Goal: Task Accomplishment & Management: Manage account settings

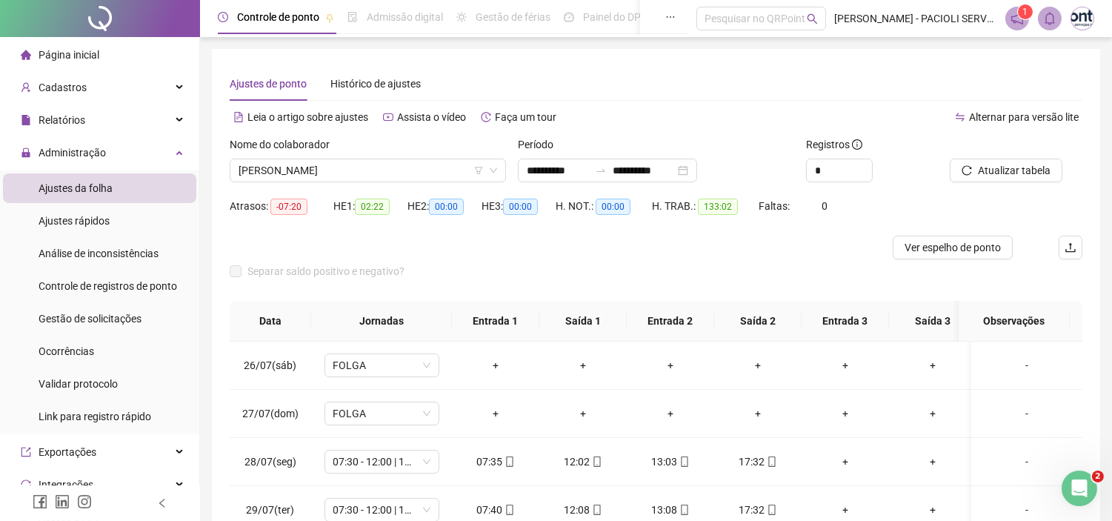
drag, startPoint x: 971, startPoint y: 246, endPoint x: 859, endPoint y: 316, distance: 131.6
click at [968, 246] on span "Ver espelho de ponto" at bounding box center [953, 247] width 96 height 16
click at [68, 93] on span "Cadastros" at bounding box center [63, 88] width 48 height 12
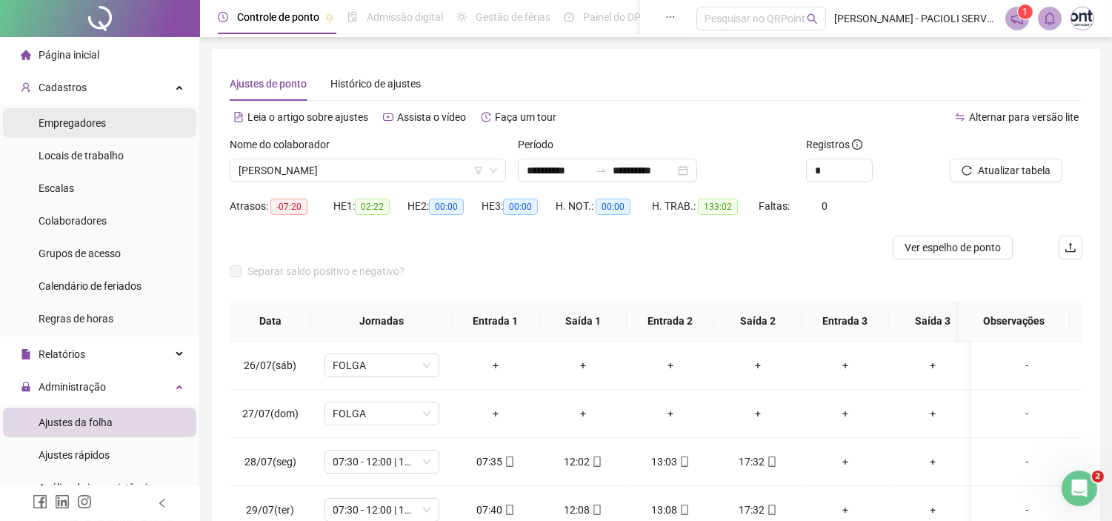
click at [90, 113] on div "Empregadores" at bounding box center [72, 123] width 67 height 30
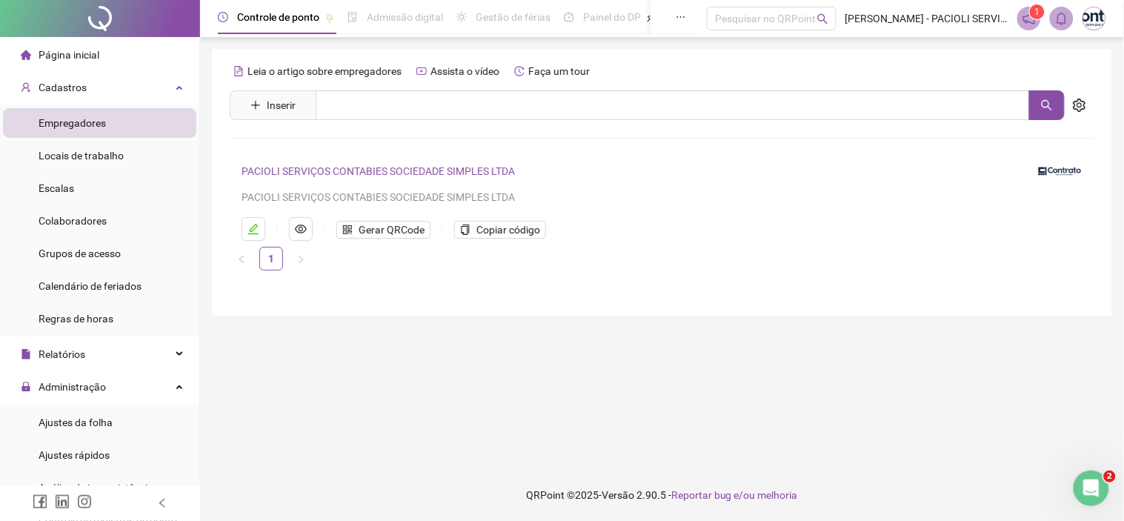
click at [89, 119] on span "Empregadores" at bounding box center [72, 123] width 67 height 12
click at [359, 175] on link "PACIOLI SERVIÇOS CONTABIES SOCIEDADE SIMPLES LTDA" at bounding box center [378, 171] width 273 height 12
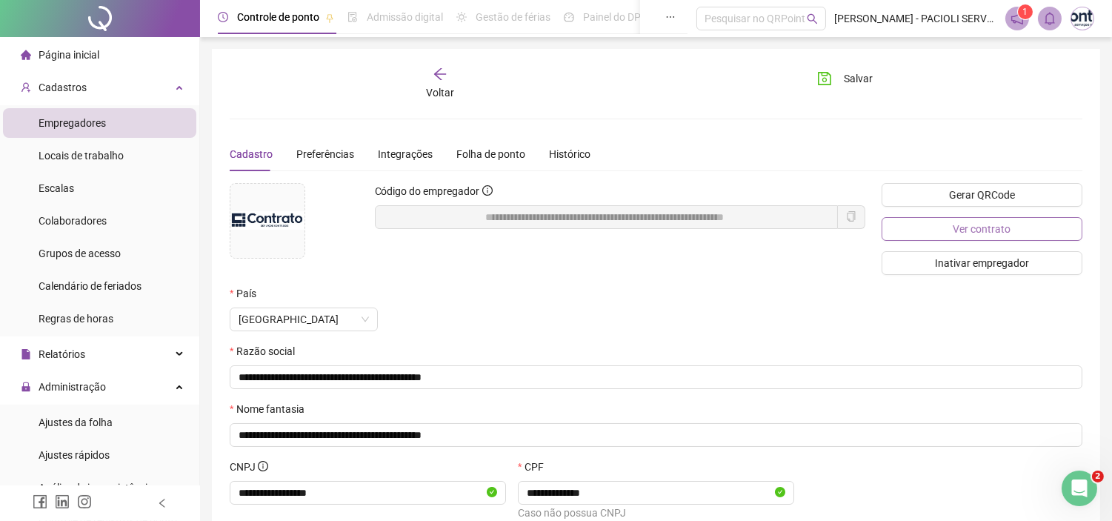
click at [1005, 224] on span "Ver contrato" at bounding box center [982, 229] width 58 height 16
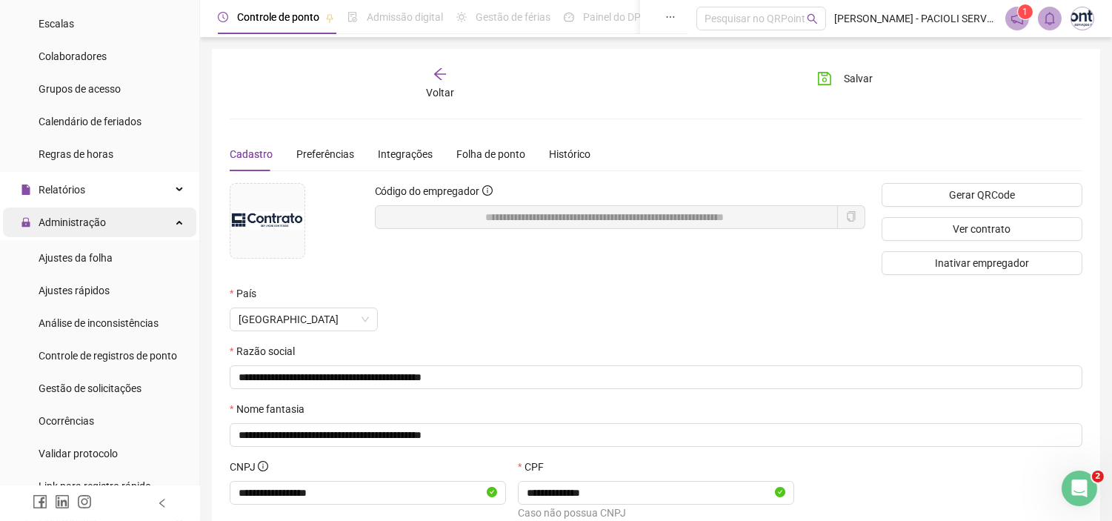
click at [75, 227] on span "Administração" at bounding box center [72, 222] width 67 height 12
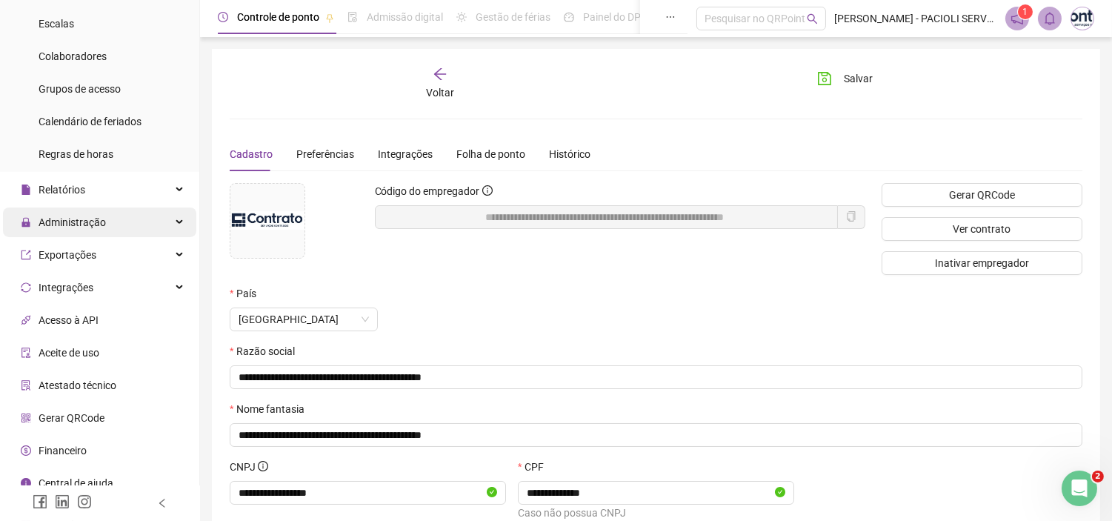
click at [68, 227] on span "Administração" at bounding box center [72, 222] width 67 height 12
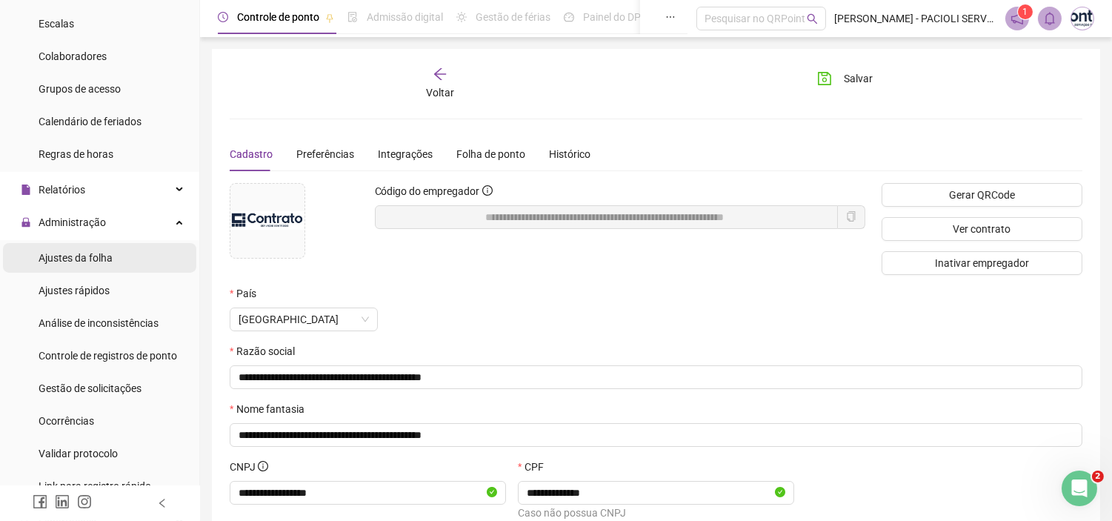
drag, startPoint x: 64, startPoint y: 253, endPoint x: 202, endPoint y: 239, distance: 138.5
click at [64, 254] on span "Ajustes da folha" at bounding box center [76, 258] width 74 height 12
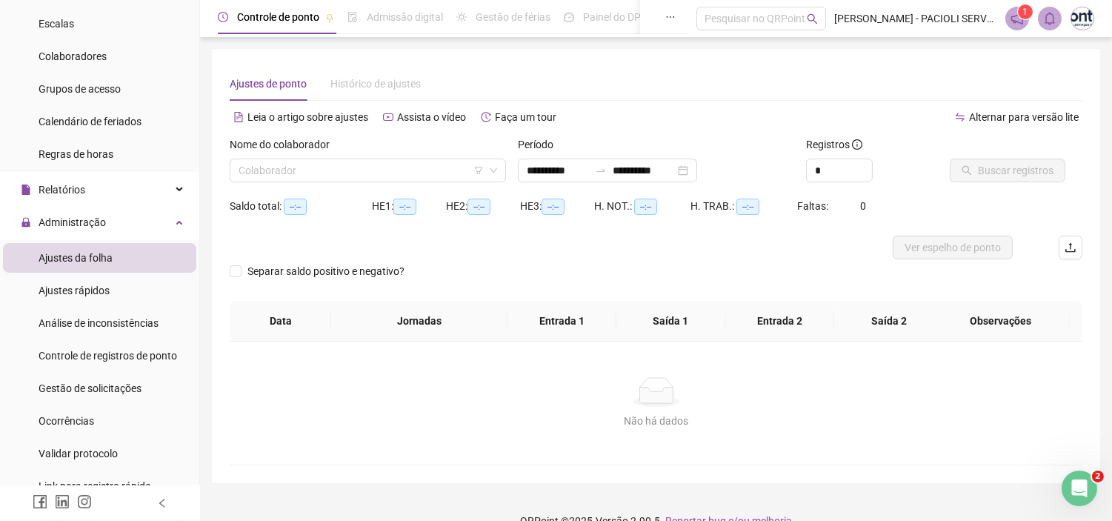
type input "**********"
click at [337, 169] on input "search" at bounding box center [361, 170] width 245 height 22
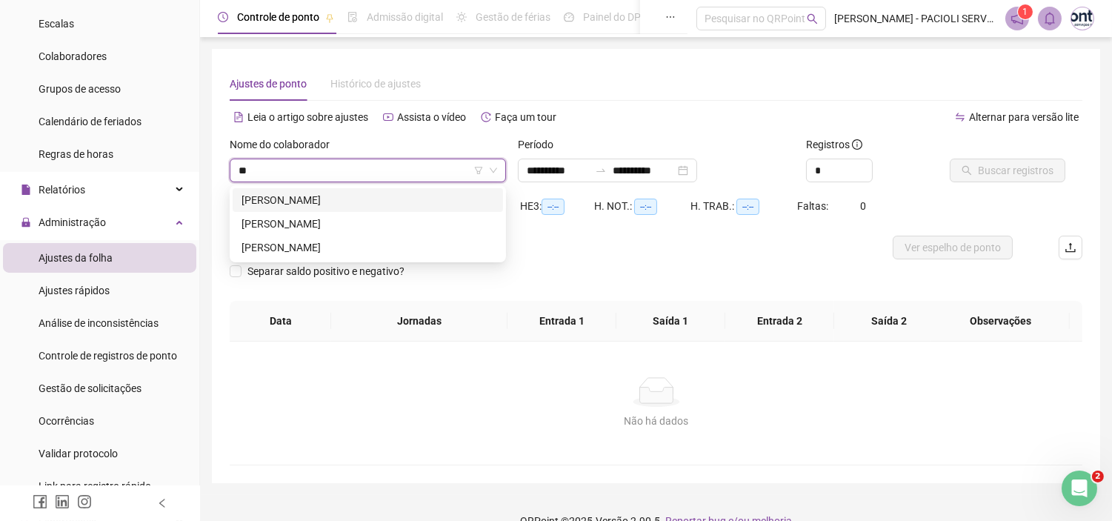
type input "***"
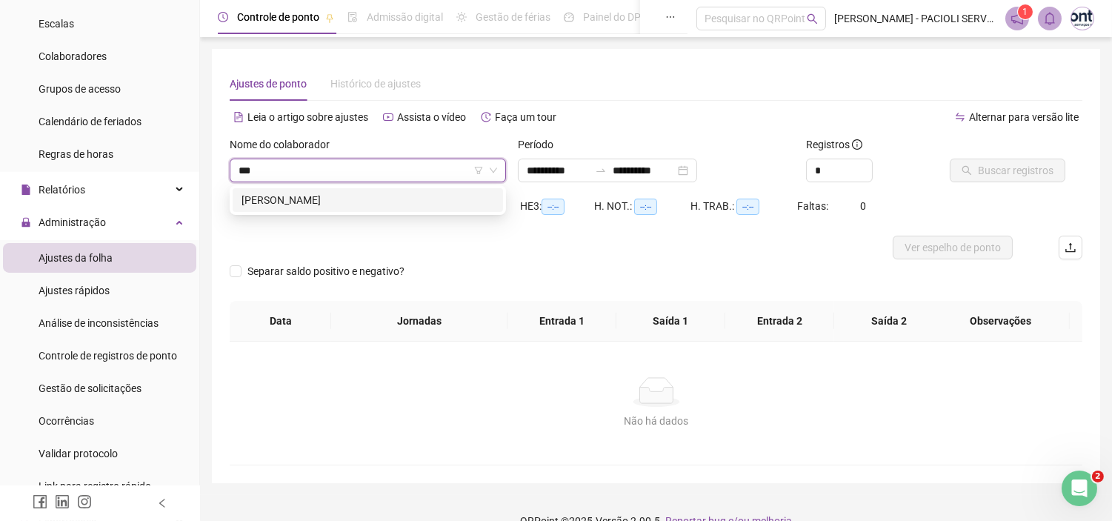
click at [338, 191] on div "[PERSON_NAME]" at bounding box center [368, 200] width 270 height 24
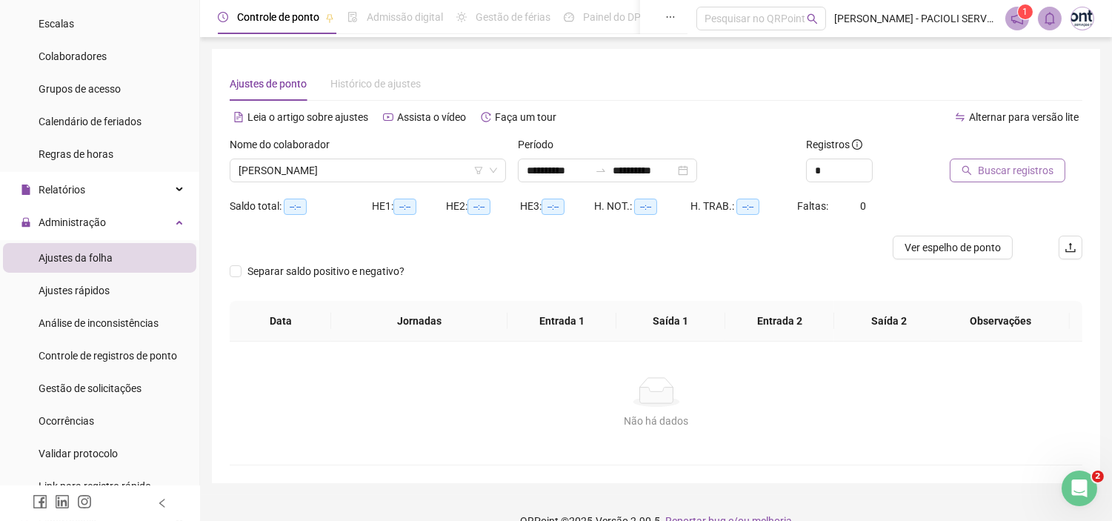
click at [969, 166] on icon "search" at bounding box center [967, 170] width 10 height 10
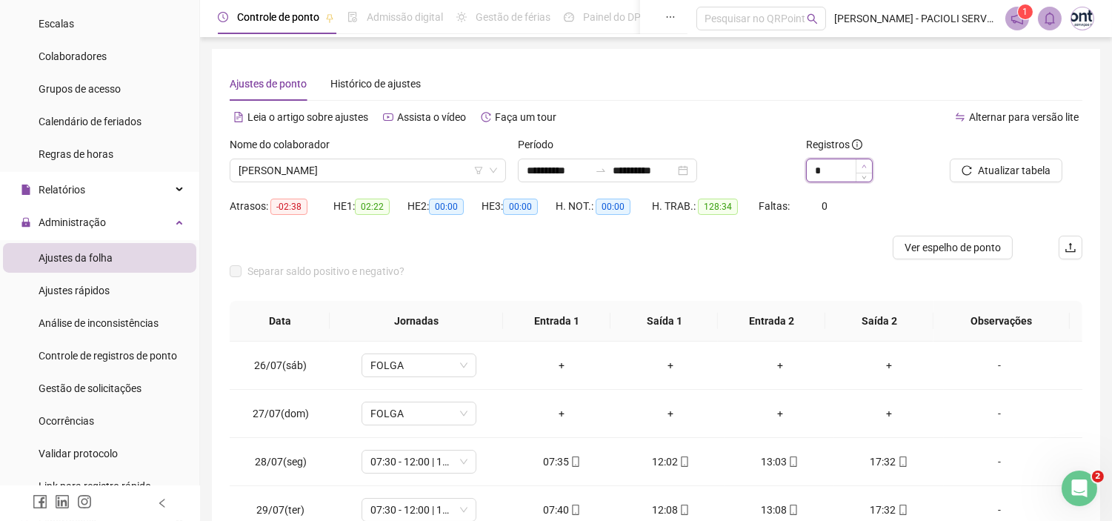
click at [867, 162] on span "Increase Value" at bounding box center [864, 165] width 16 height 13
type input "*"
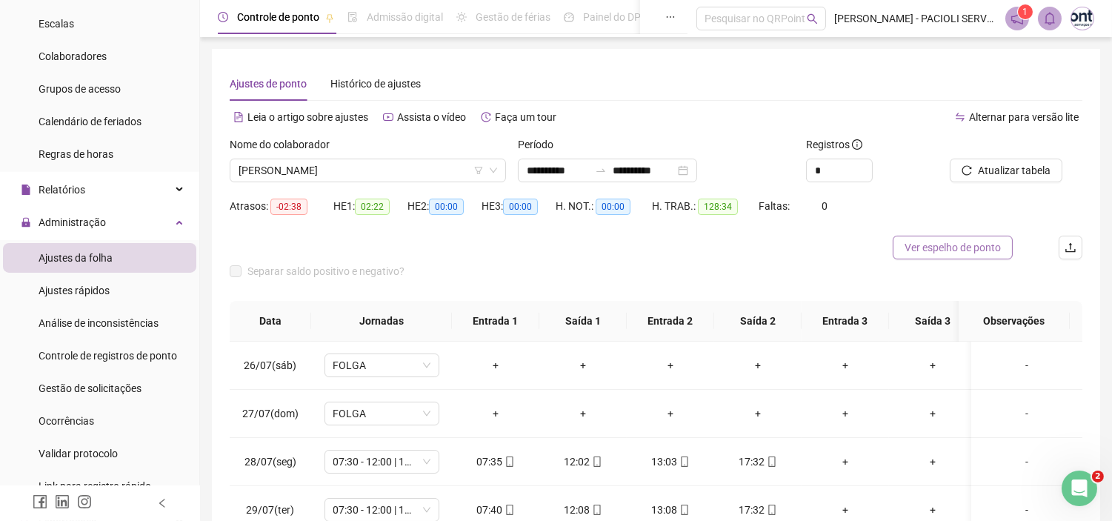
click at [919, 239] on span "Ver espelho de ponto" at bounding box center [953, 247] width 96 height 16
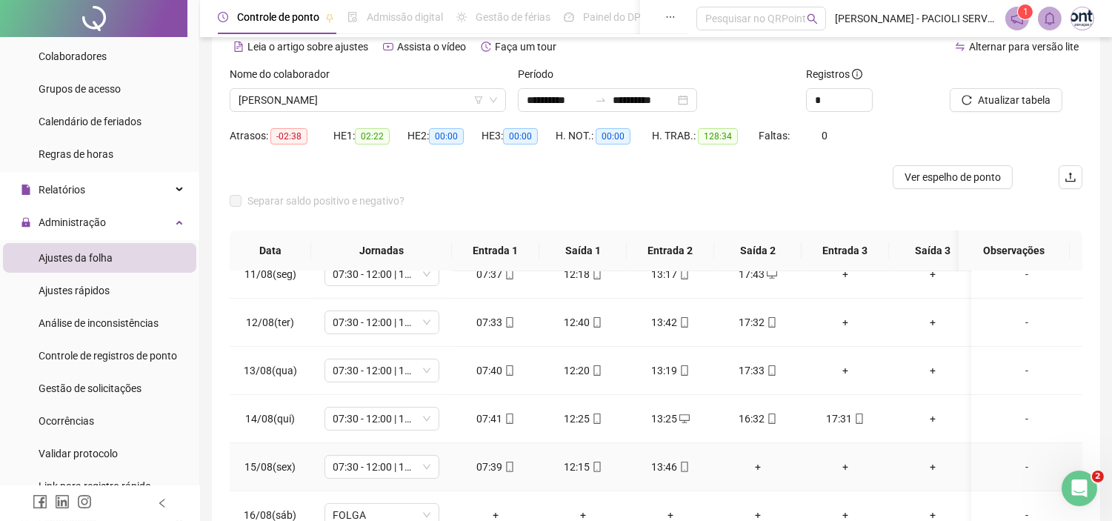
scroll to position [218, 0]
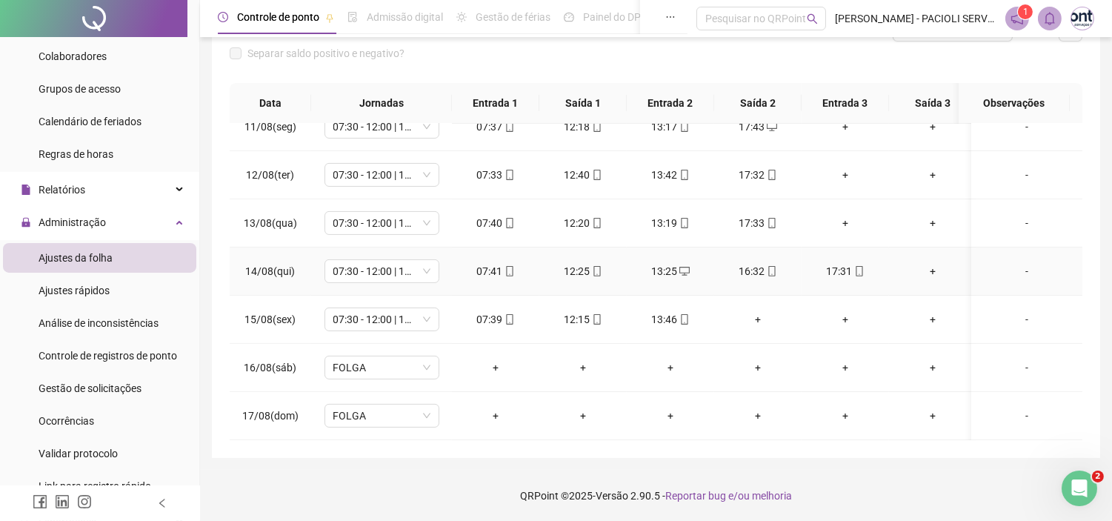
click at [1006, 267] on td "-" at bounding box center [1026, 271] width 111 height 48
click at [1015, 263] on div "-" at bounding box center [1026, 271] width 87 height 16
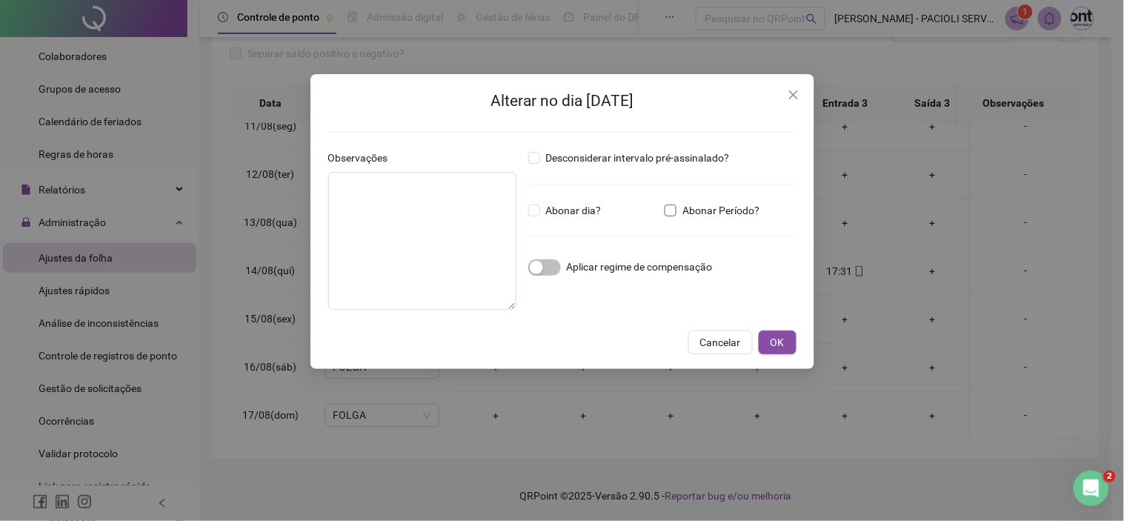
click at [690, 206] on span "Abonar Período?" at bounding box center [720, 210] width 89 height 16
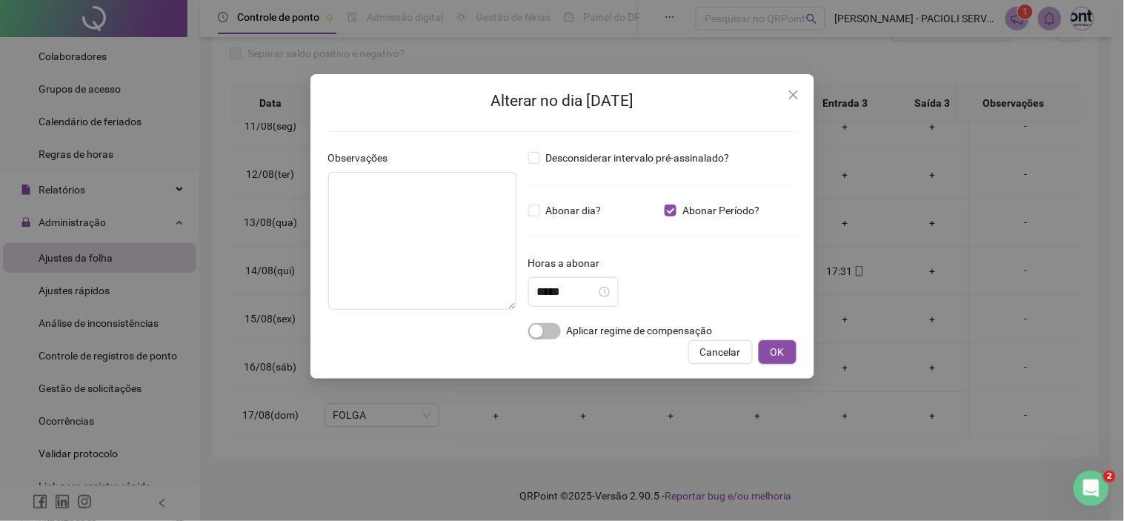
drag, startPoint x: 796, startPoint y: 99, endPoint x: 626, endPoint y: 71, distance: 171.9
click at [796, 97] on icon "close" at bounding box center [794, 95] width 12 height 12
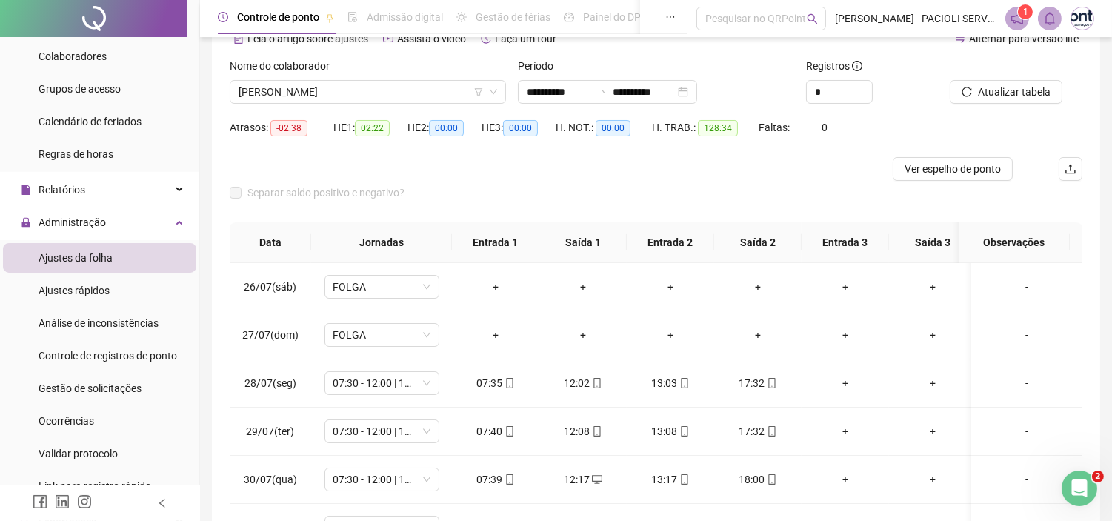
scroll to position [0, 0]
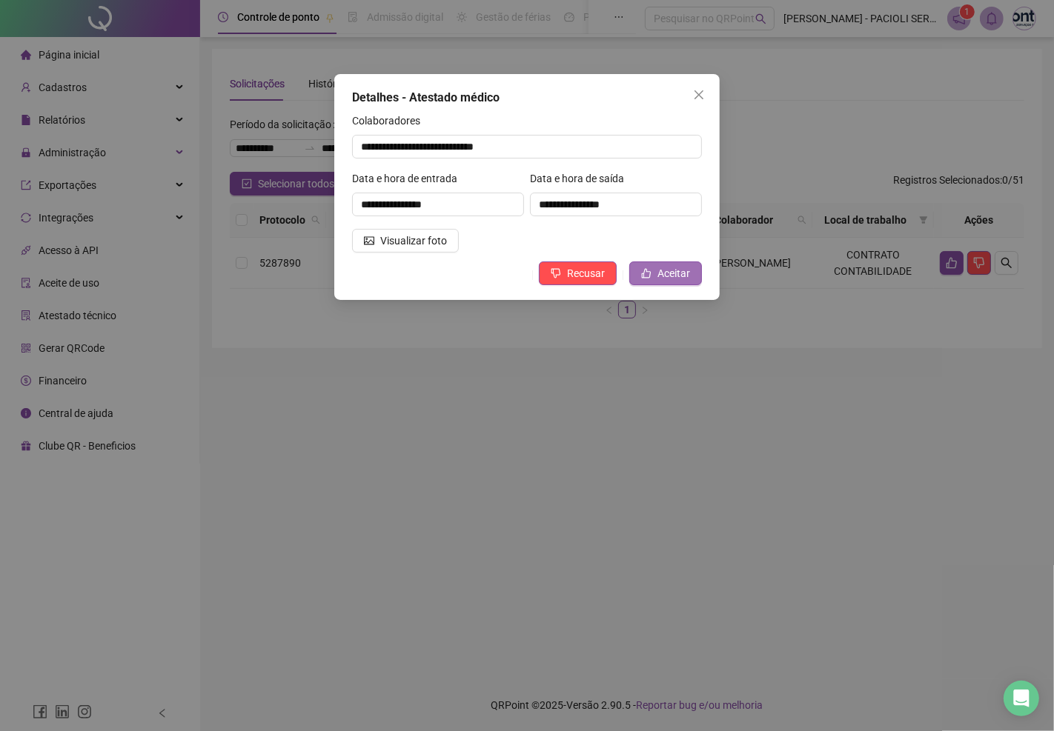
click at [685, 270] on span "Aceitar" at bounding box center [673, 273] width 33 height 16
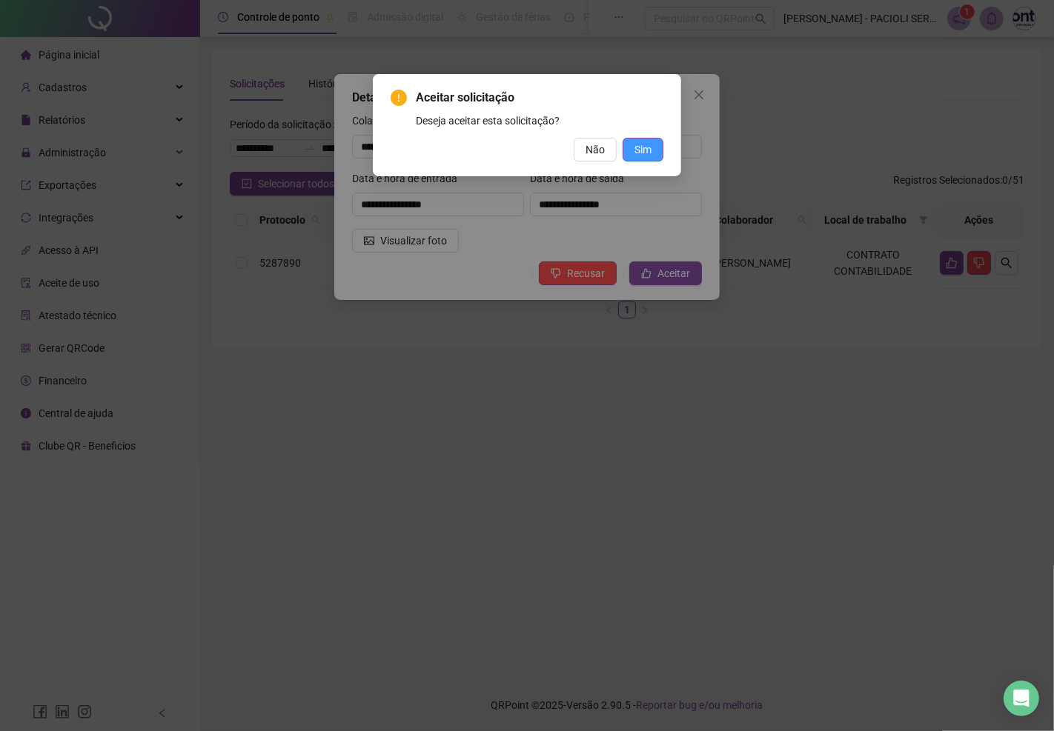
click at [652, 150] on button "Sim" at bounding box center [642, 150] width 41 height 24
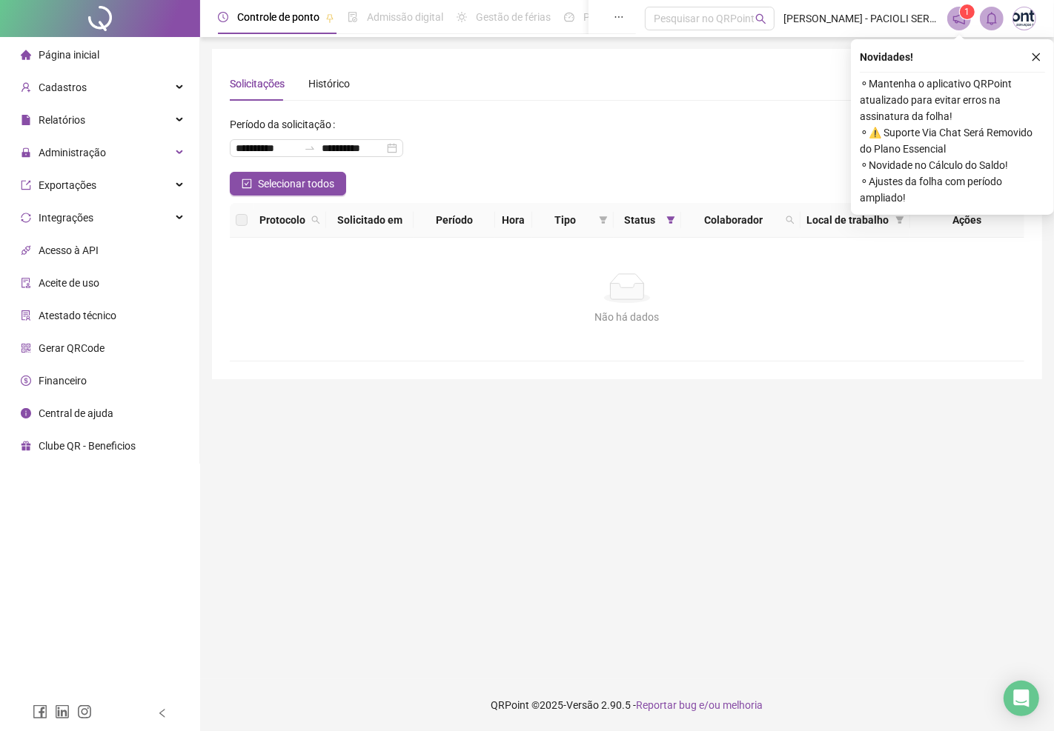
click at [736, 136] on div "**********" at bounding box center [627, 142] width 794 height 59
click at [791, 218] on icon "search" at bounding box center [790, 220] width 8 height 8
click at [700, 283] on span "Buscar" at bounding box center [692, 278] width 33 height 16
click at [790, 217] on icon "search" at bounding box center [789, 220] width 9 height 9
drag, startPoint x: 787, startPoint y: 212, endPoint x: 773, endPoint y: 224, distance: 18.9
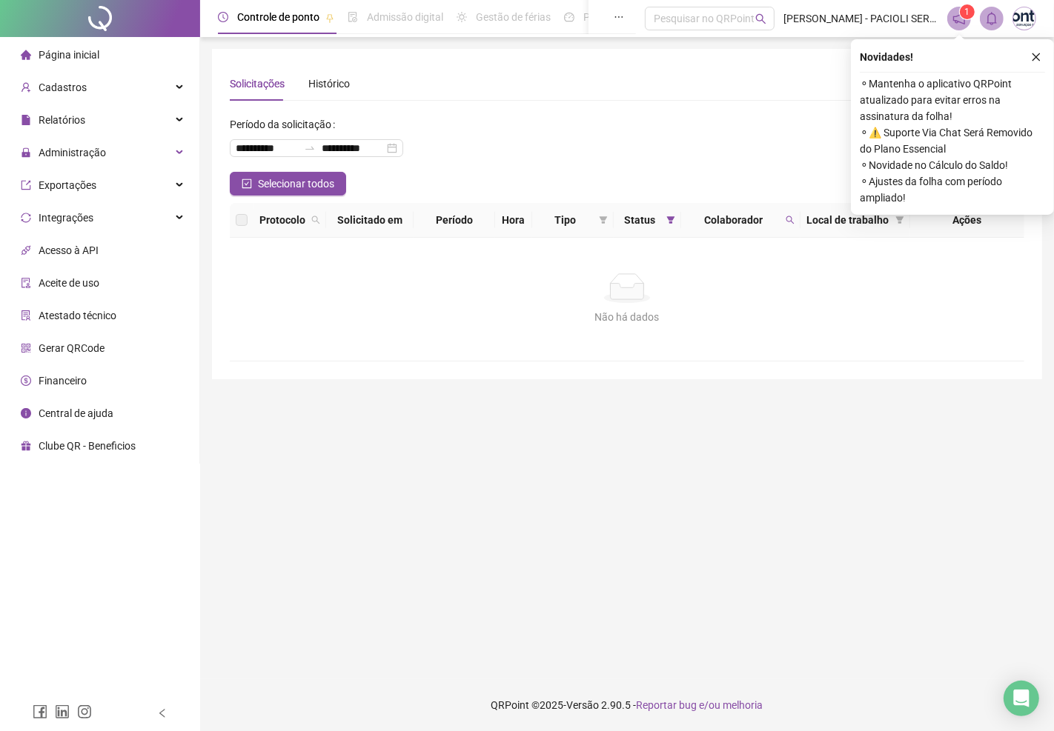
click at [787, 213] on span at bounding box center [789, 220] width 15 height 22
click at [734, 243] on input "*****" at bounding box center [720, 252] width 139 height 24
type input "*******"
click at [691, 285] on span "Buscar" at bounding box center [692, 278] width 33 height 16
click at [1039, 54] on icon "close" at bounding box center [1036, 57] width 8 height 8
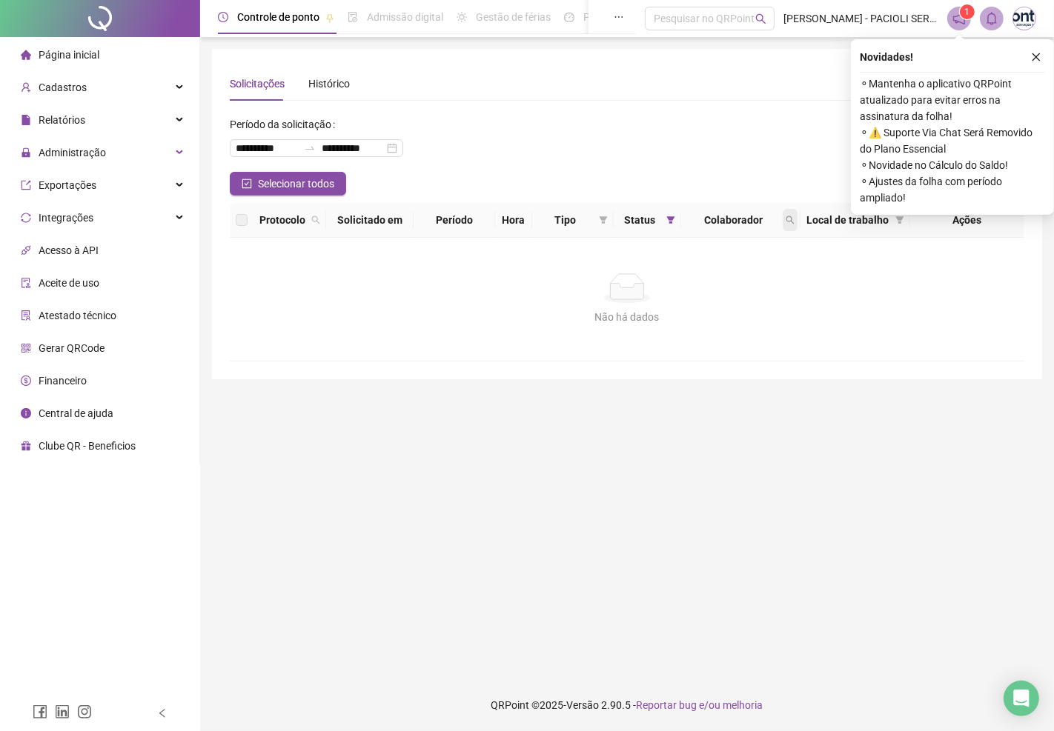
click at [791, 219] on icon "search" at bounding box center [789, 220] width 9 height 9
type input "***"
click at [666, 219] on icon "filter" at bounding box center [670, 220] width 9 height 9
click at [628, 297] on span "Aceita" at bounding box center [626, 298] width 37 height 16
click at [656, 326] on span "OK" at bounding box center [658, 328] width 14 height 16
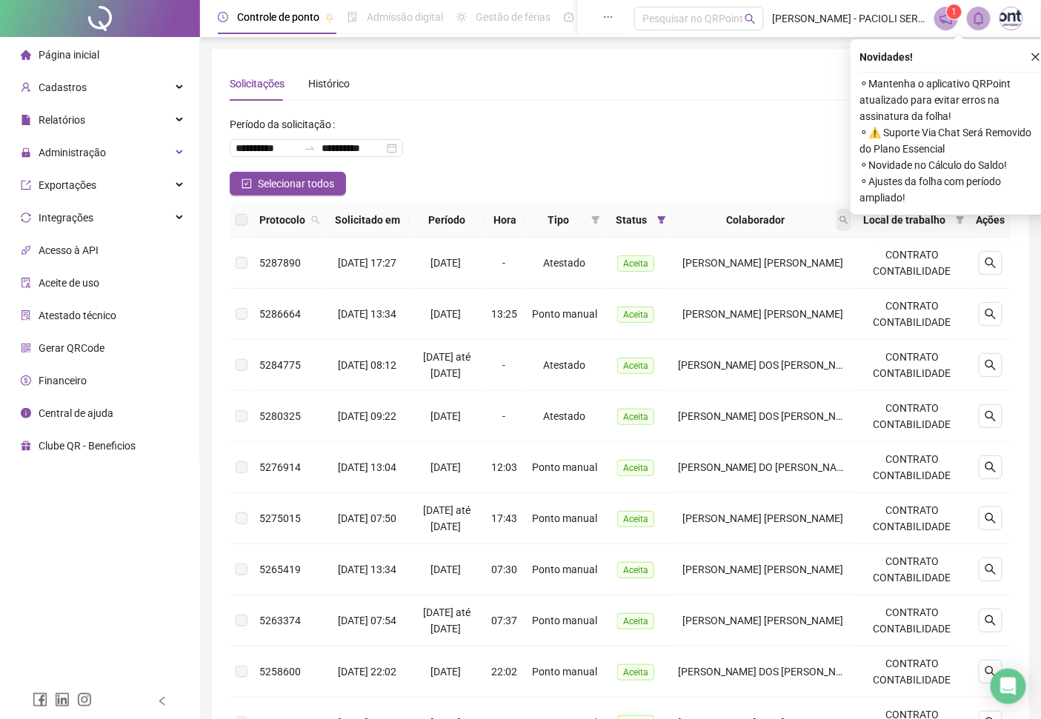
click at [846, 224] on icon "search" at bounding box center [843, 220] width 9 height 9
type input "*******"
click at [754, 277] on span "Buscar" at bounding box center [752, 278] width 33 height 16
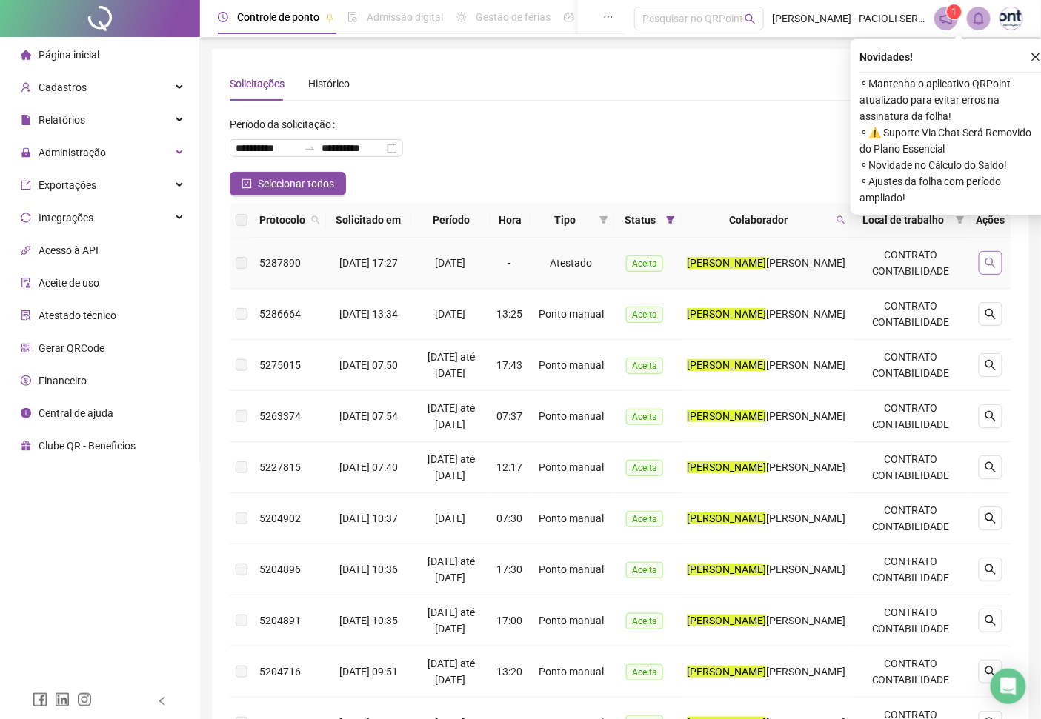
click at [995, 260] on icon "search" at bounding box center [991, 263] width 12 height 12
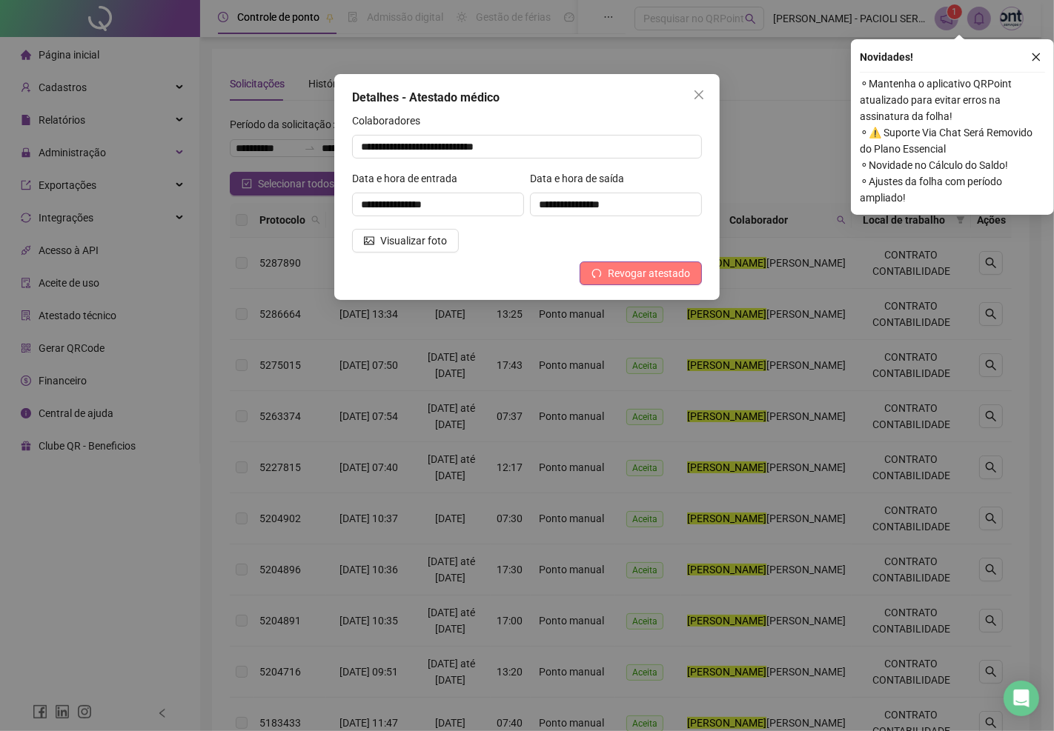
click at [664, 278] on span "Revogar atestado" at bounding box center [649, 273] width 82 height 16
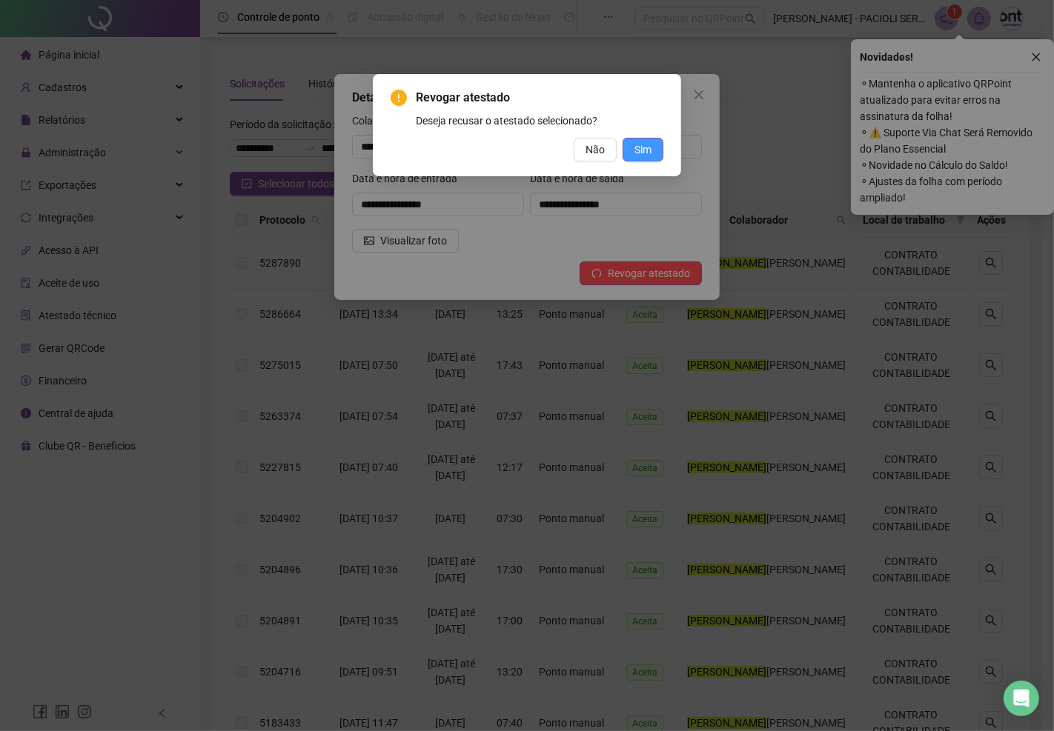
click at [647, 159] on button "Sim" at bounding box center [642, 150] width 41 height 24
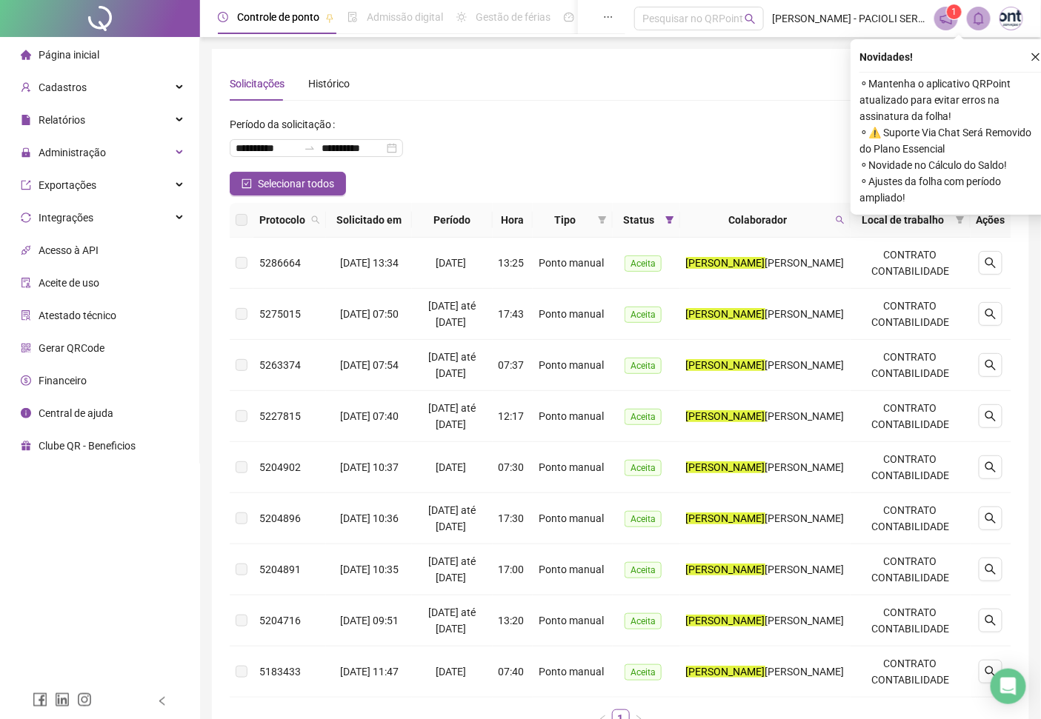
drag, startPoint x: 1031, startPoint y: 54, endPoint x: 1025, endPoint y: 61, distance: 8.9
click at [1031, 55] on icon "close" at bounding box center [1036, 57] width 10 height 10
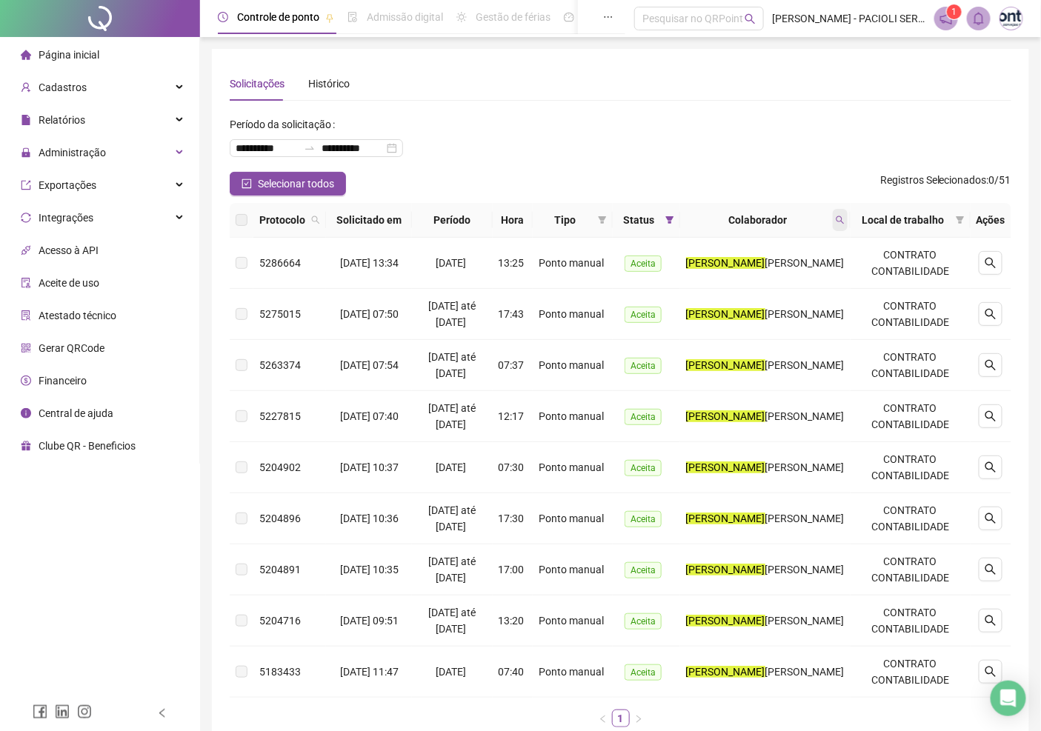
click at [845, 216] on icon "search" at bounding box center [840, 220] width 9 height 9
click at [756, 282] on span "Buscar" at bounding box center [747, 278] width 33 height 16
click at [675, 213] on span at bounding box center [669, 220] width 15 height 22
click at [660, 328] on span "OK" at bounding box center [664, 328] width 14 height 16
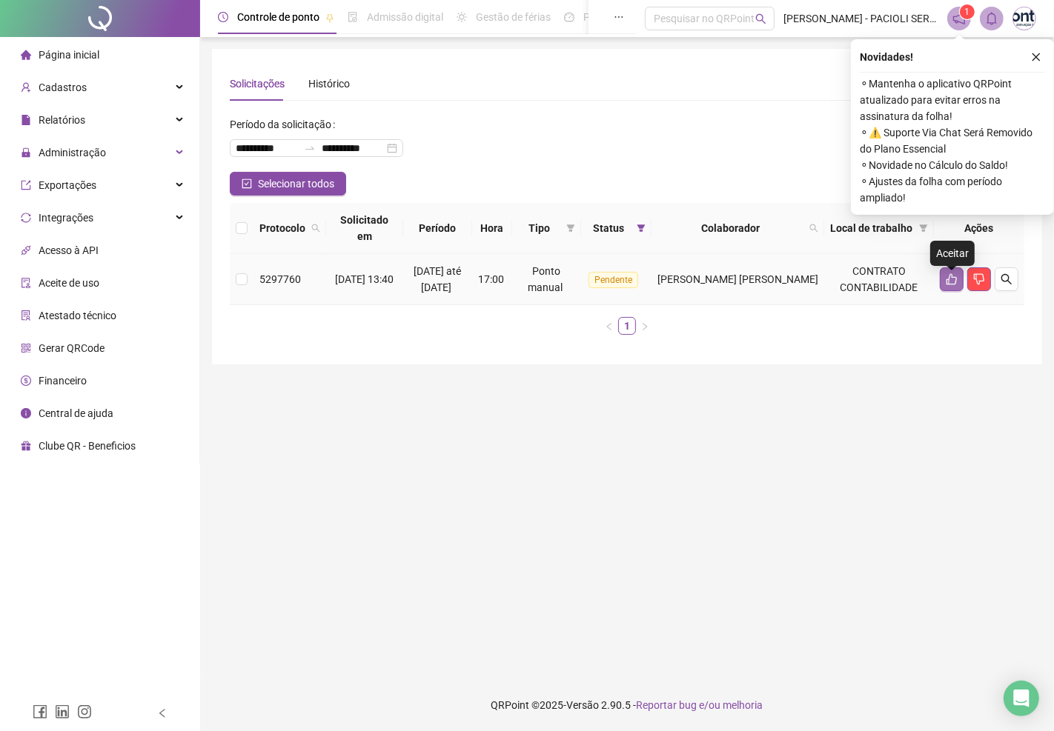
click at [954, 285] on icon "like" at bounding box center [951, 279] width 12 height 12
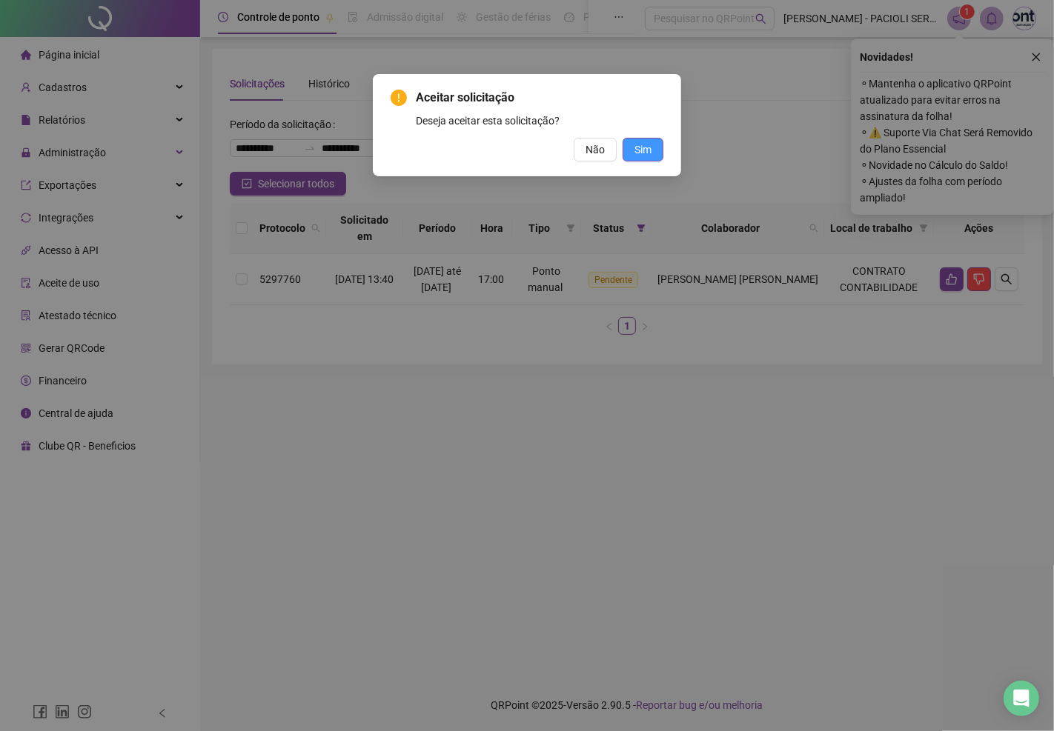
click at [636, 152] on span "Sim" at bounding box center [642, 150] width 17 height 16
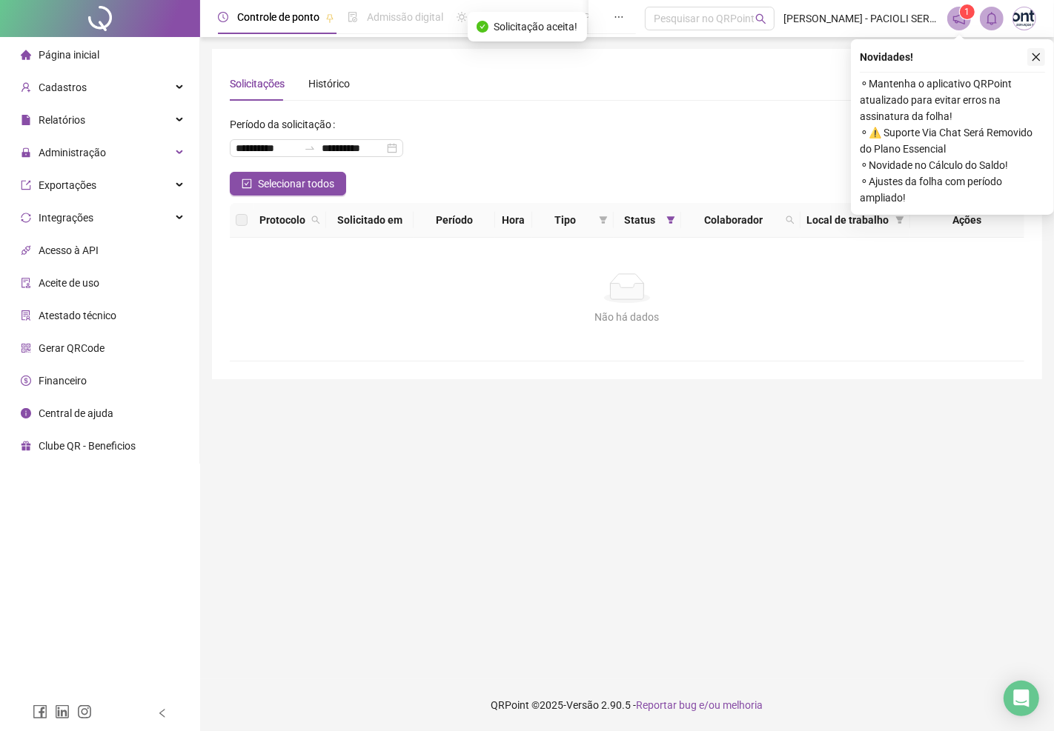
click at [1031, 58] on icon "close" at bounding box center [1036, 57] width 10 height 10
click at [786, 216] on icon "search" at bounding box center [789, 220] width 9 height 9
click at [685, 276] on span "Buscar" at bounding box center [692, 278] width 33 height 16
click at [666, 218] on icon "filter" at bounding box center [670, 220] width 9 height 9
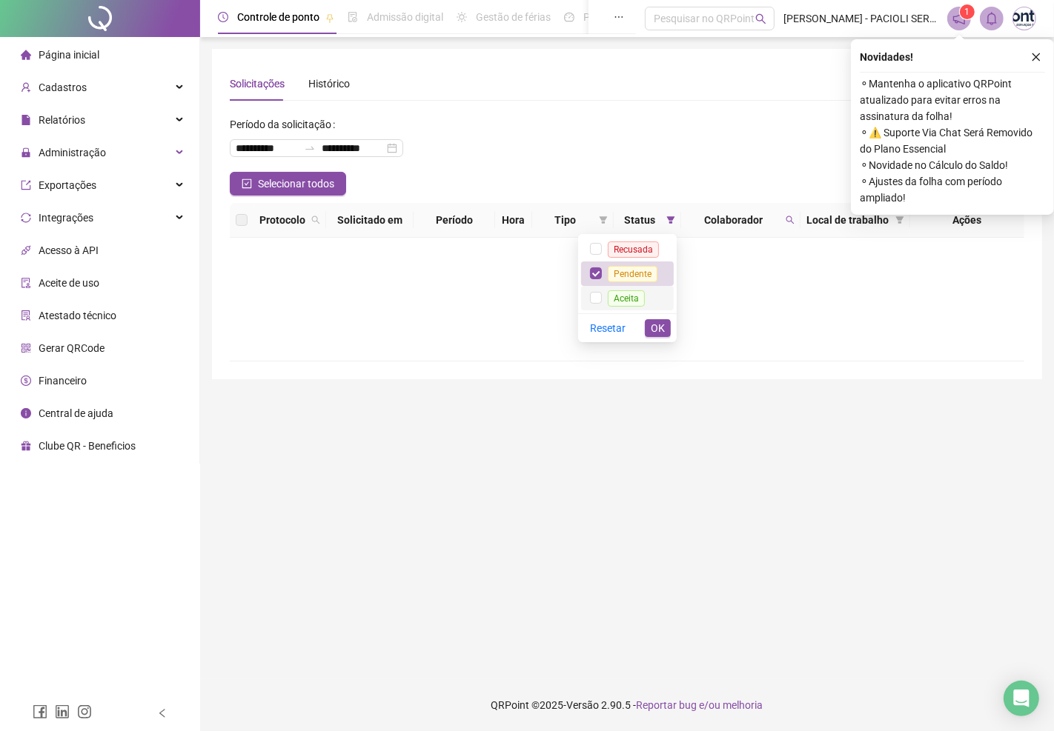
click at [631, 299] on span "Aceita" at bounding box center [626, 298] width 37 height 16
click at [653, 330] on span "OK" at bounding box center [658, 328] width 14 height 16
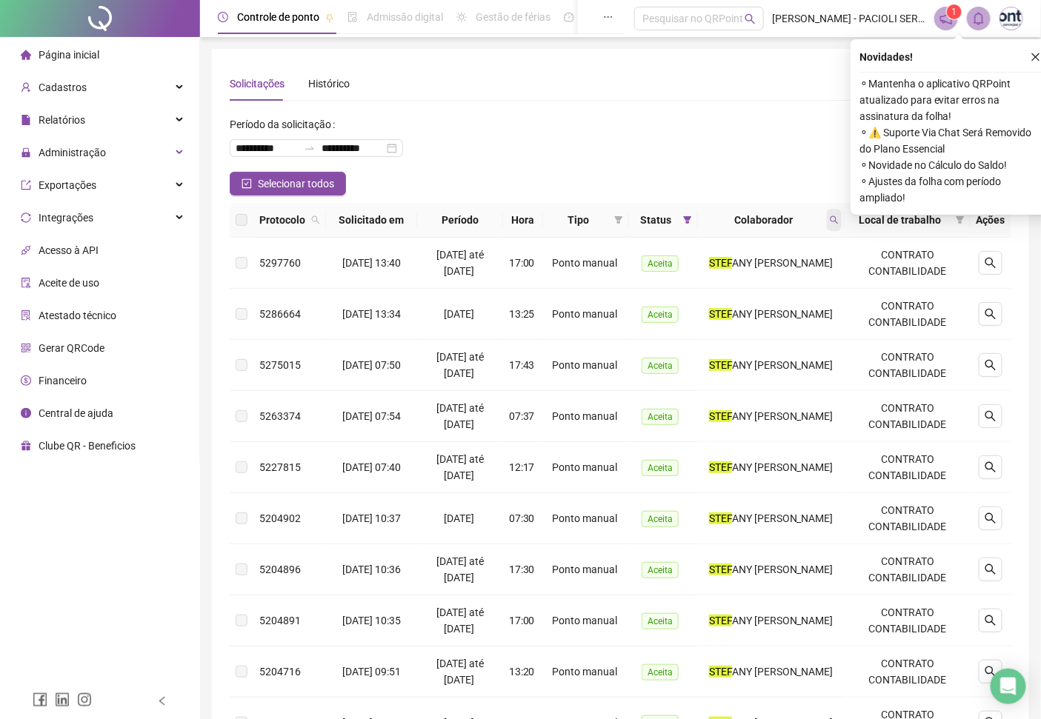
click at [839, 219] on icon "search" at bounding box center [834, 220] width 9 height 9
click at [785, 249] on input "****" at bounding box center [774, 252] width 139 height 24
type input "*******"
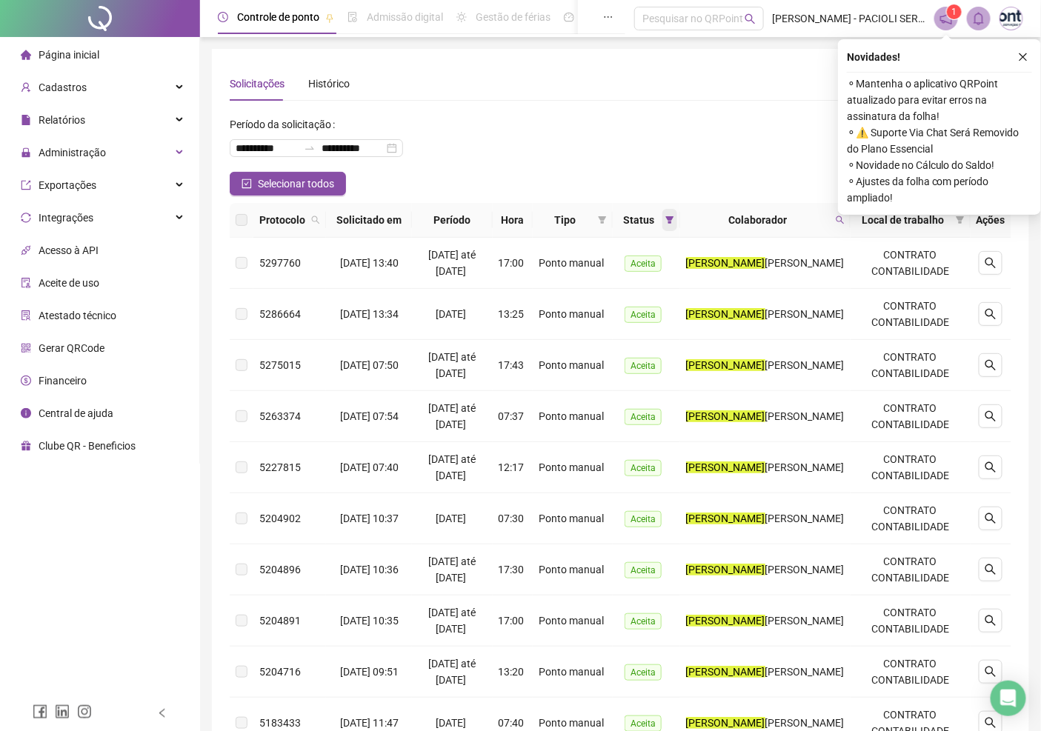
click at [671, 220] on span at bounding box center [669, 220] width 15 height 22
click at [601, 290] on label at bounding box center [602, 298] width 12 height 16
click at [665, 330] on span "OK" at bounding box center [664, 328] width 14 height 16
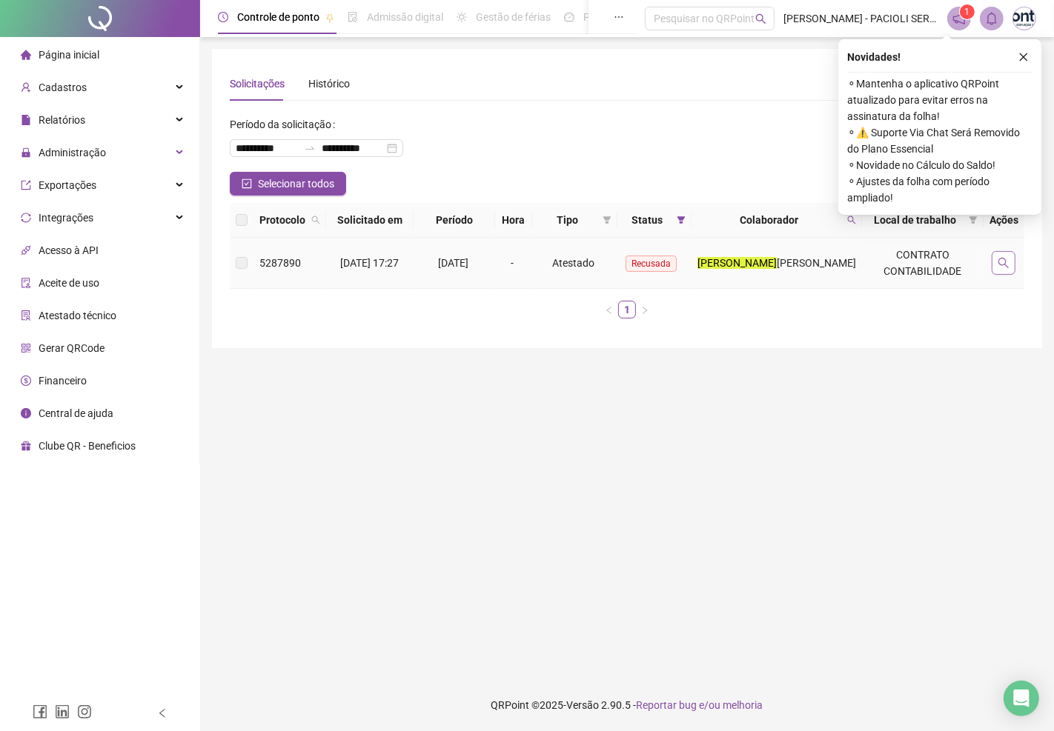
click at [996, 267] on button "button" at bounding box center [1003, 263] width 24 height 24
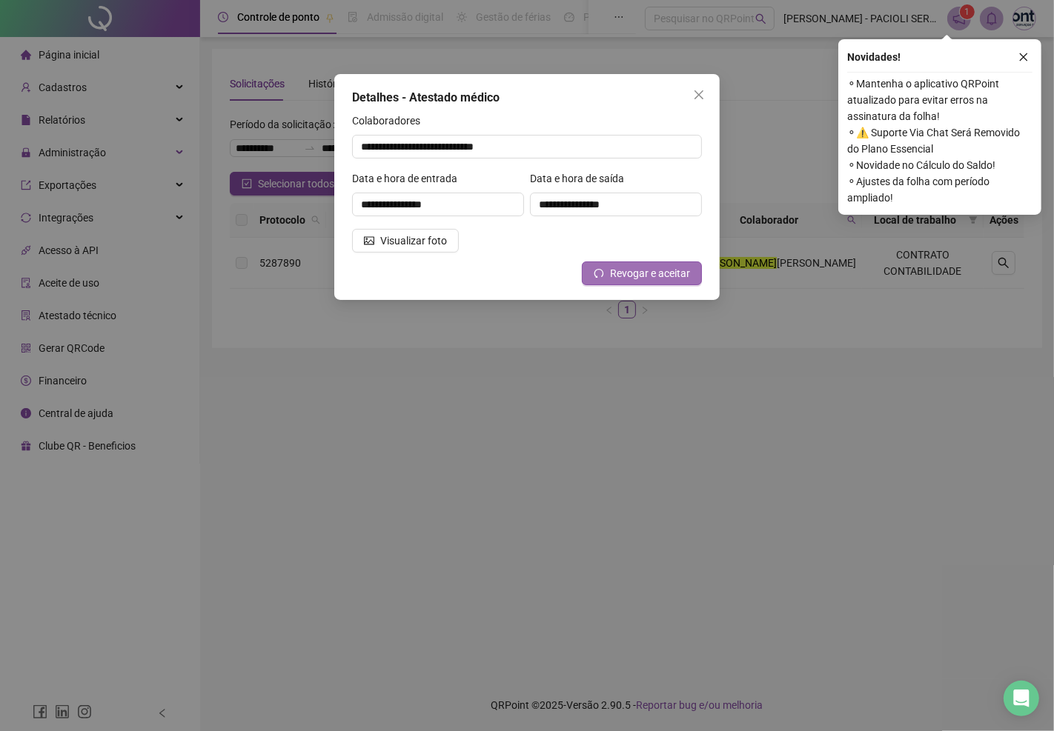
click at [653, 272] on span "Revogar e aceitar" at bounding box center [650, 273] width 80 height 16
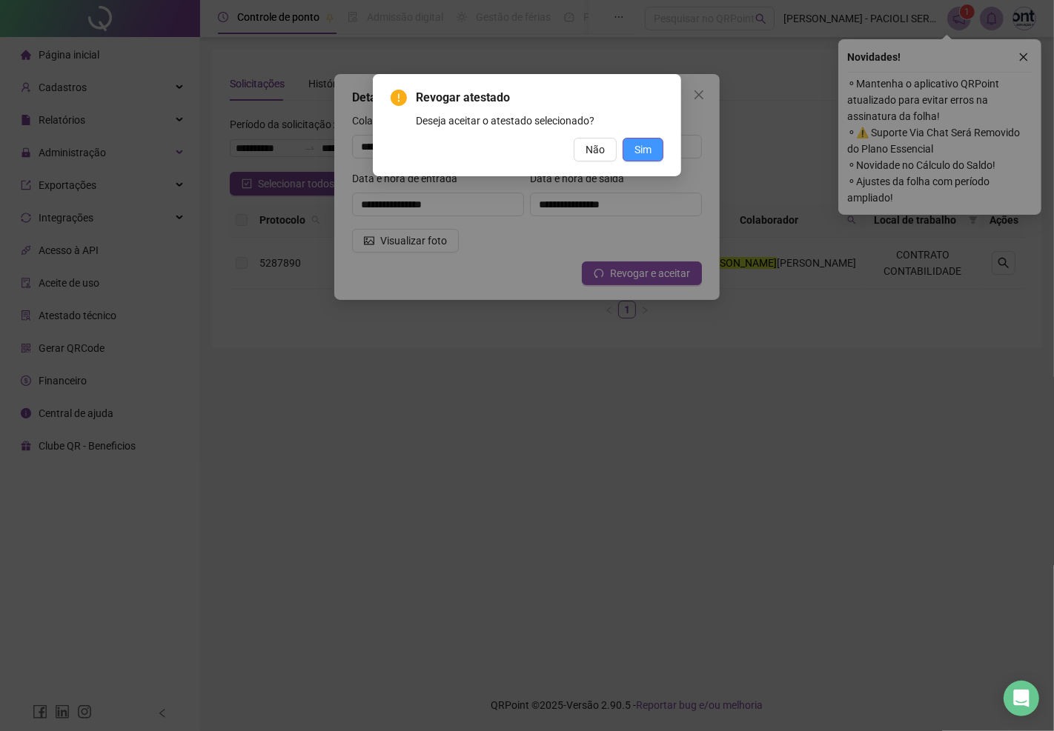
click at [650, 150] on span "Sim" at bounding box center [642, 150] width 17 height 16
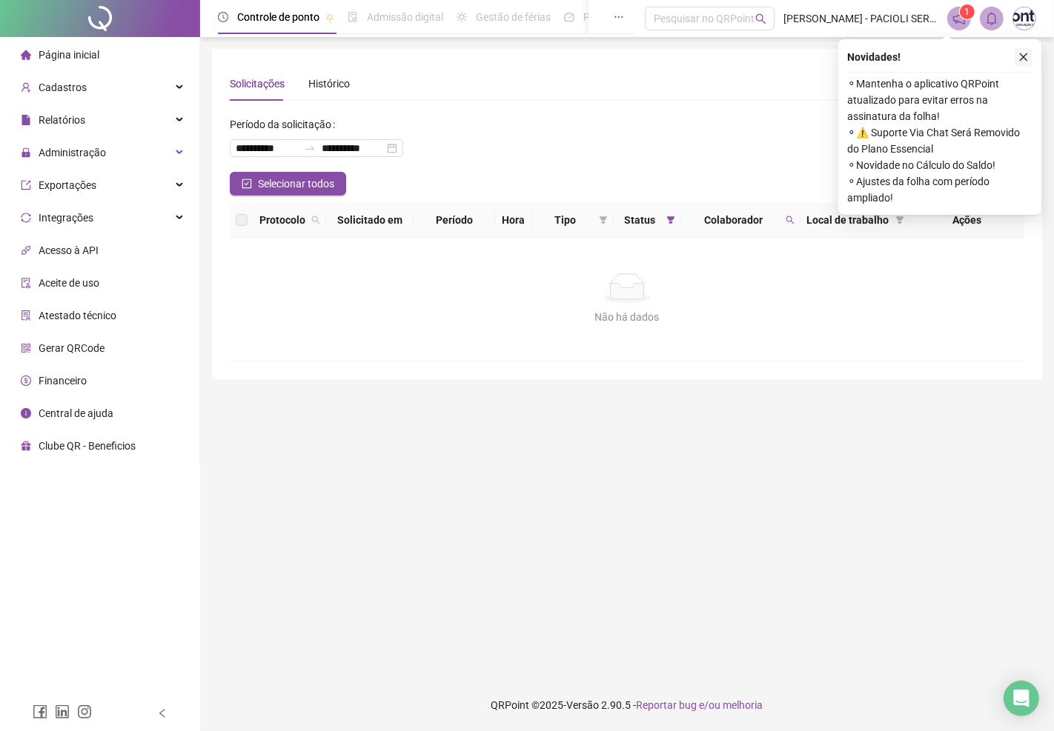
click at [1028, 55] on button "button" at bounding box center [1023, 57] width 18 height 18
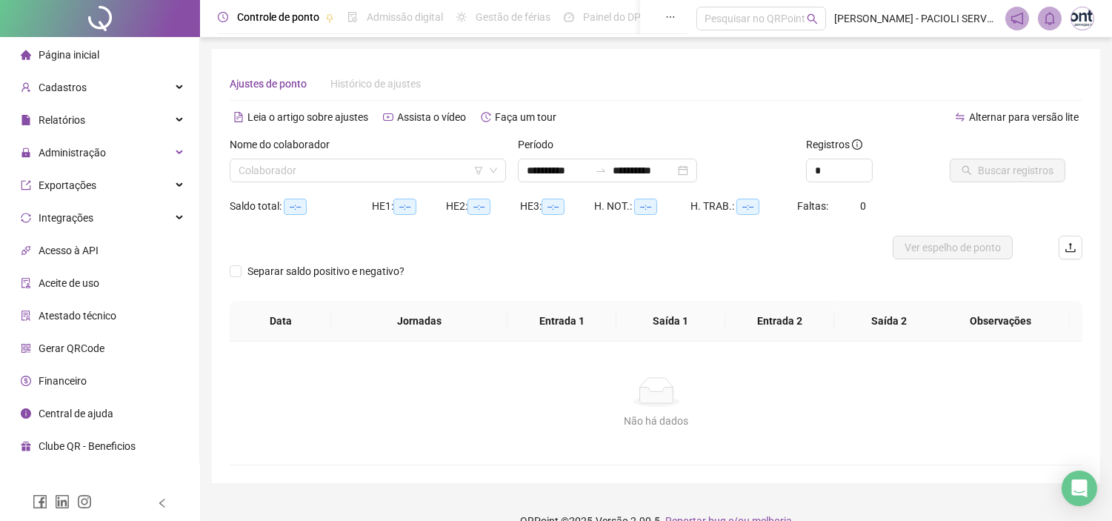
type input "**********"
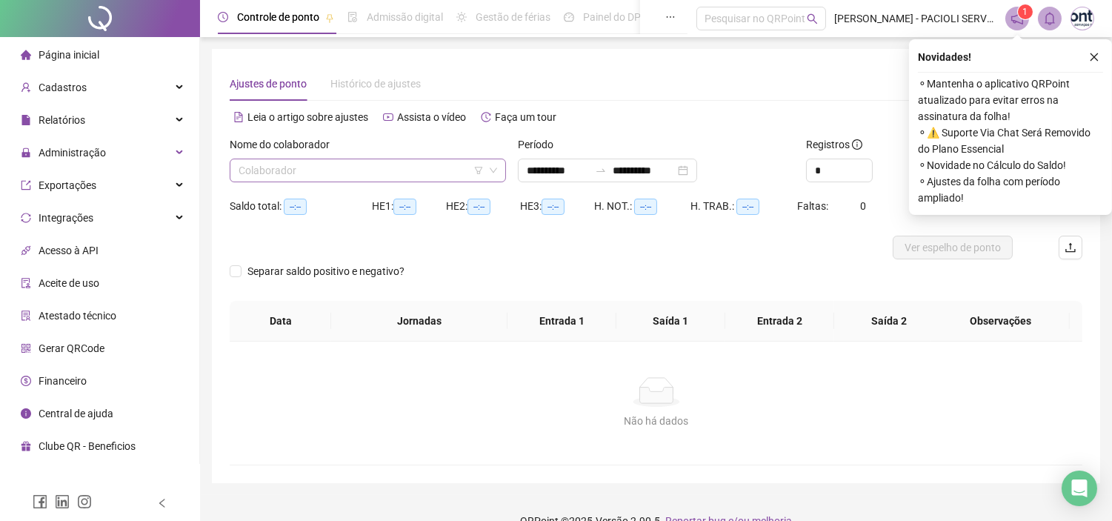
click at [457, 170] on input "search" at bounding box center [361, 170] width 245 height 22
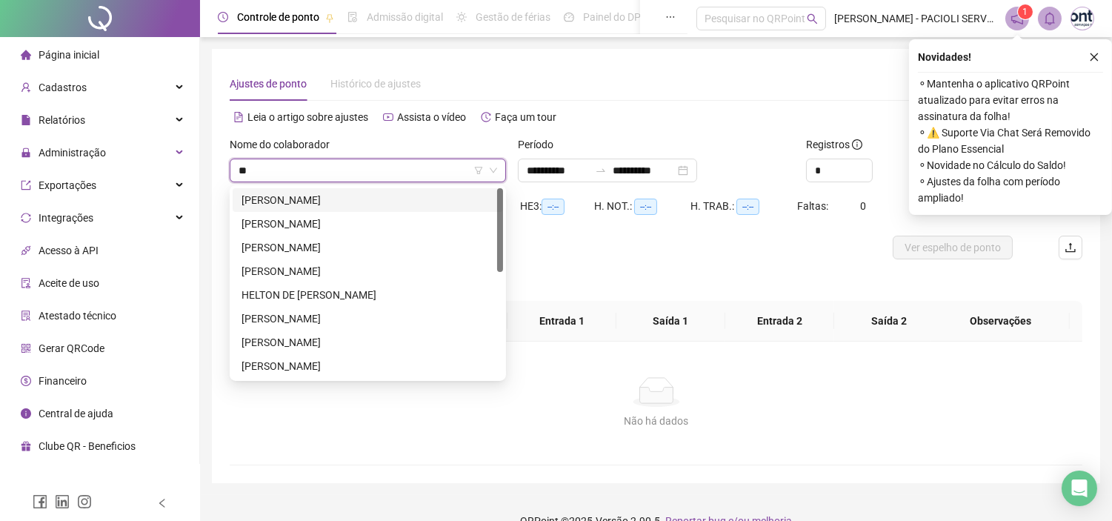
type input "***"
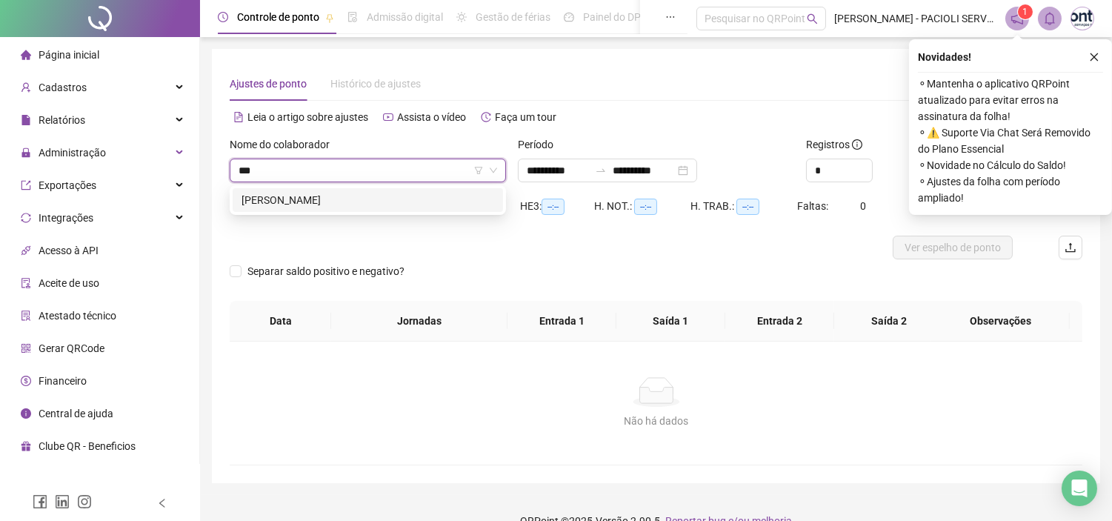
click at [417, 202] on div "[PERSON_NAME]" at bounding box center [368, 200] width 253 height 16
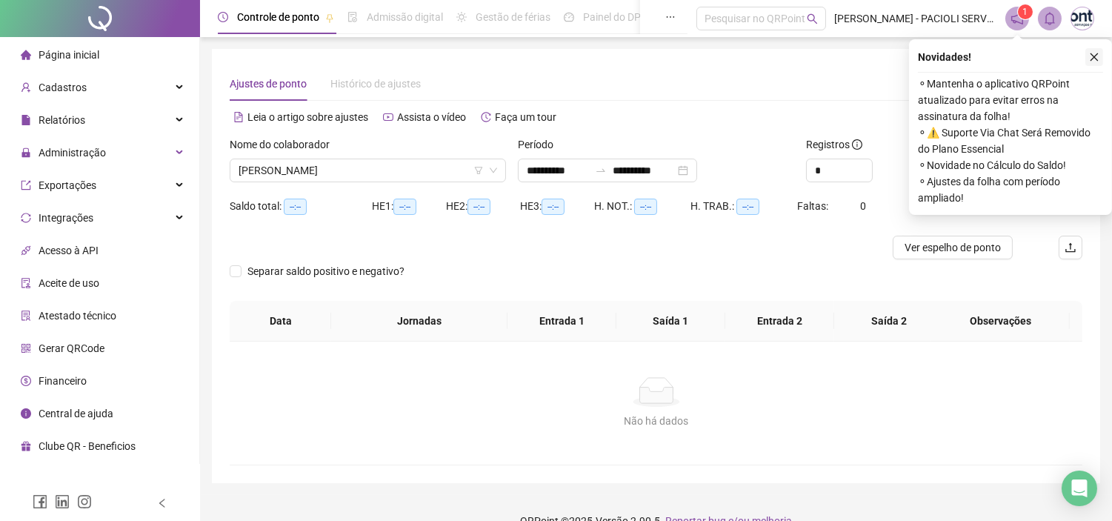
click at [1091, 56] on icon "close" at bounding box center [1094, 57] width 10 height 10
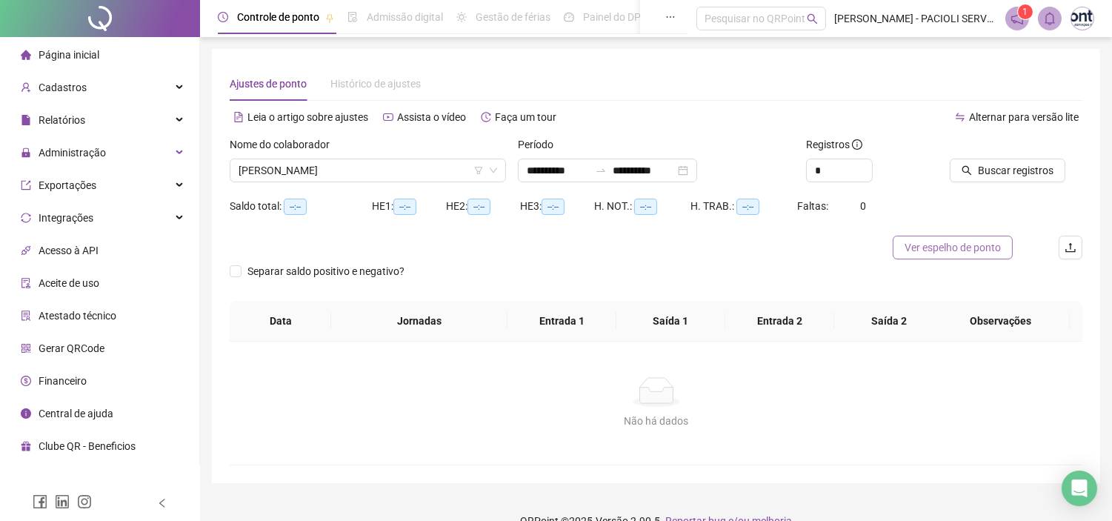
click at [971, 247] on span "Ver espelho de ponto" at bounding box center [953, 247] width 96 height 16
type input "*"
click at [862, 166] on icon "up" at bounding box center [864, 166] width 5 height 5
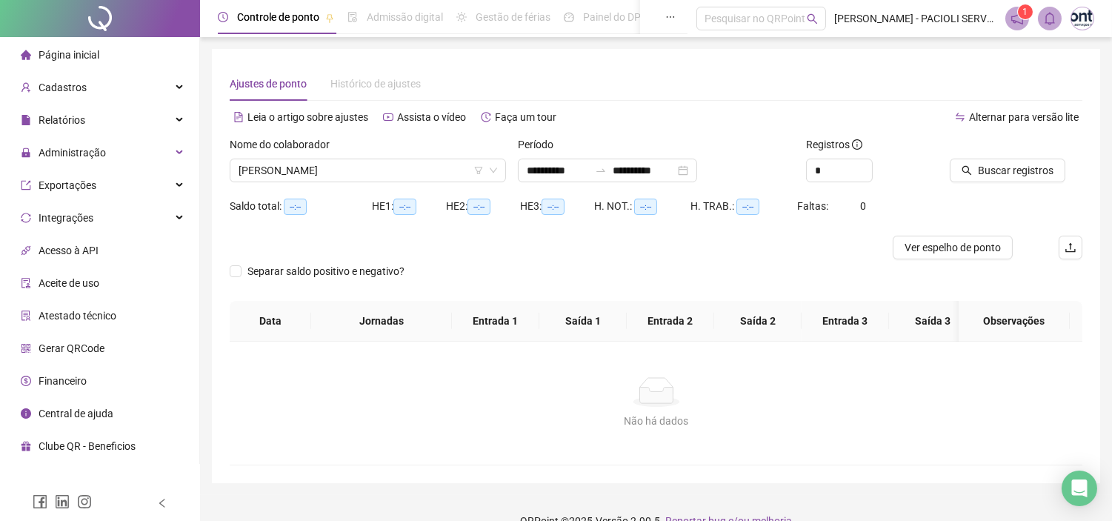
drag, startPoint x: 931, startPoint y: 249, endPoint x: 905, endPoint y: 265, distance: 30.2
click at [931, 250] on span "Ver espelho de ponto" at bounding box center [953, 247] width 96 height 16
click at [984, 168] on span "Buscar registros" at bounding box center [1016, 170] width 76 height 16
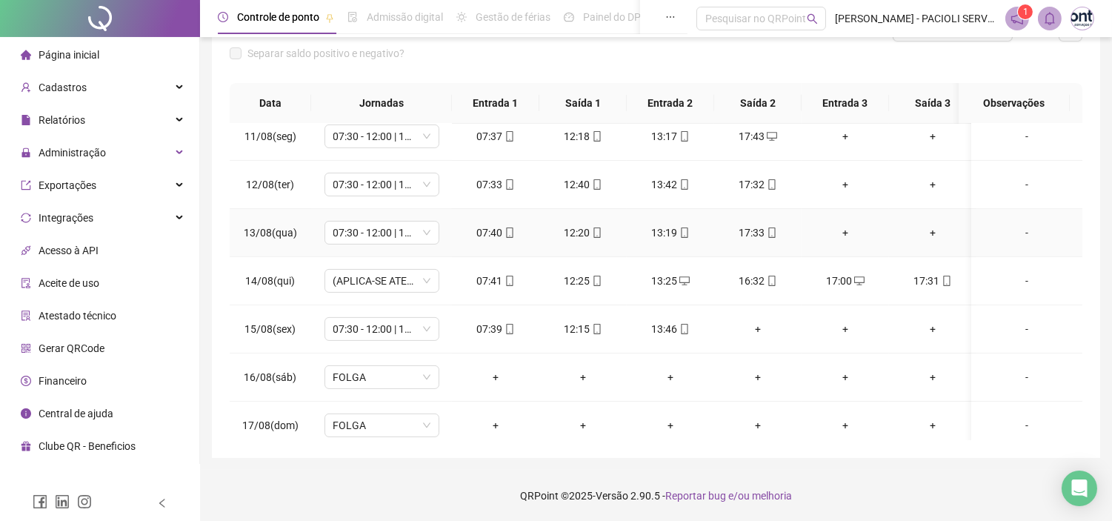
scroll to position [805, 0]
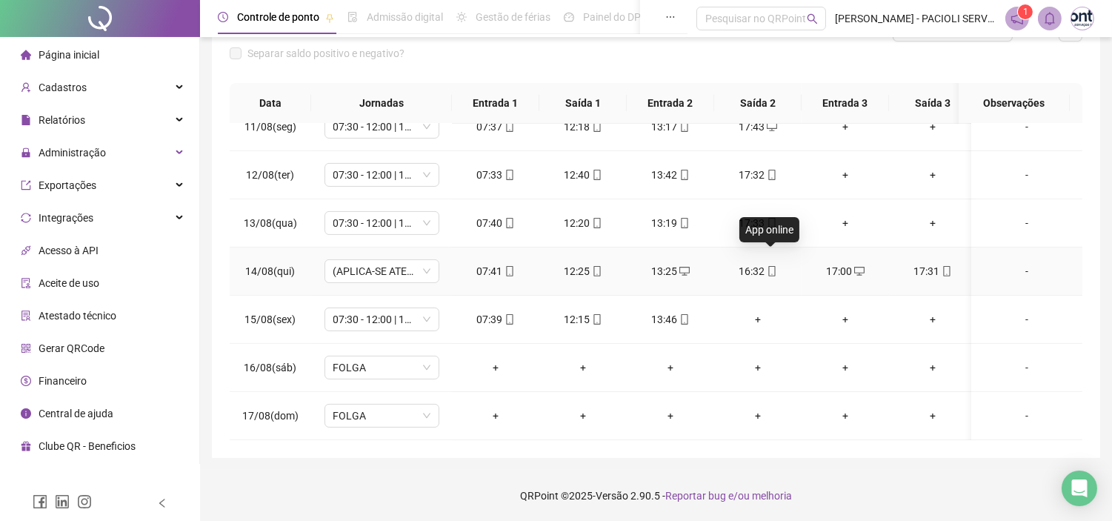
click at [774, 266] on icon "mobile" at bounding box center [771, 271] width 7 height 10
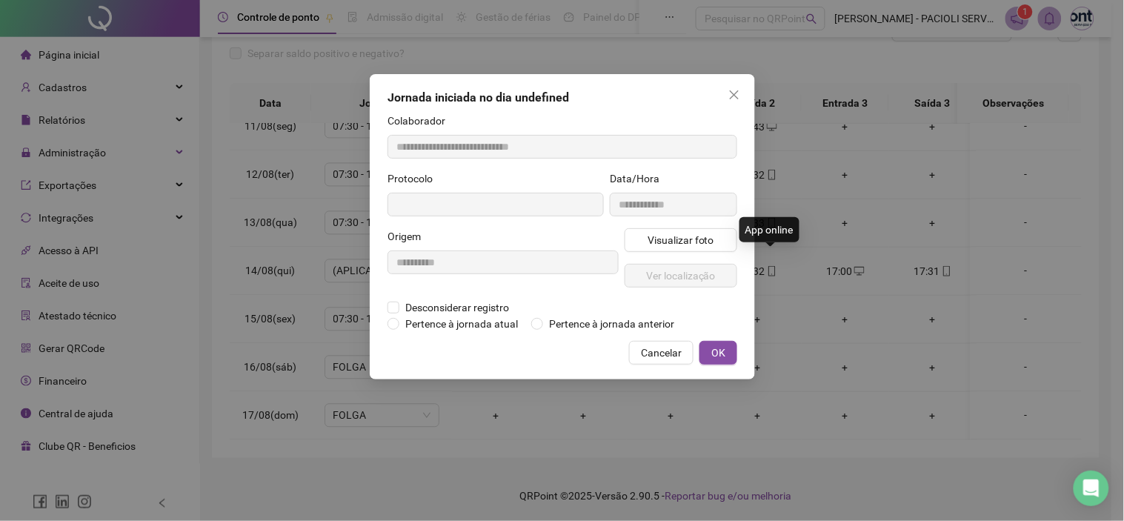
type input "**********"
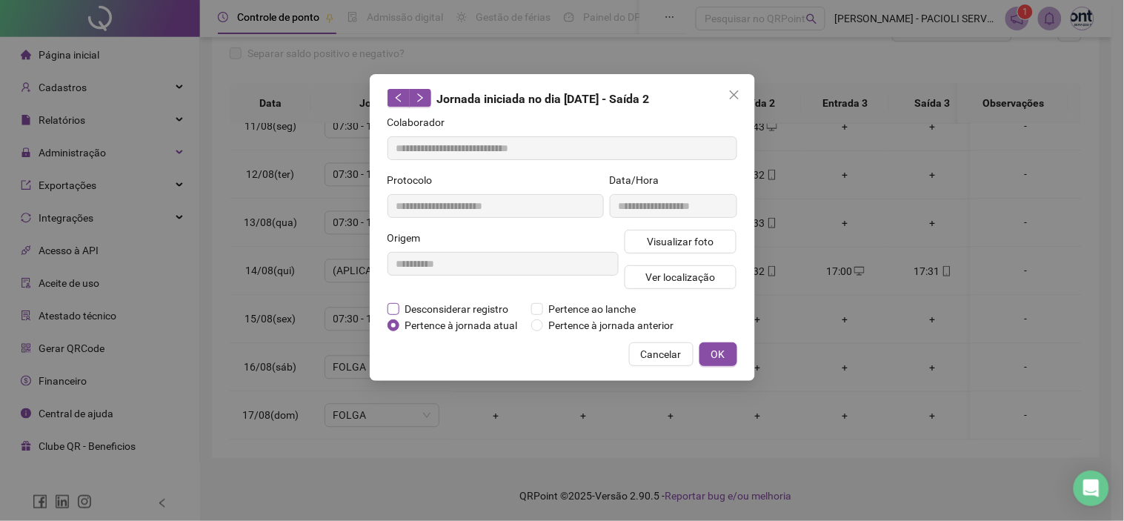
click at [474, 307] on span "Desconsiderar registro" at bounding box center [457, 309] width 116 height 16
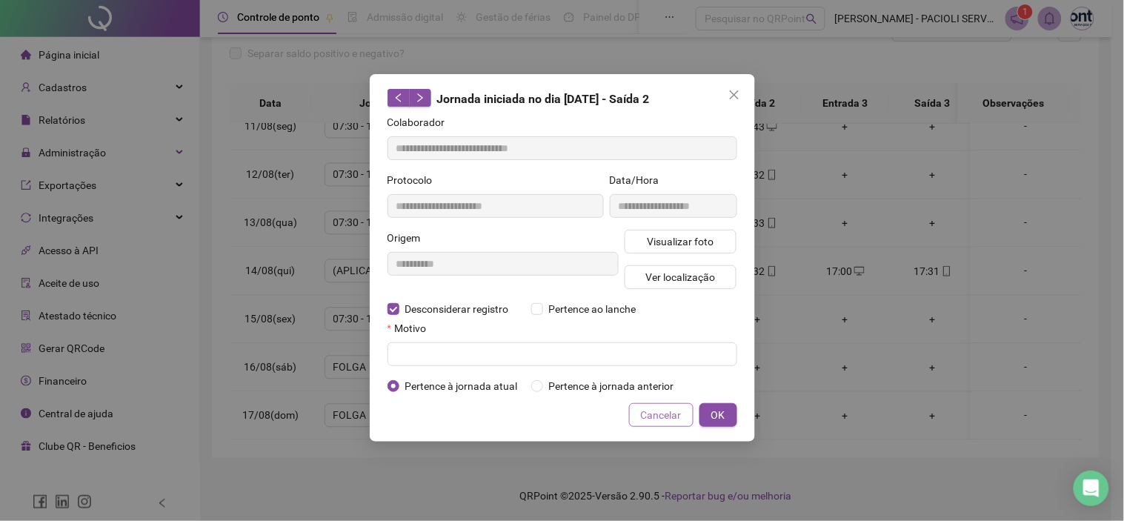
click at [654, 416] on span "Cancelar" at bounding box center [661, 415] width 41 height 16
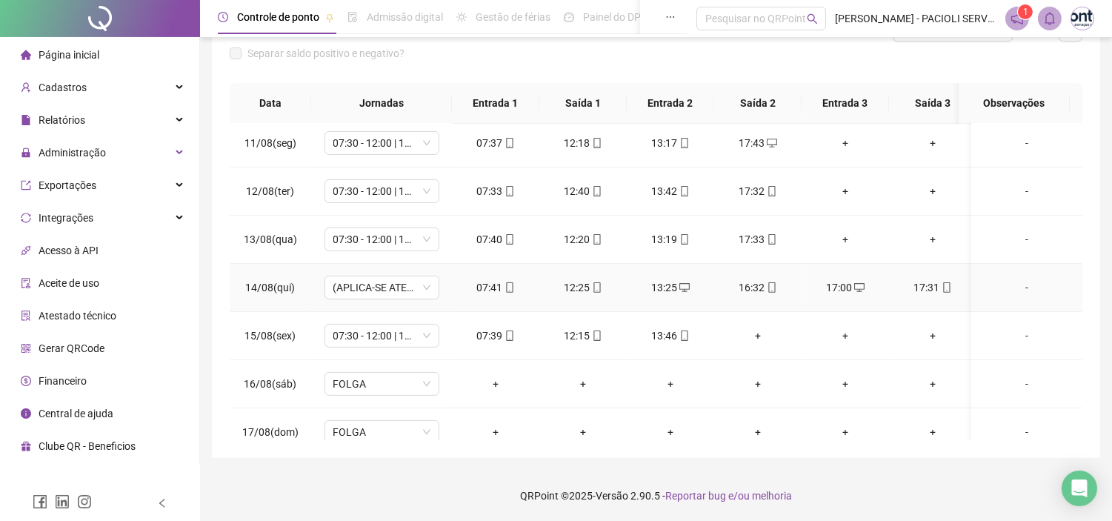
scroll to position [722, 0]
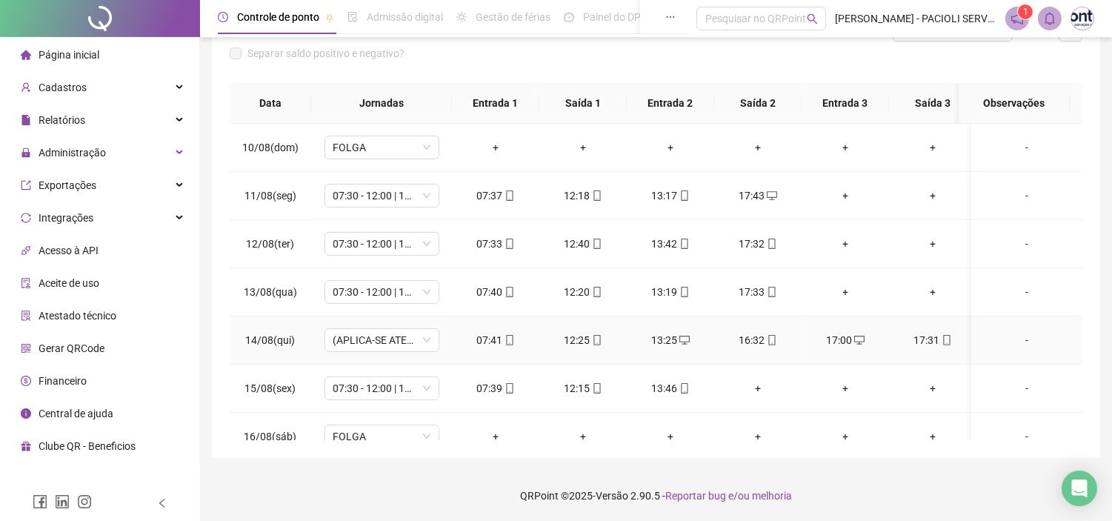
click at [774, 342] on icon "mobile" at bounding box center [772, 340] width 10 height 10
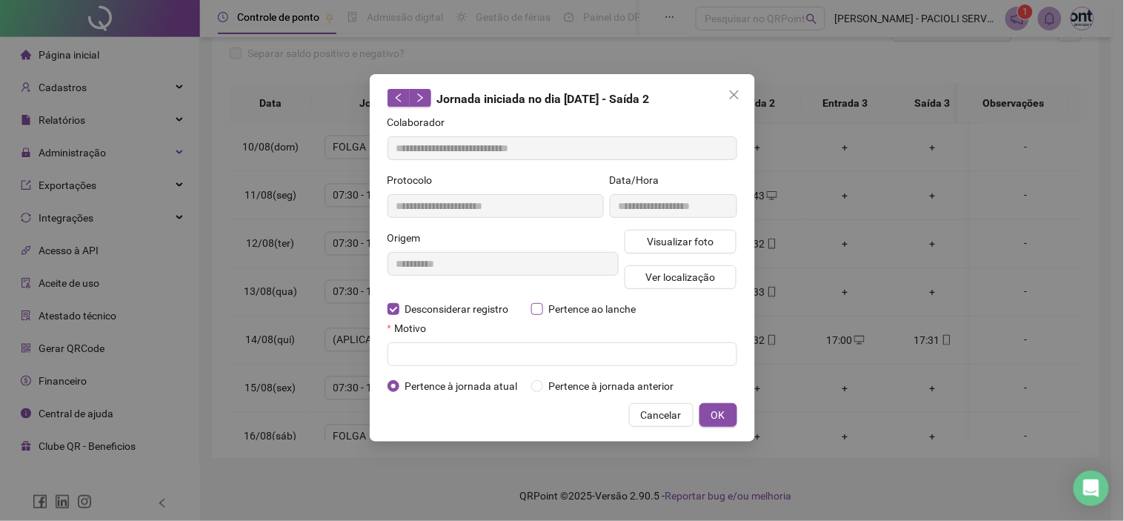
click at [591, 308] on span "Pertence ao lanche" at bounding box center [592, 309] width 99 height 16
click at [460, 315] on span "Desconsiderar registro" at bounding box center [457, 309] width 116 height 16
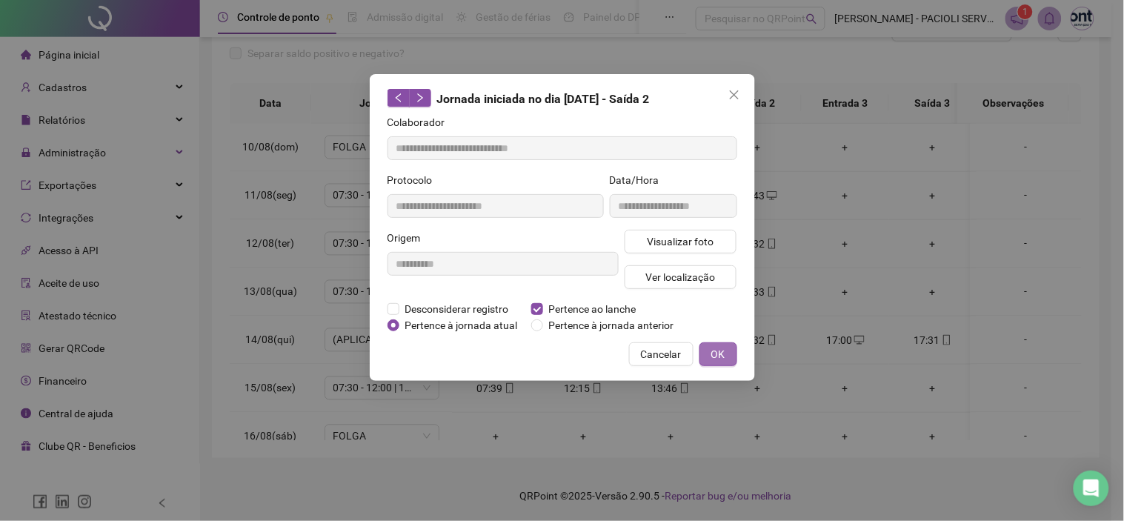
click at [719, 348] on span "OK" at bounding box center [718, 354] width 14 height 16
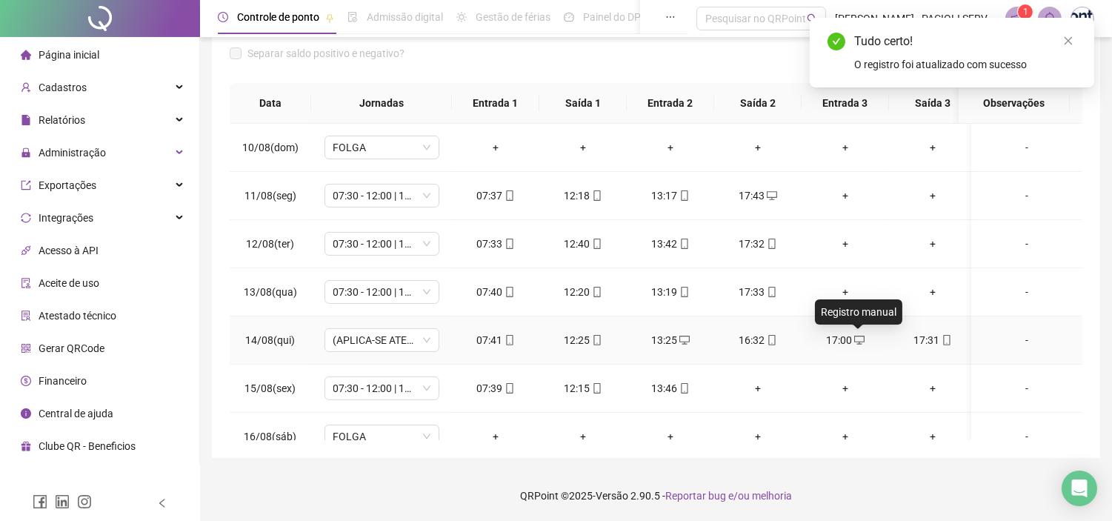
click at [864, 342] on div "17:00" at bounding box center [846, 340] width 64 height 16
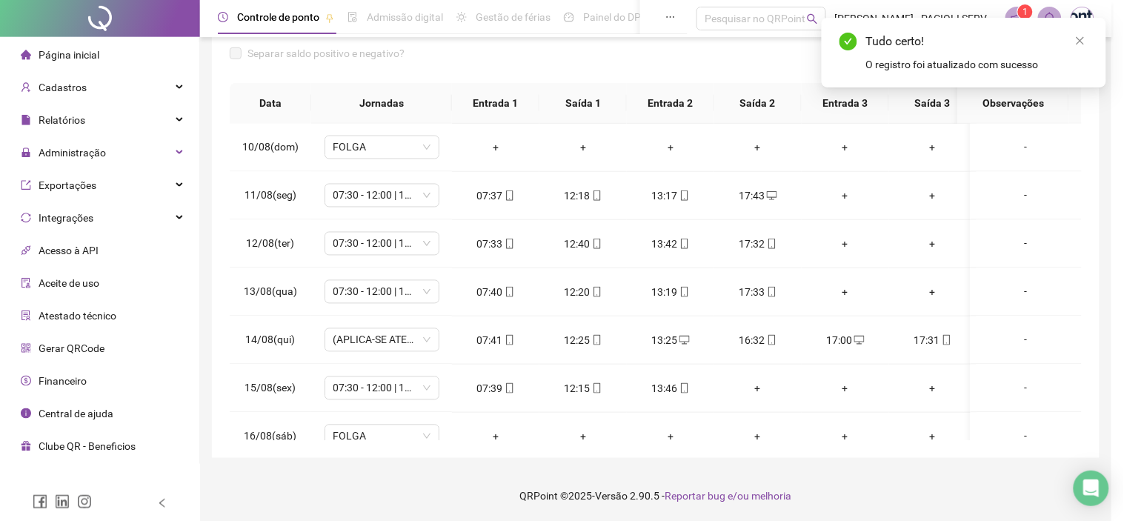
type input "**********"
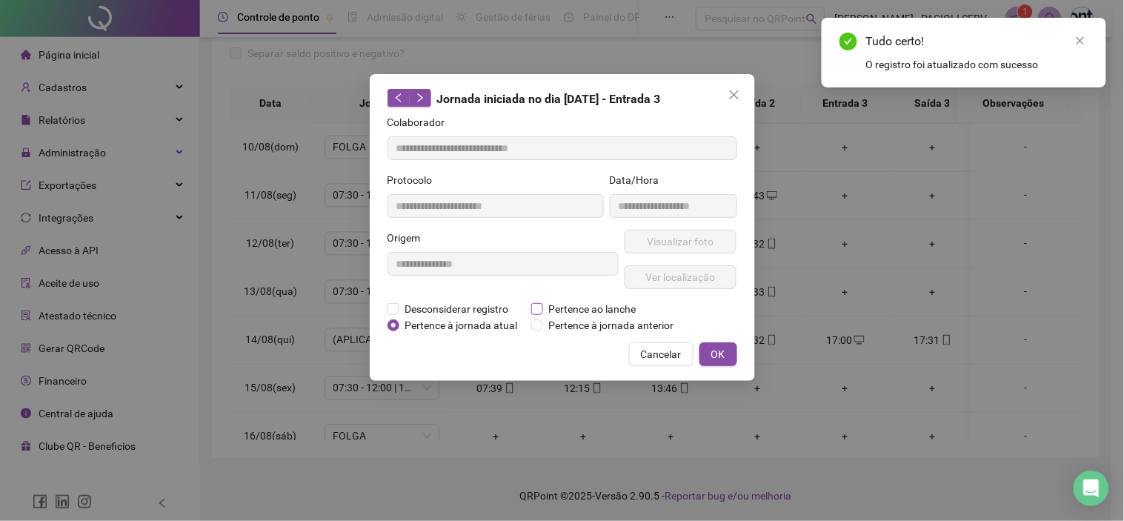
click at [628, 306] on span "Pertence ao lanche" at bounding box center [592, 309] width 99 height 16
click at [723, 352] on span "OK" at bounding box center [718, 354] width 14 height 16
click at [716, 347] on div "**********" at bounding box center [562, 260] width 1124 height 521
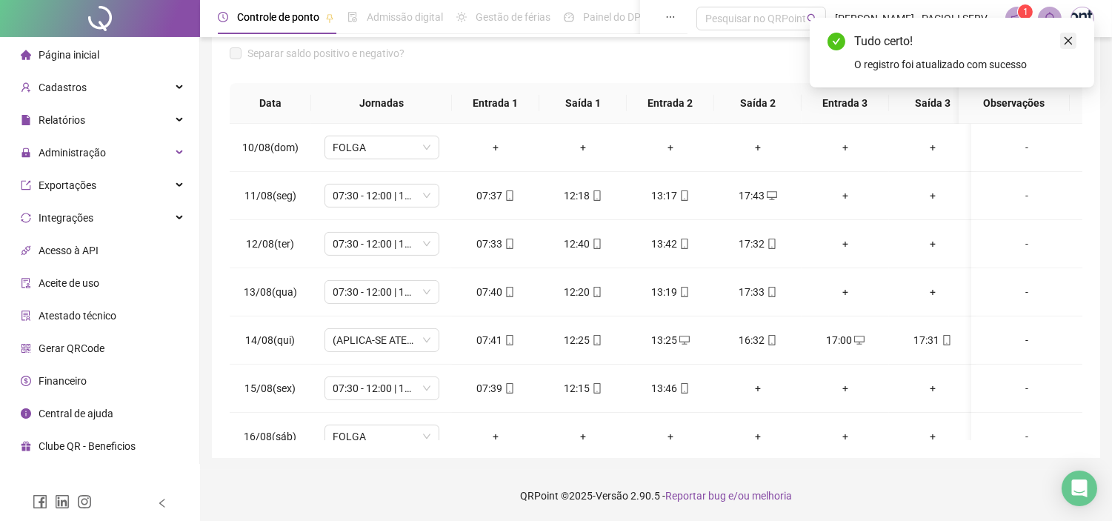
click at [1068, 39] on icon "close" at bounding box center [1068, 41] width 10 height 10
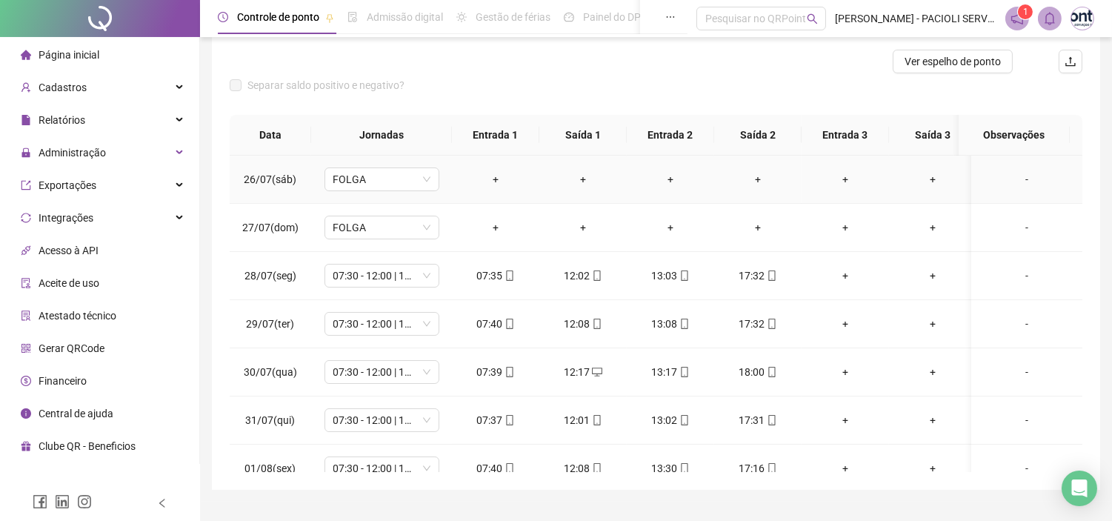
scroll to position [0, 0]
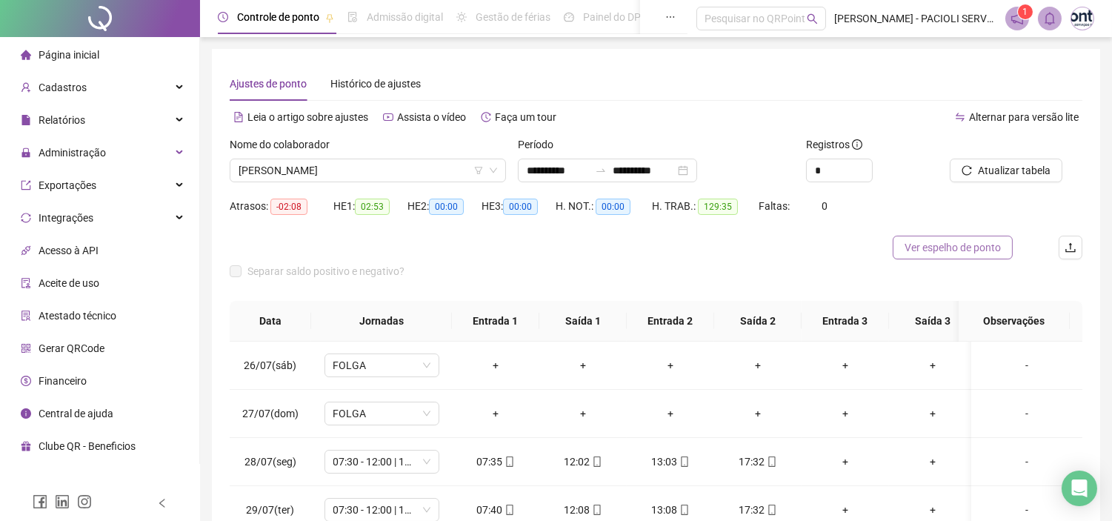
click at [973, 248] on span "Ver espelho de ponto" at bounding box center [953, 247] width 96 height 16
click at [959, 256] on button "Ver espelho de ponto" at bounding box center [953, 248] width 120 height 24
click at [964, 240] on span "Ver espelho de ponto" at bounding box center [953, 247] width 96 height 16
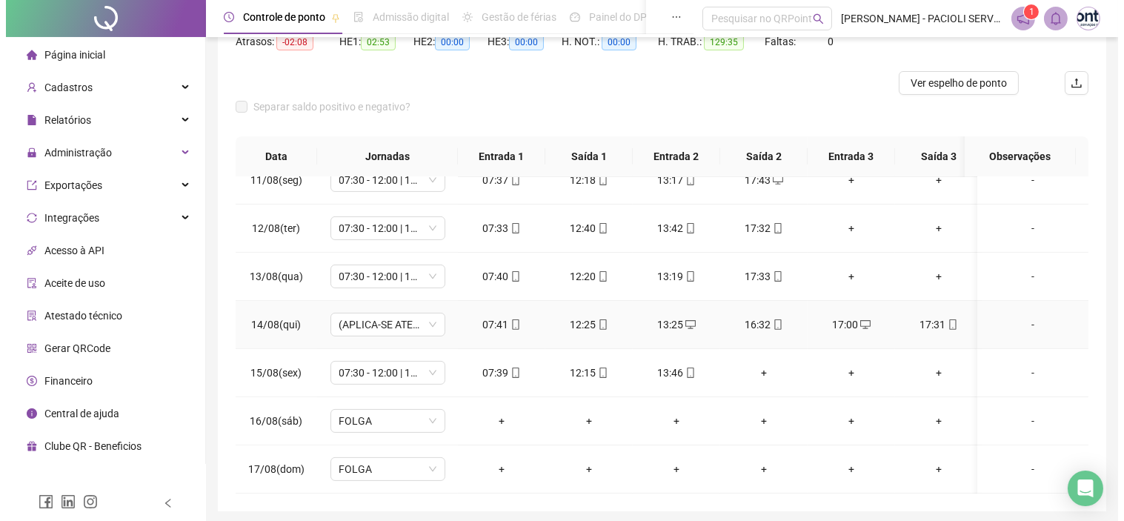
scroll to position [218, 0]
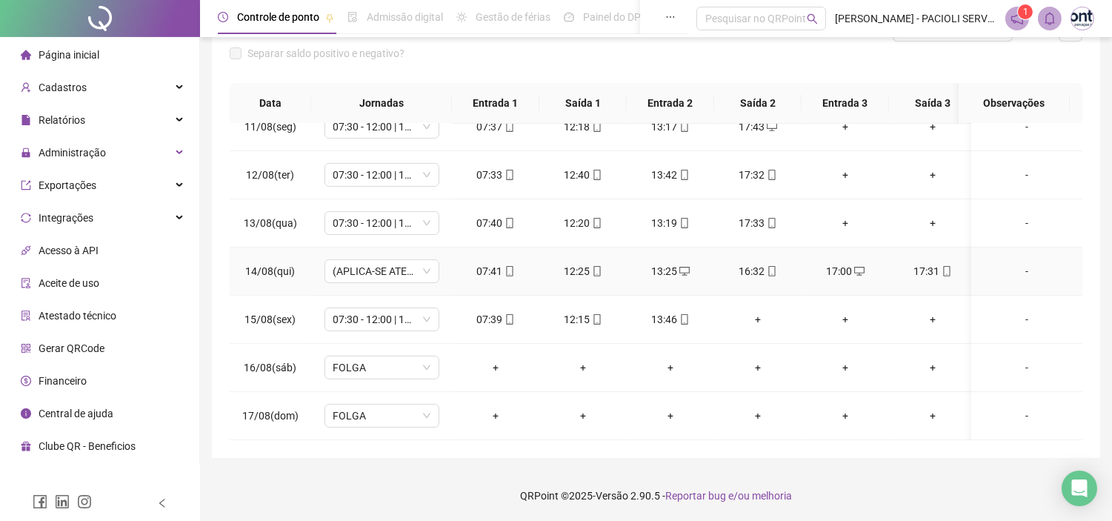
click at [1023, 263] on div "-" at bounding box center [1026, 271] width 87 height 16
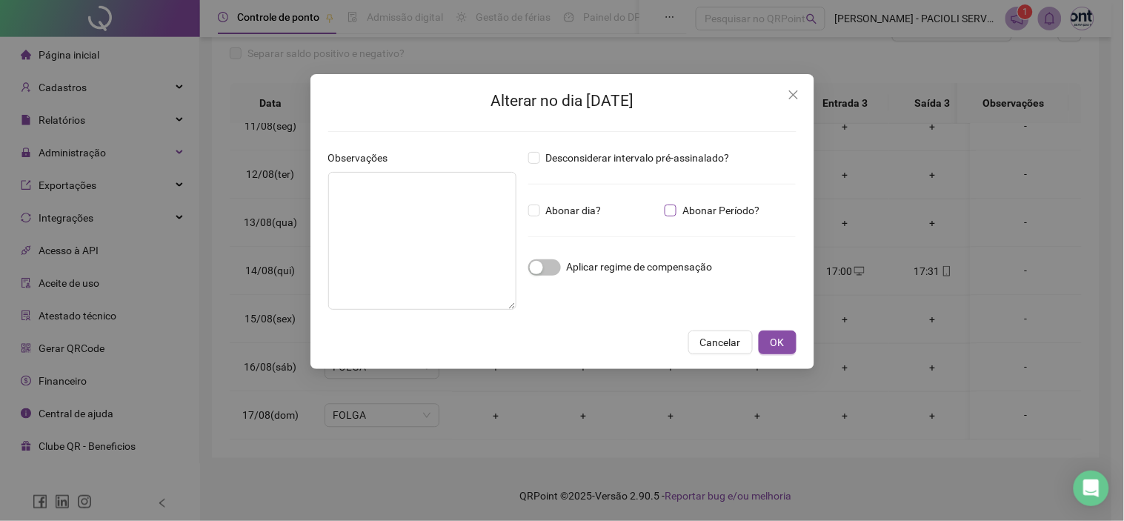
click at [686, 218] on span "Abonar Período?" at bounding box center [720, 210] width 89 height 16
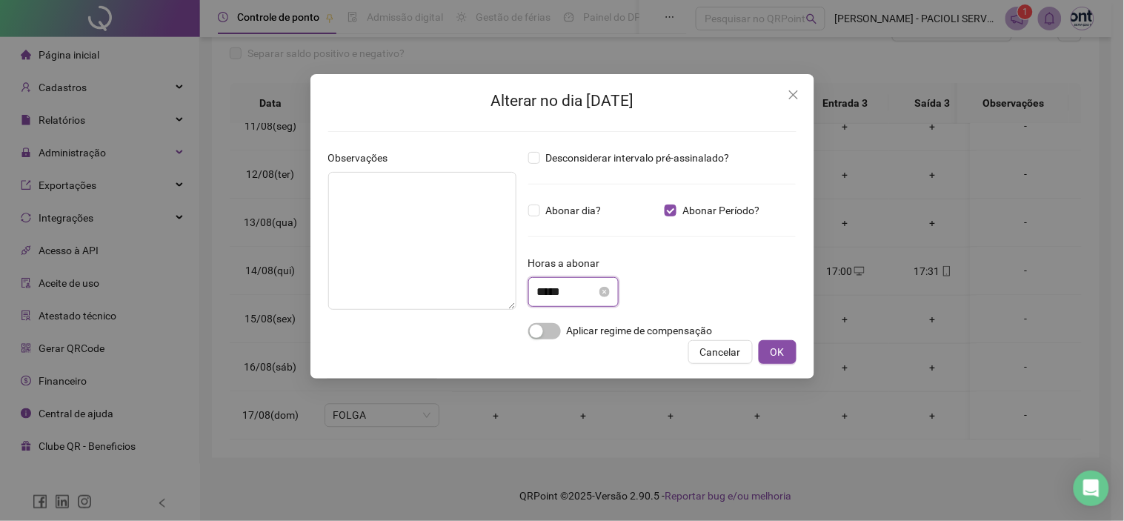
click at [573, 293] on input "*****" at bounding box center [566, 292] width 59 height 18
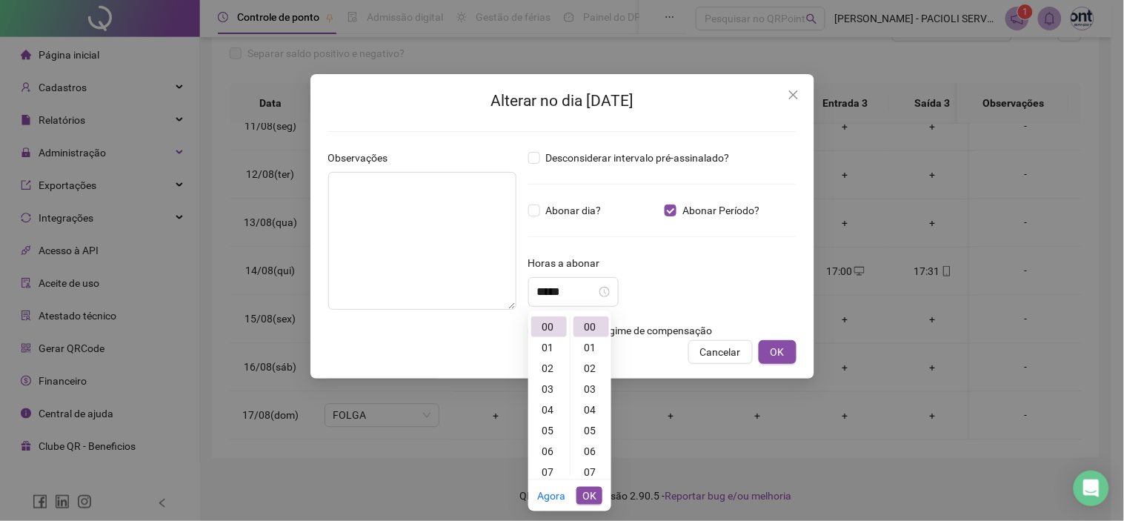
click at [1080, 8] on div "Alterar no dia 14/08/2025 Observações Desconsiderar intervalo pré-assinalado? A…" at bounding box center [562, 260] width 1124 height 521
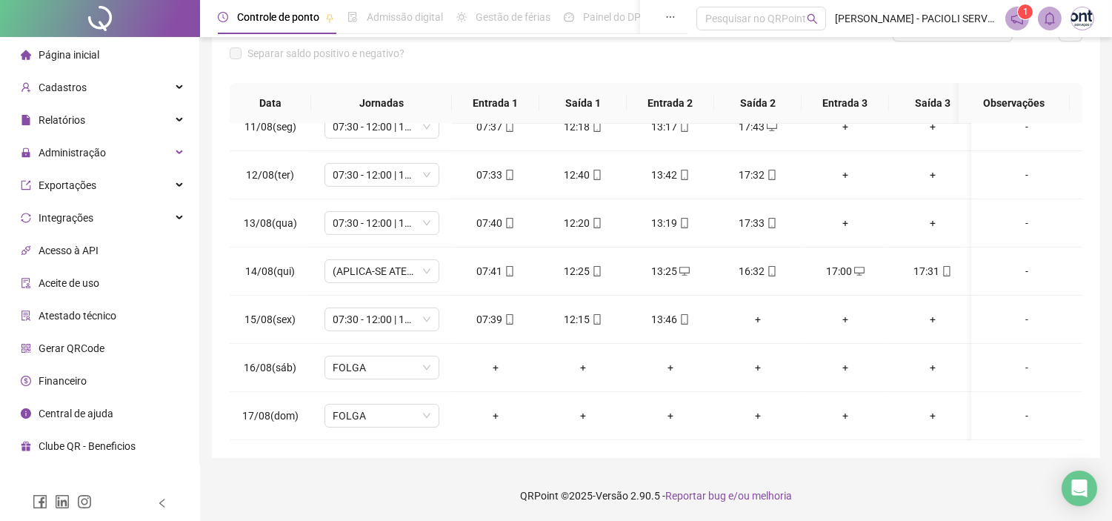
click at [1076, 18] on img at bounding box center [1082, 18] width 22 height 22
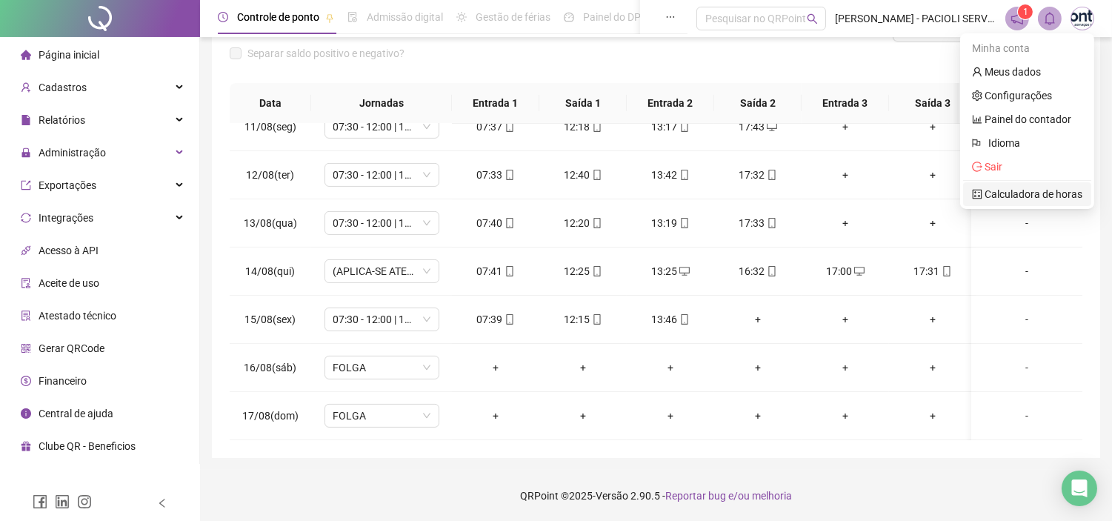
click at [1016, 200] on link "Calculadora de horas" at bounding box center [1027, 194] width 110 height 12
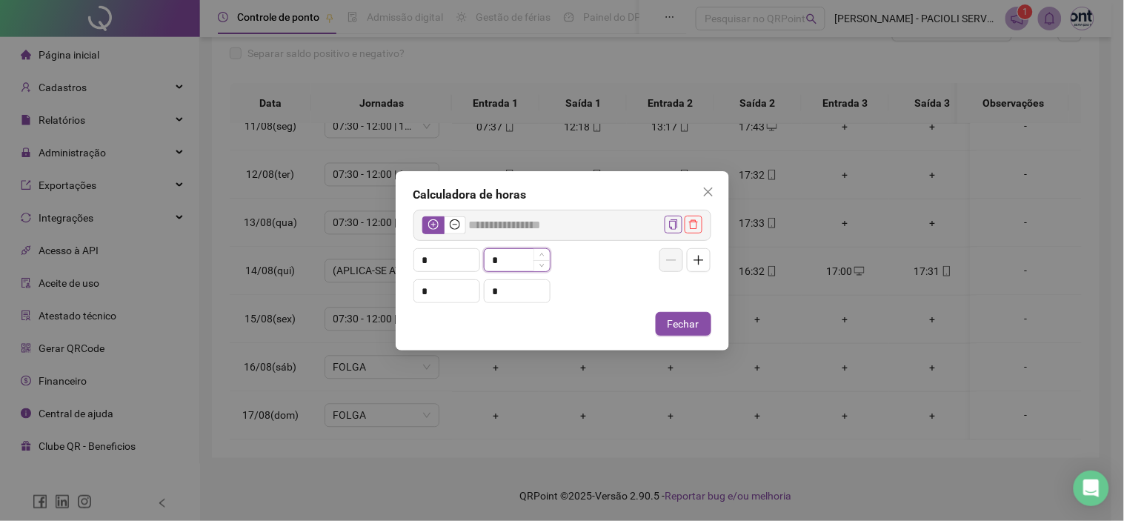
click at [521, 262] on input "*" at bounding box center [517, 260] width 65 height 22
type input "*****"
type input "**"
type input "*****"
type input "***"
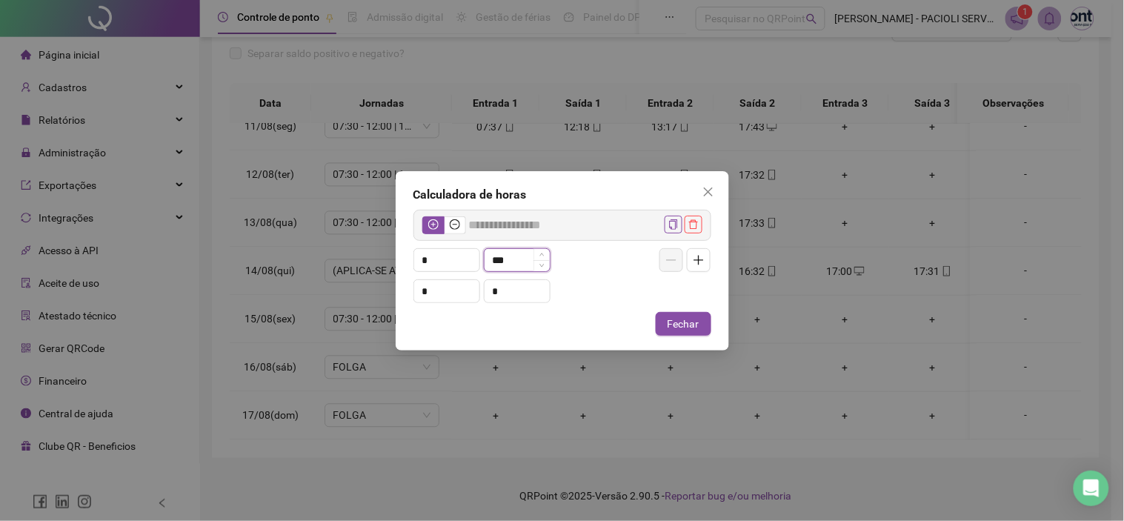
type input "*****"
type input "**"
type input "*****"
type input "*"
type input "*****"
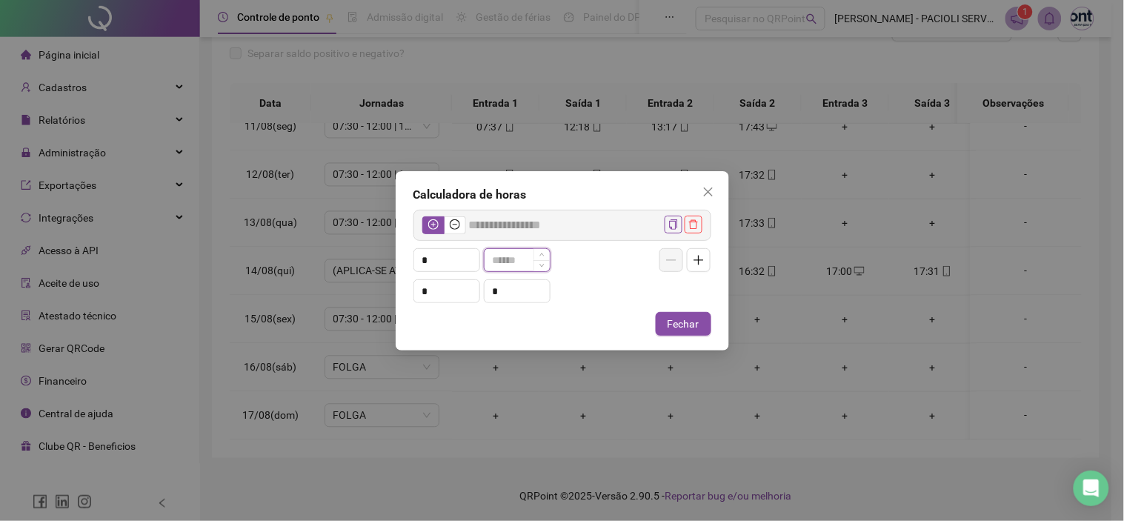
type input "*"
type input "*****"
type input "**"
type input "*****"
type input "*"
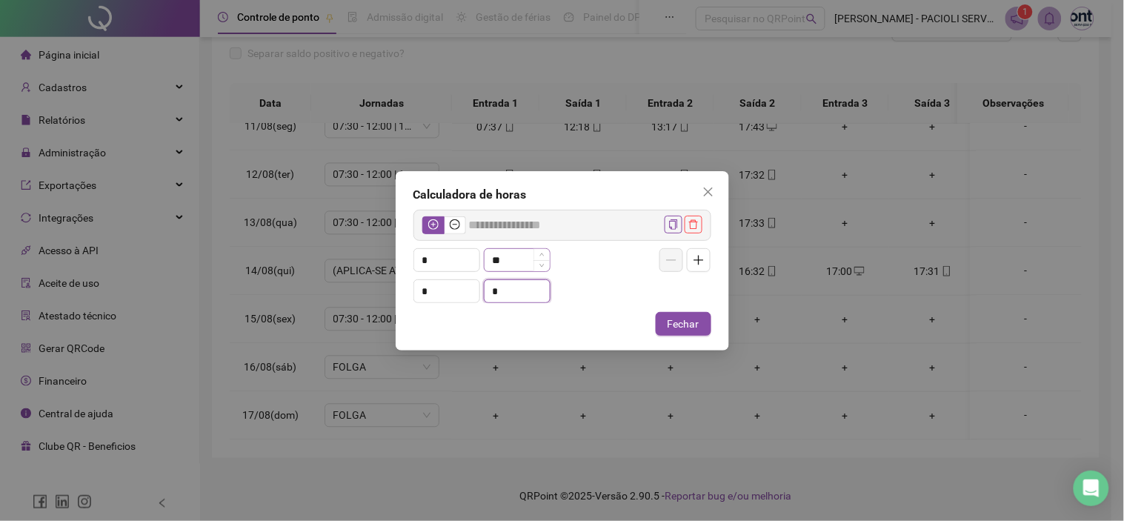
type input "*****"
type input "**"
click at [453, 225] on icon "minus-circle" at bounding box center [455, 224] width 4 height 1
type input "*****"
click at [708, 193] on icon "close" at bounding box center [708, 192] width 12 height 12
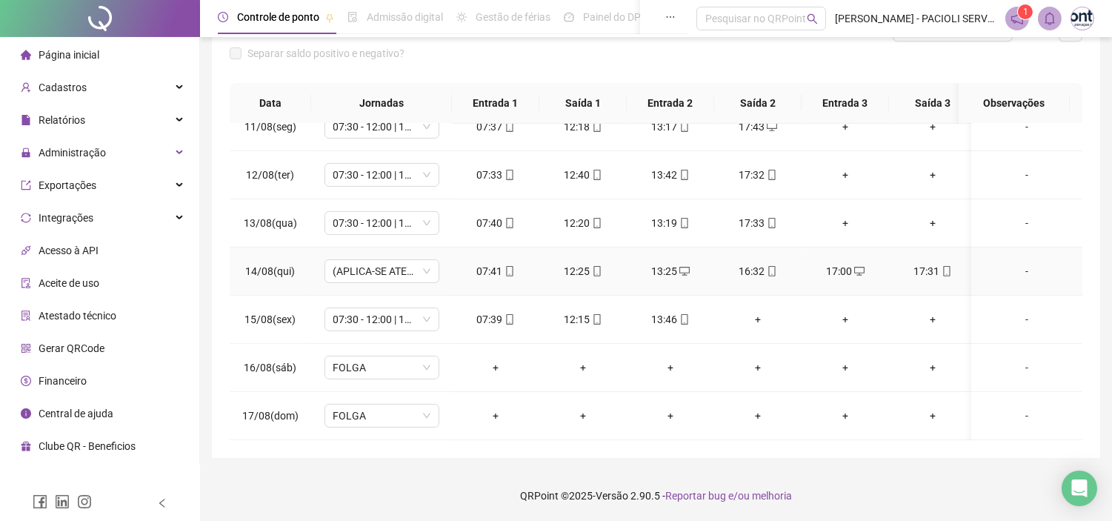
click at [1005, 264] on div "-" at bounding box center [1026, 271] width 87 height 16
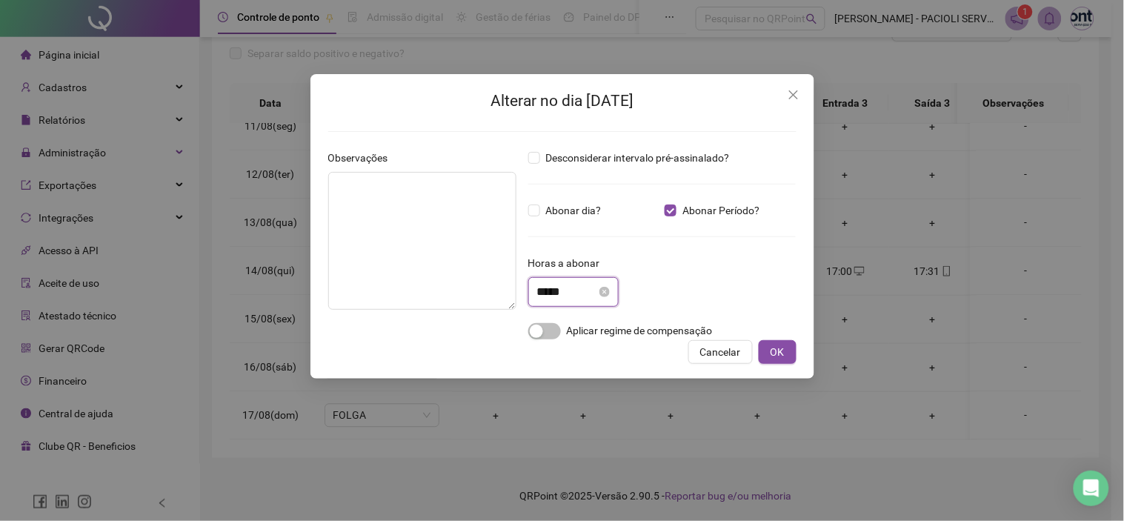
click at [561, 286] on input "*****" at bounding box center [566, 292] width 59 height 18
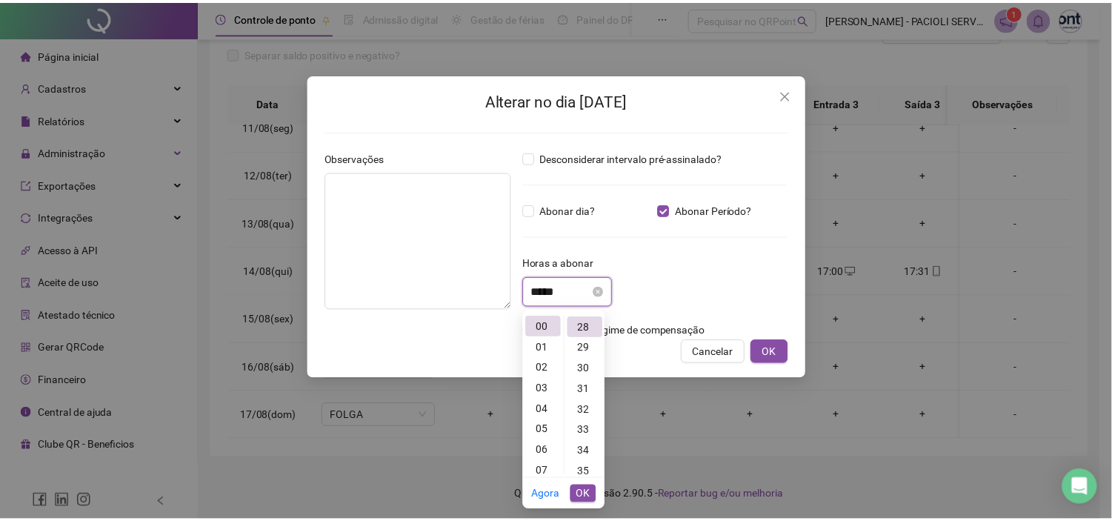
scroll to position [581, 0]
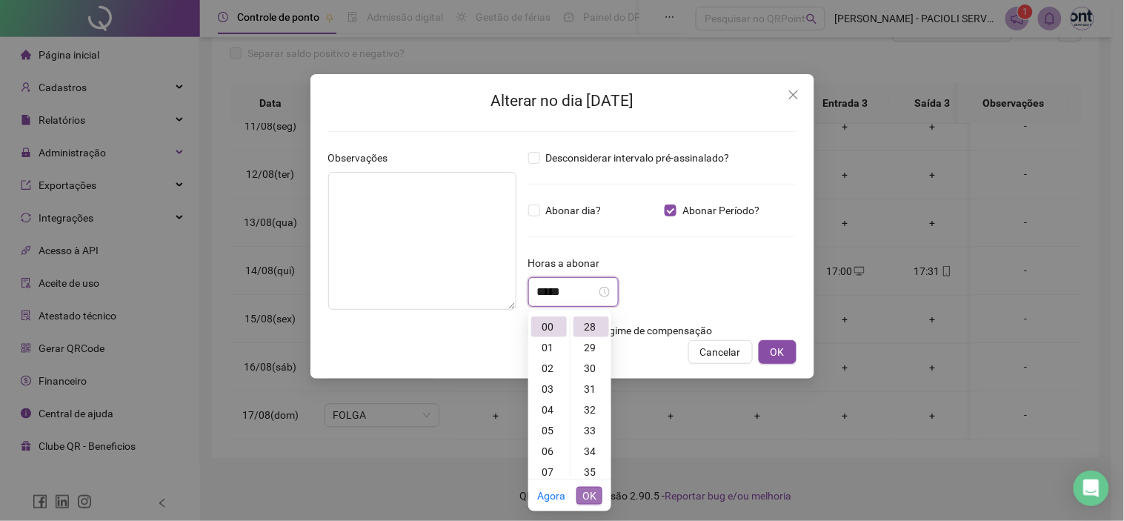
type input "*****"
click at [597, 495] on button "OK" at bounding box center [589, 496] width 26 height 18
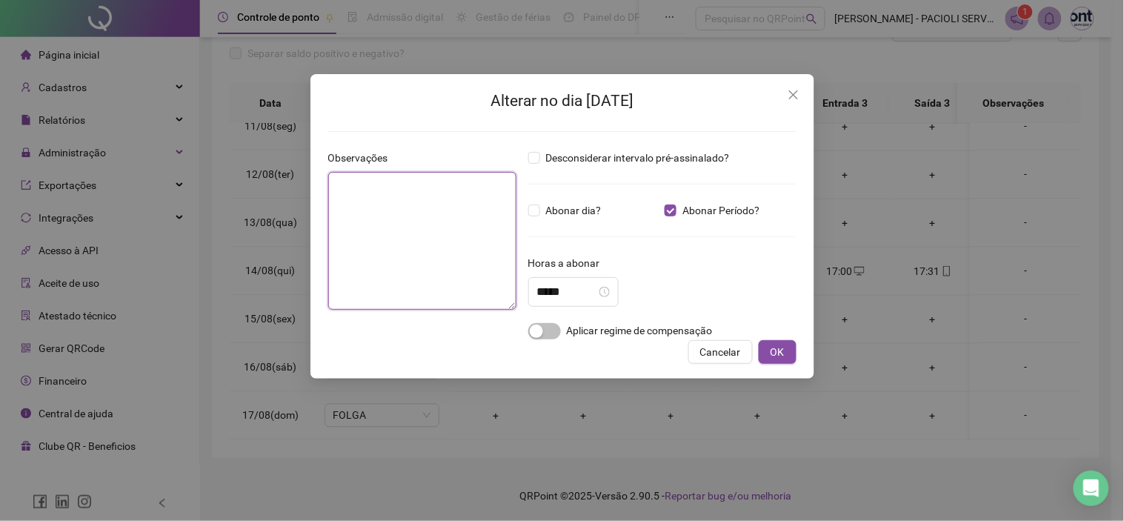
click at [438, 261] on textarea at bounding box center [422, 241] width 188 height 138
type textarea "**********"
click at [781, 350] on span "OK" at bounding box center [778, 352] width 14 height 16
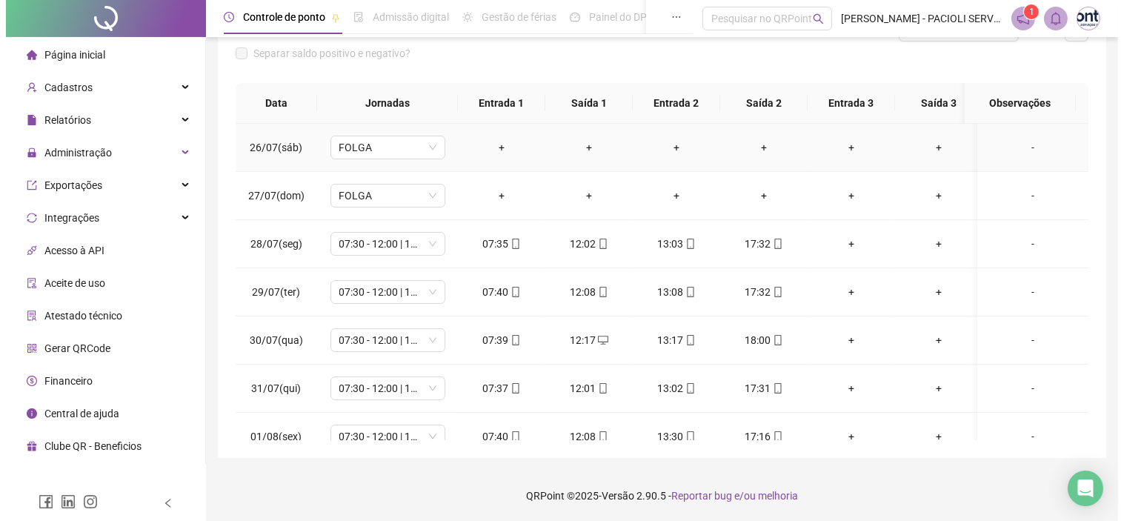
scroll to position [0, 0]
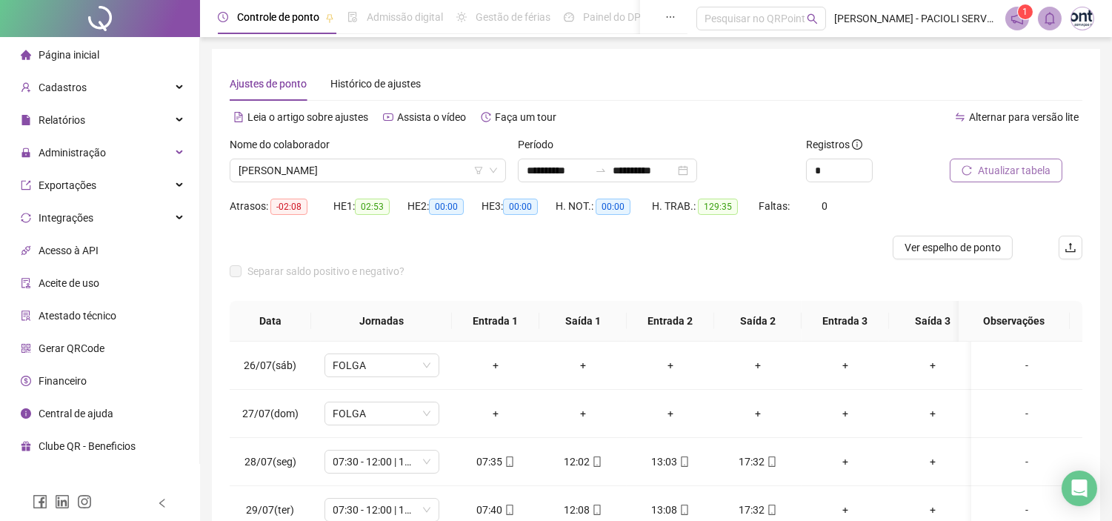
click at [1005, 179] on button "Atualizar tabela" at bounding box center [1006, 171] width 113 height 24
drag, startPoint x: 934, startPoint y: 247, endPoint x: 922, endPoint y: 256, distance: 14.7
click at [934, 247] on span "Ver espelho de ponto" at bounding box center [953, 247] width 96 height 16
click at [74, 152] on span "Administração" at bounding box center [72, 153] width 67 height 12
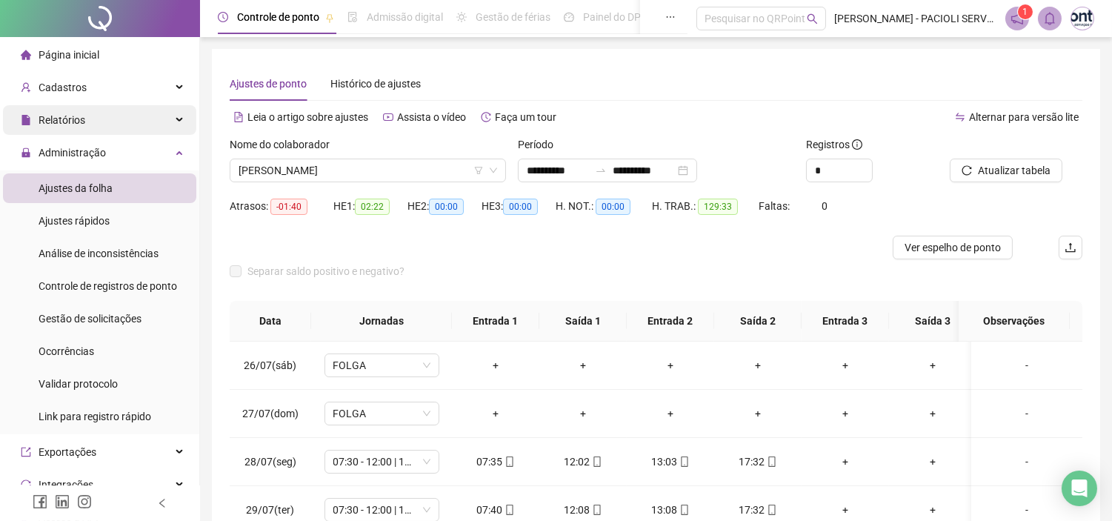
click at [72, 122] on span "Relatórios" at bounding box center [62, 120] width 47 height 12
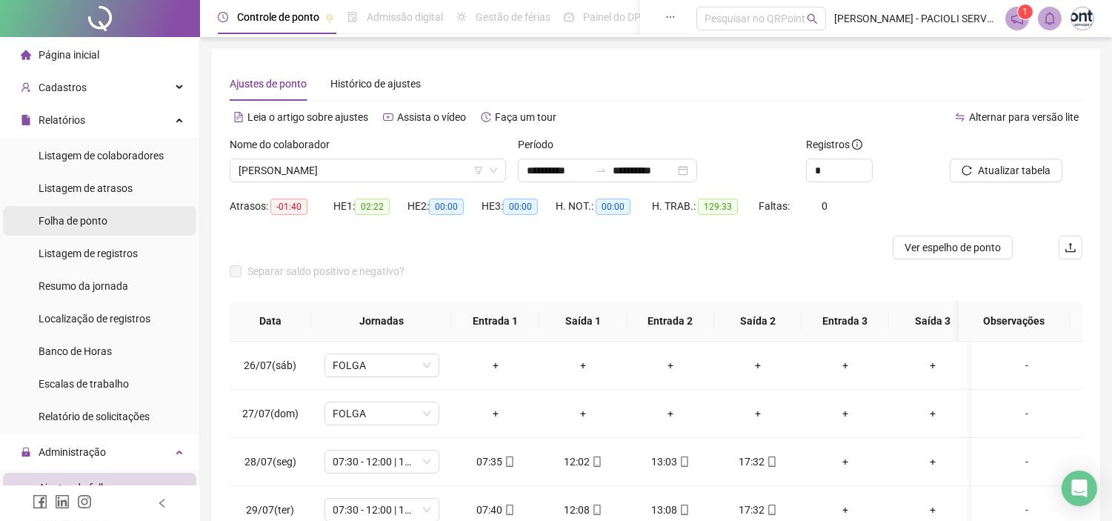
click at [68, 224] on span "Folha de ponto" at bounding box center [73, 221] width 69 height 12
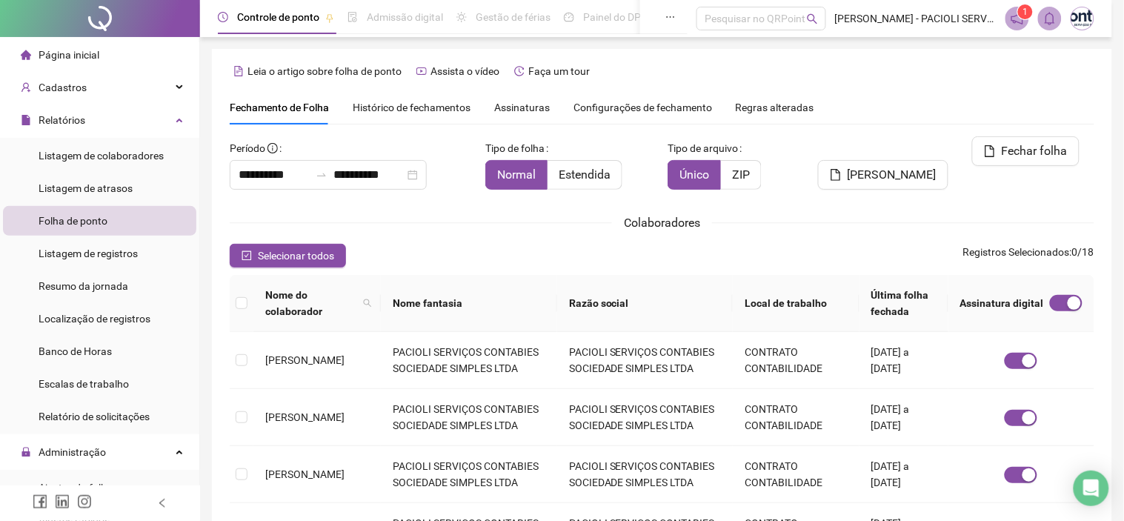
type input "**********"
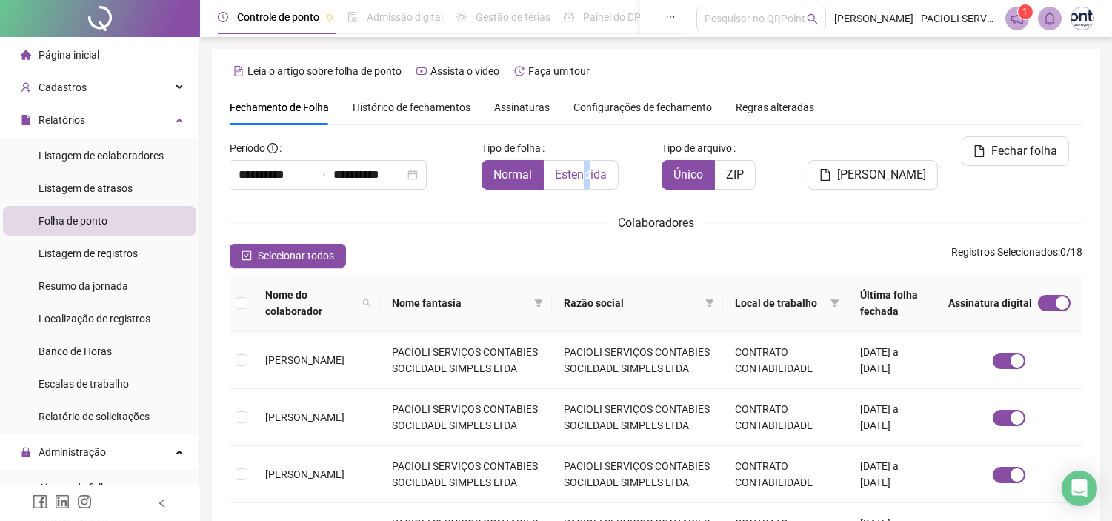
click at [588, 180] on span "Estendida" at bounding box center [581, 174] width 52 height 14
click at [589, 178] on span "Estendida" at bounding box center [581, 174] width 52 height 14
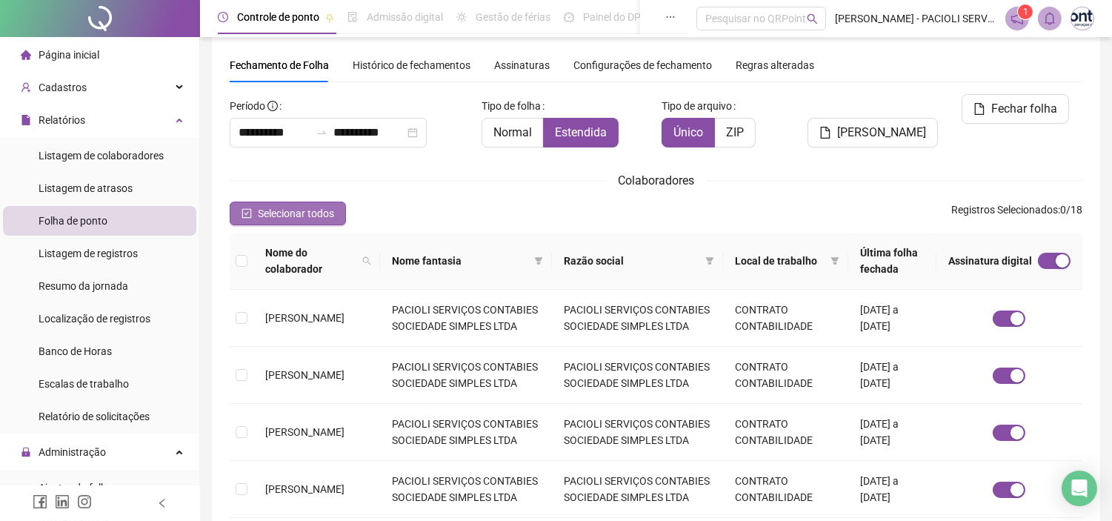
click at [272, 212] on span "Selecionar todos" at bounding box center [296, 213] width 76 height 16
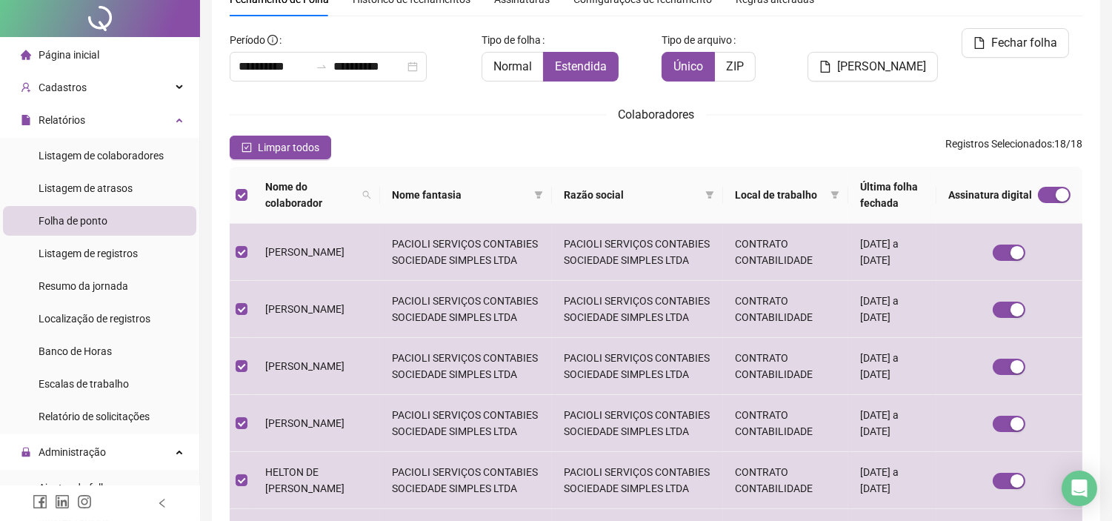
scroll to position [0, 0]
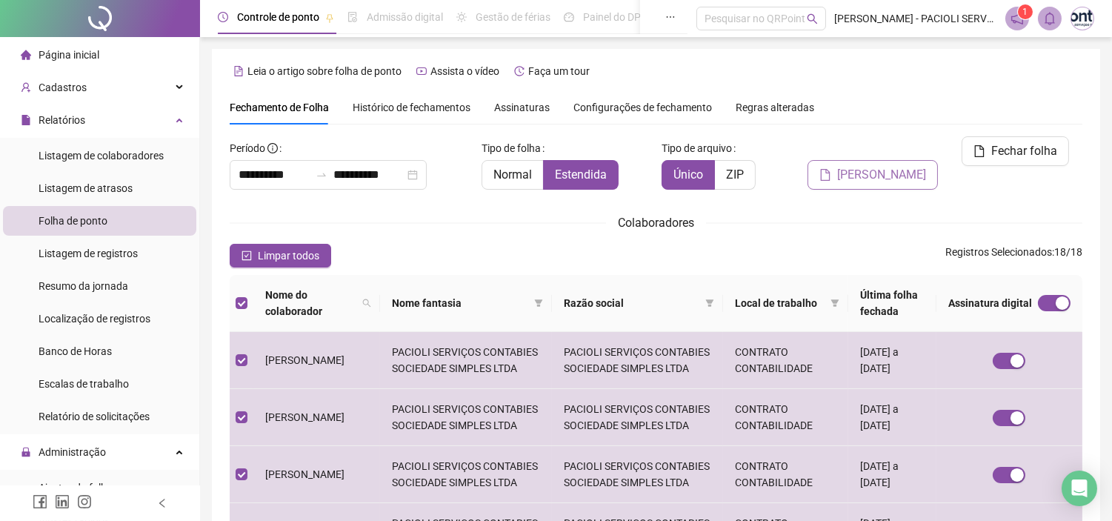
click at [911, 166] on span "Gerar espelho" at bounding box center [881, 175] width 89 height 18
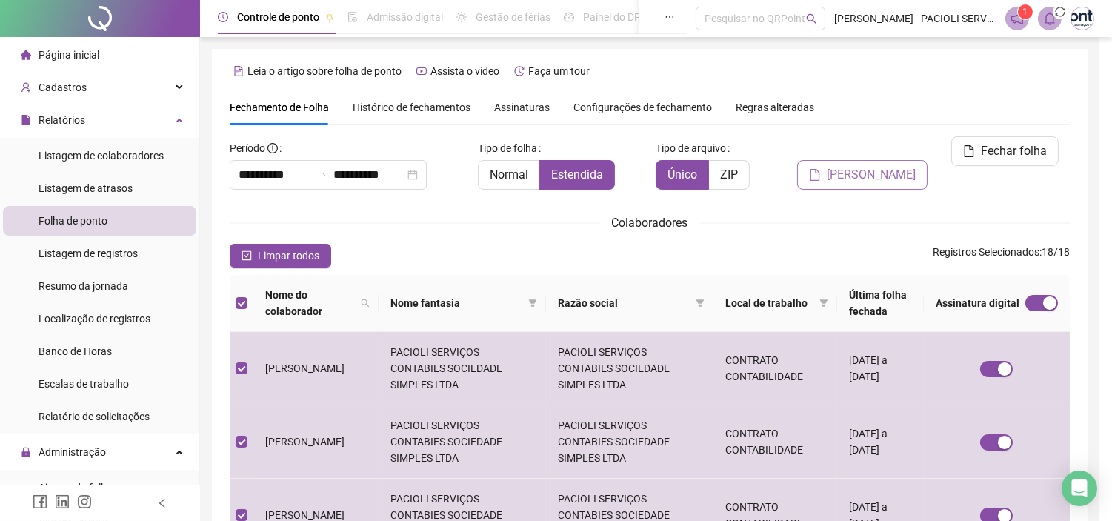
scroll to position [42, 0]
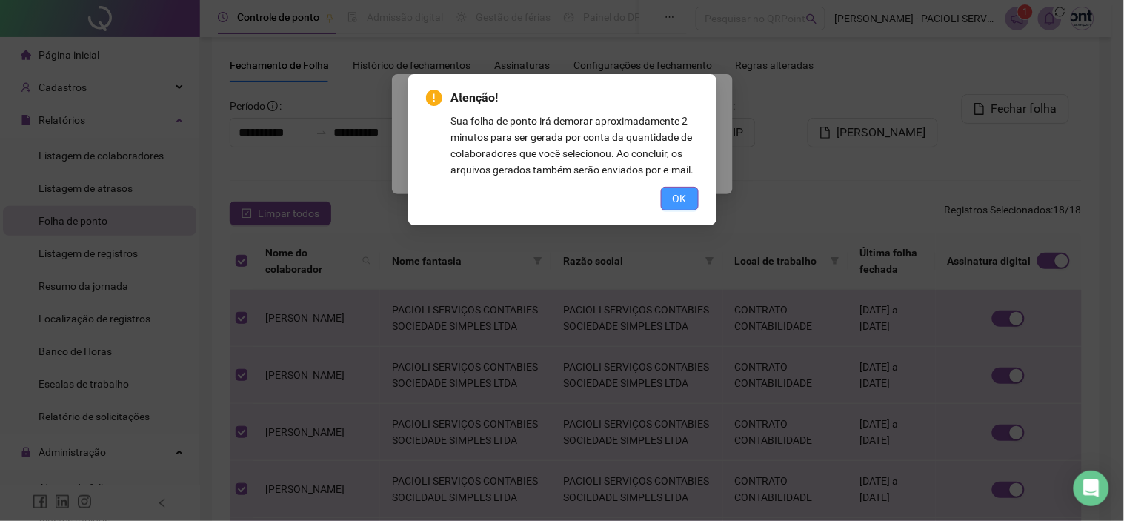
click at [671, 204] on button "OK" at bounding box center [680, 199] width 38 height 24
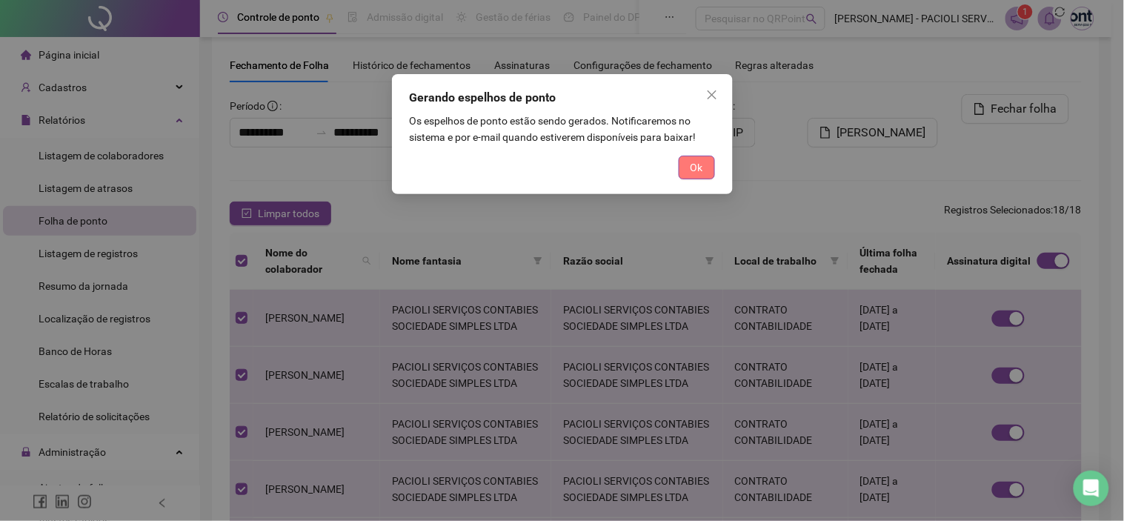
click at [699, 163] on span "Ok" at bounding box center [697, 167] width 13 height 16
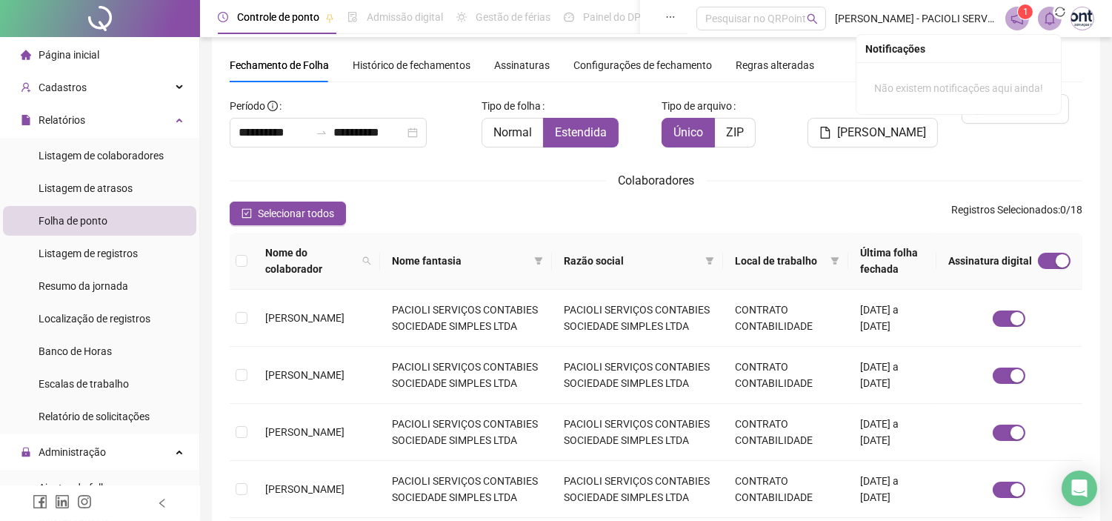
click at [1048, 20] on icon "bell" at bounding box center [1049, 18] width 13 height 13
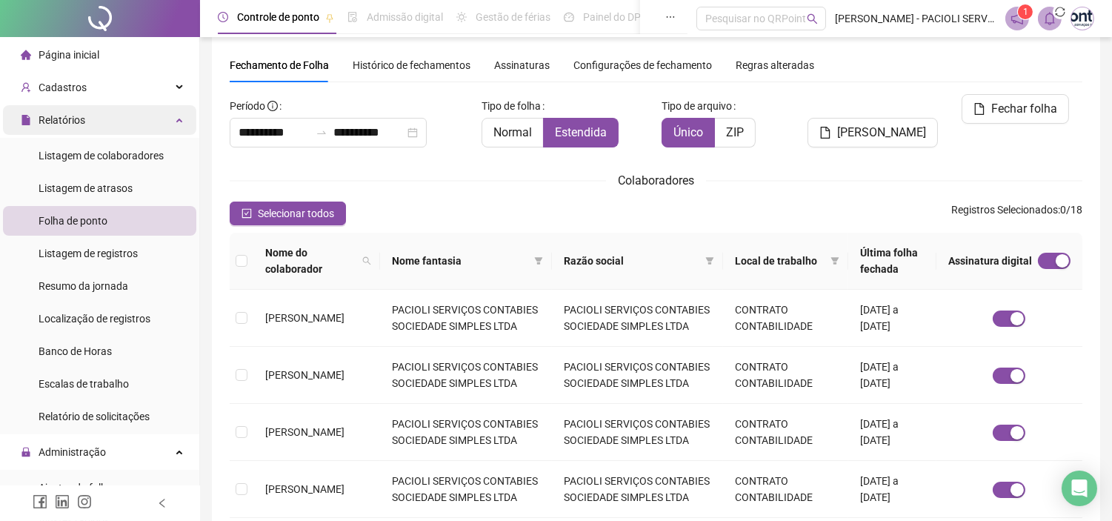
click at [65, 121] on span "Relatórios" at bounding box center [62, 120] width 47 height 12
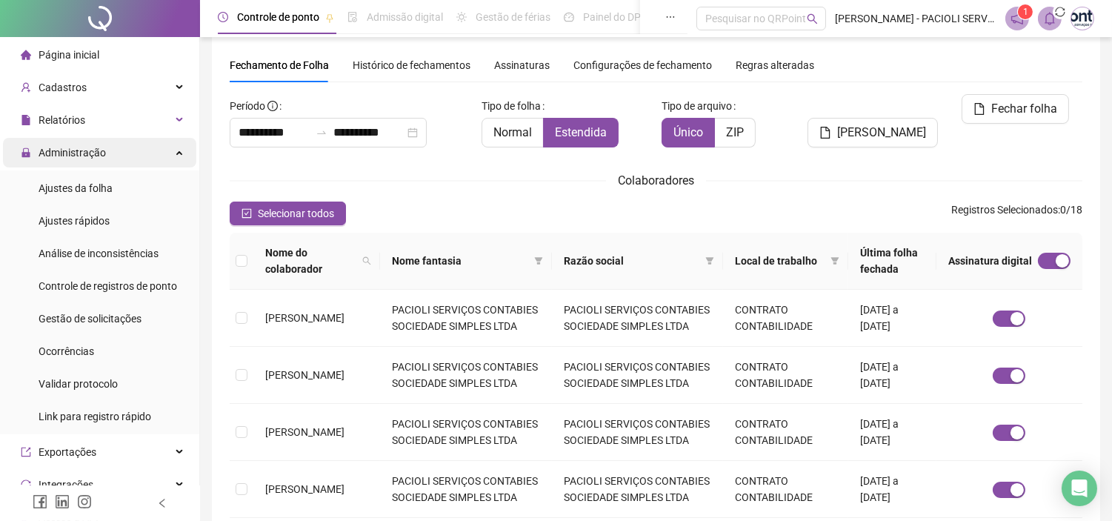
click at [73, 147] on span "Administração" at bounding box center [72, 153] width 67 height 12
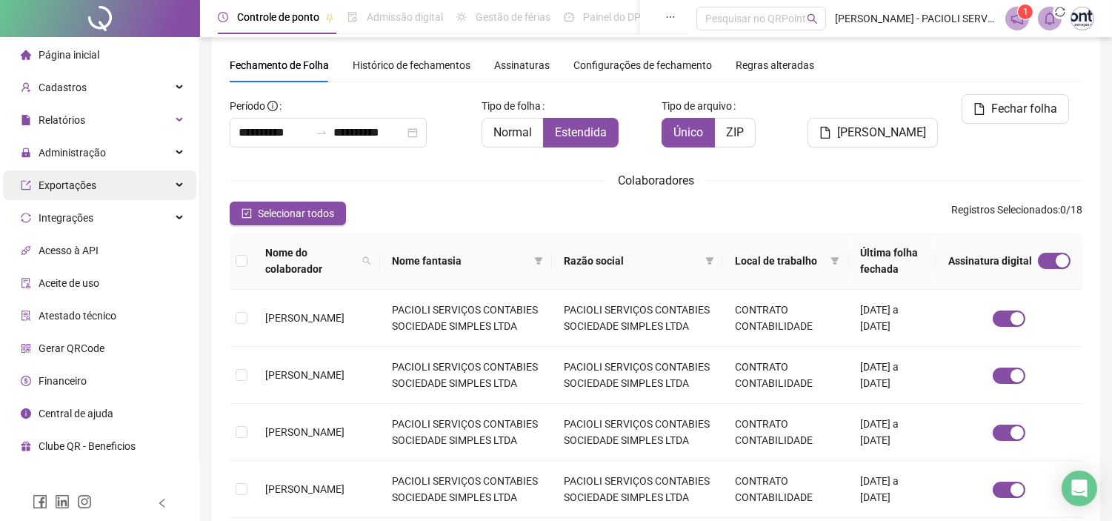
click at [62, 199] on span "Exportações" at bounding box center [59, 185] width 76 height 30
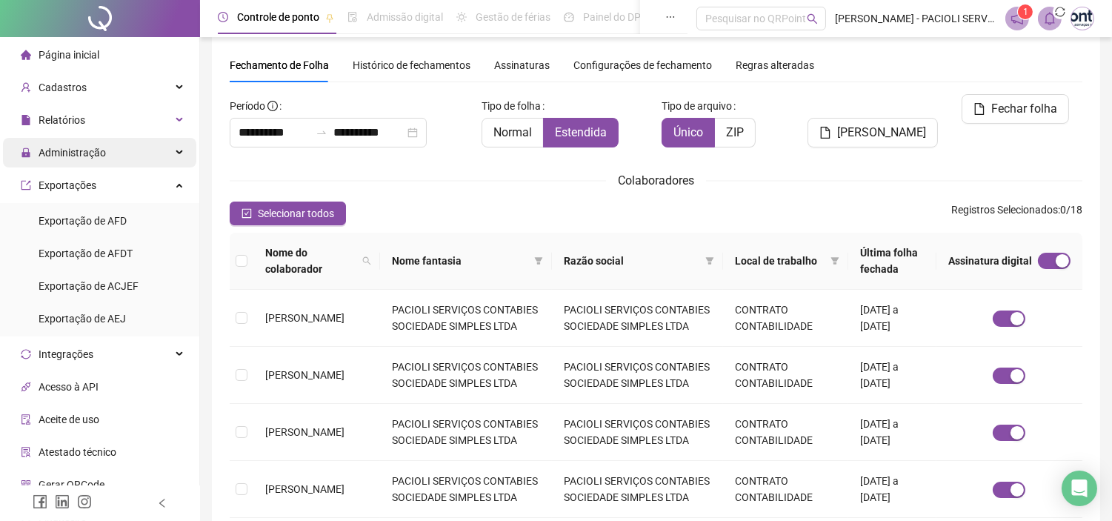
click at [67, 150] on span "Administração" at bounding box center [72, 153] width 67 height 12
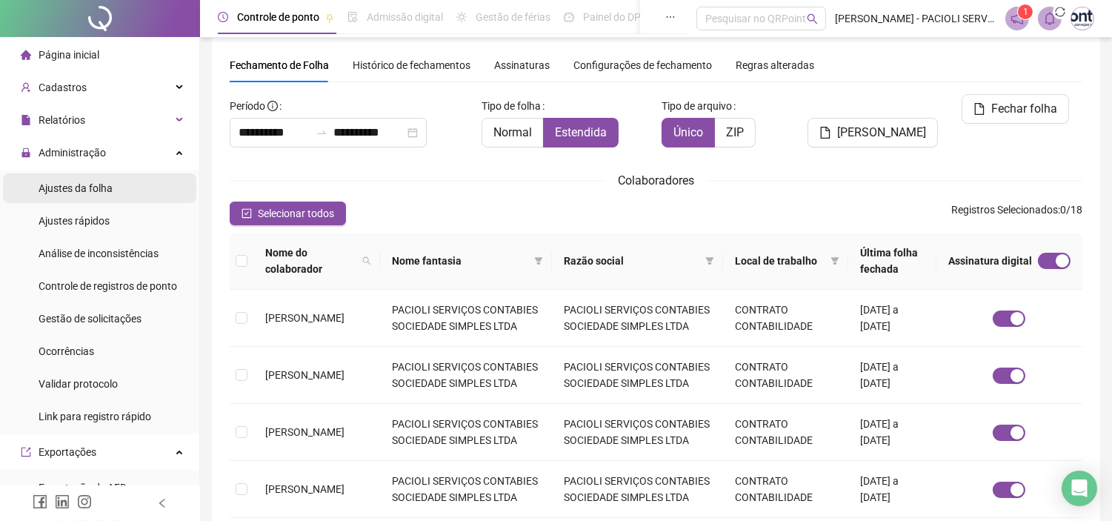
click at [64, 189] on span "Ajustes da folha" at bounding box center [76, 188] width 74 height 12
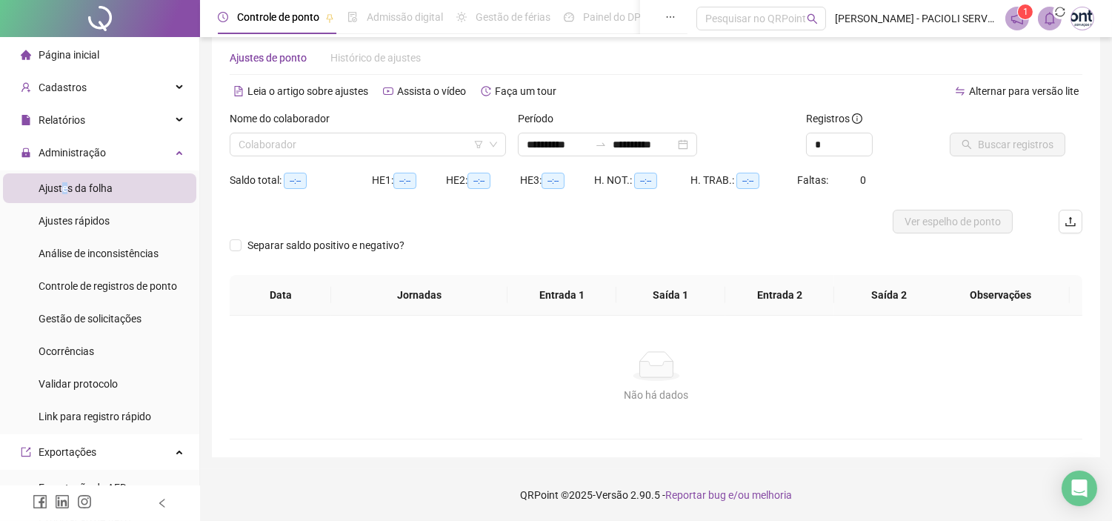
scroll to position [25, 0]
type input "**********"
click at [400, 150] on input "search" at bounding box center [361, 145] width 245 height 22
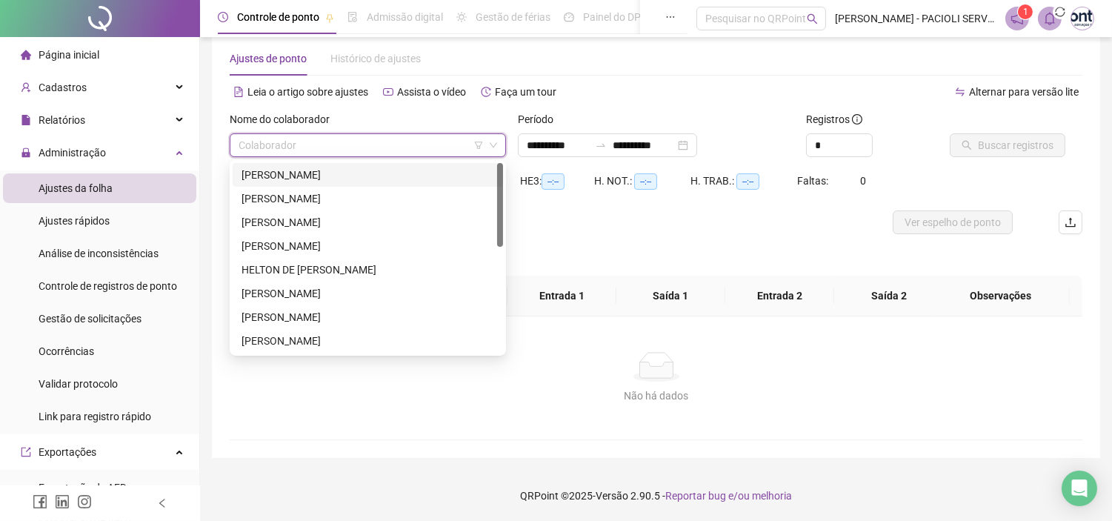
click at [345, 172] on div "AMANDA CRISTINA LOPES SANTOS SENA" at bounding box center [368, 175] width 253 height 16
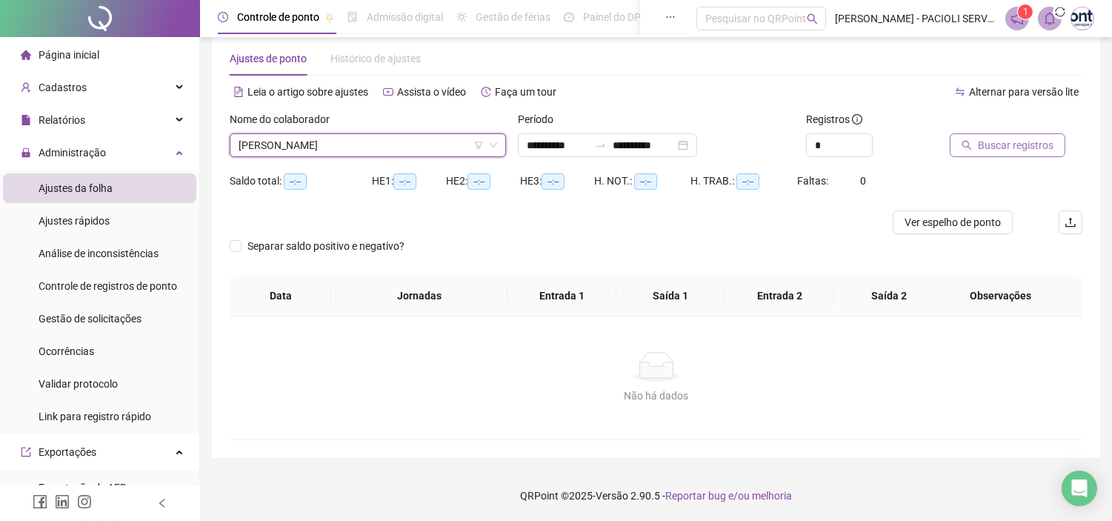
click at [986, 150] on span "Buscar registros" at bounding box center [1016, 145] width 76 height 16
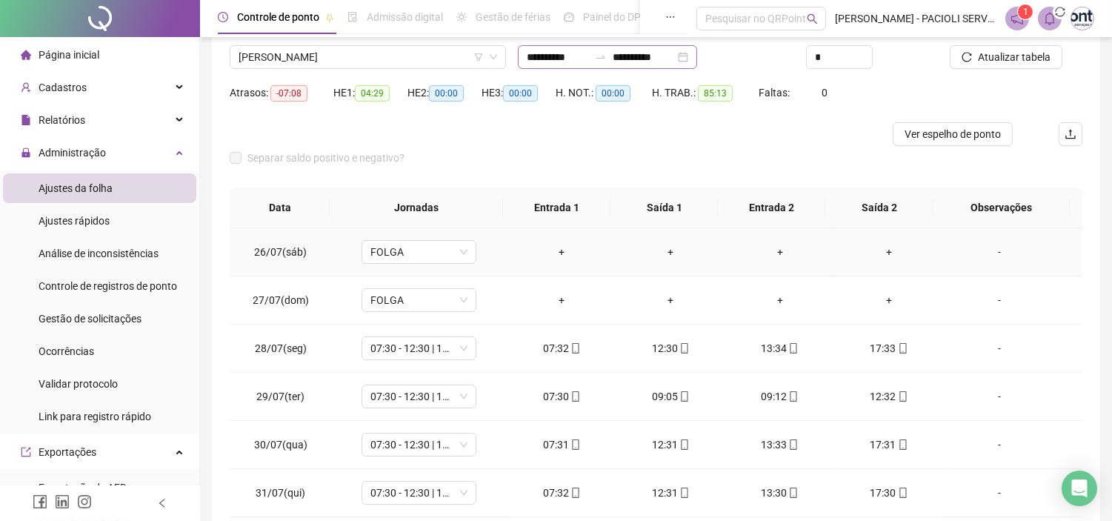
scroll to position [0, 0]
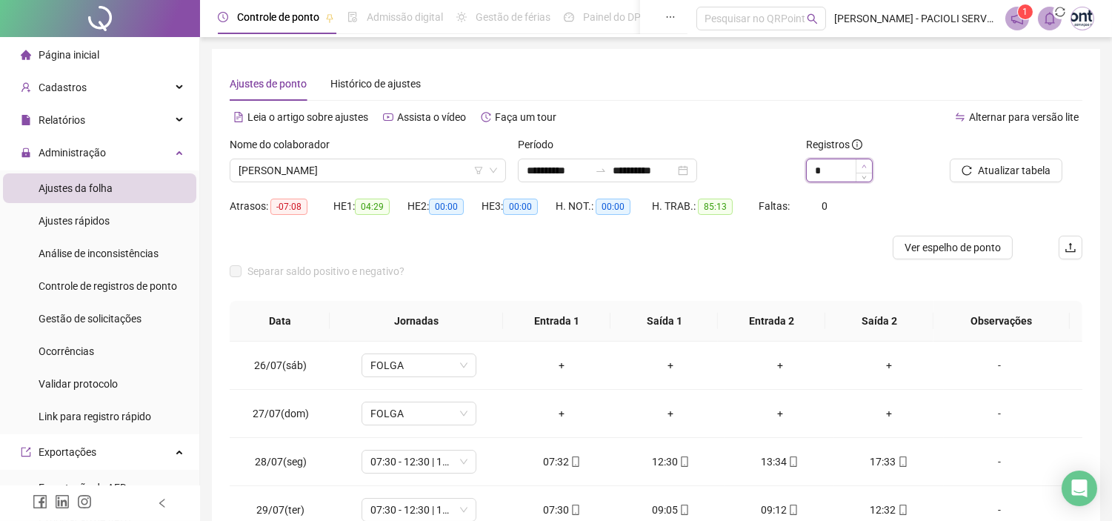
click at [862, 160] on span "Increase Value" at bounding box center [864, 165] width 16 height 13
type input "*"
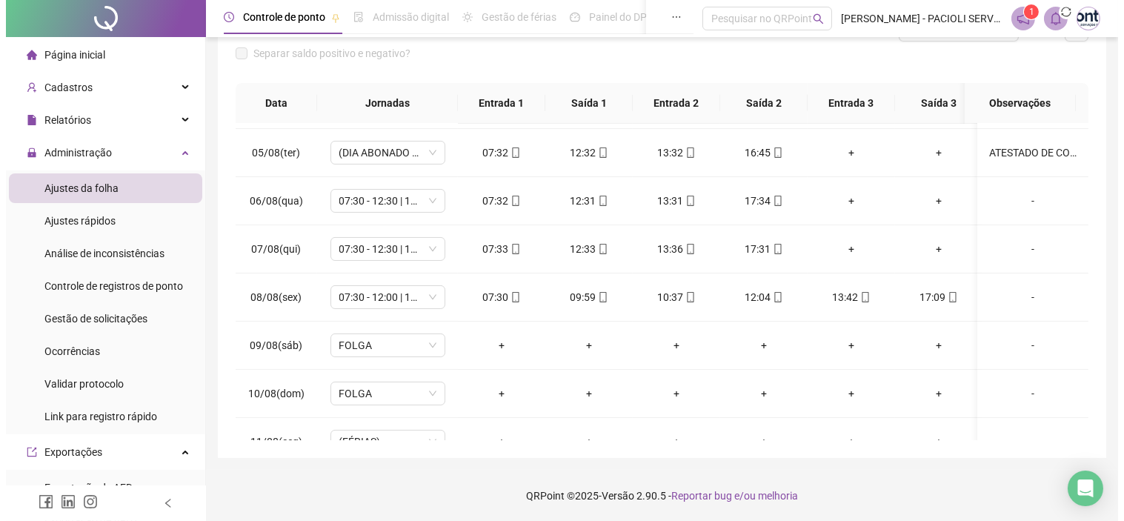
scroll to position [476, 0]
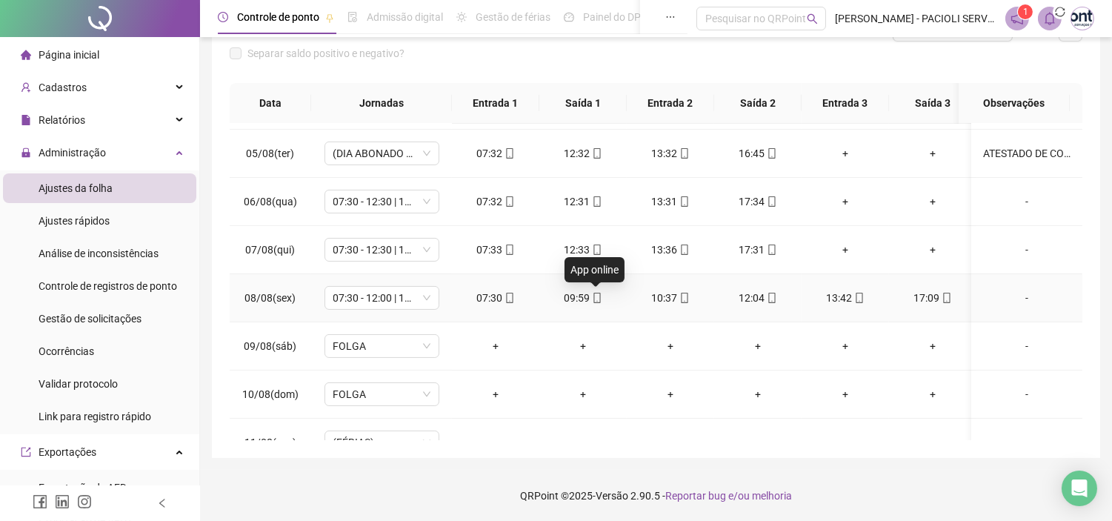
click at [596, 297] on icon "mobile" at bounding box center [597, 298] width 10 height 10
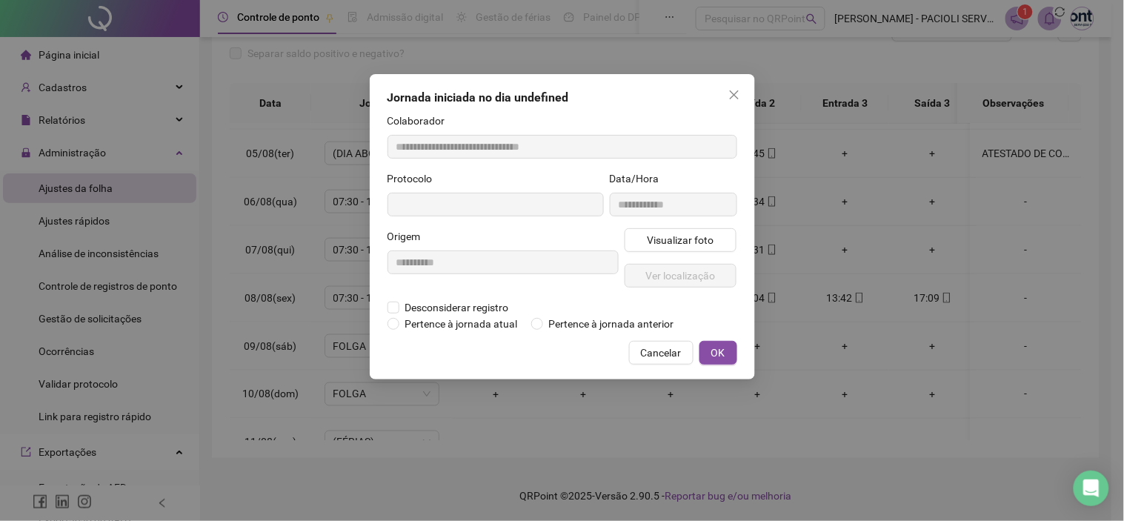
type input "**********"
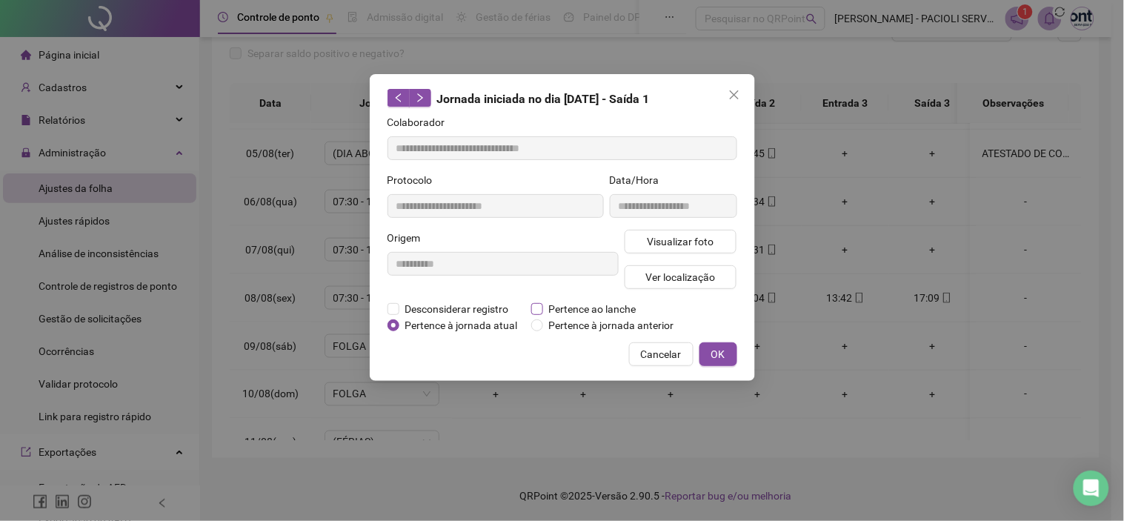
click at [544, 305] on span "Pertence ao lanche" at bounding box center [592, 309] width 99 height 16
click at [721, 356] on span "OK" at bounding box center [718, 354] width 14 height 16
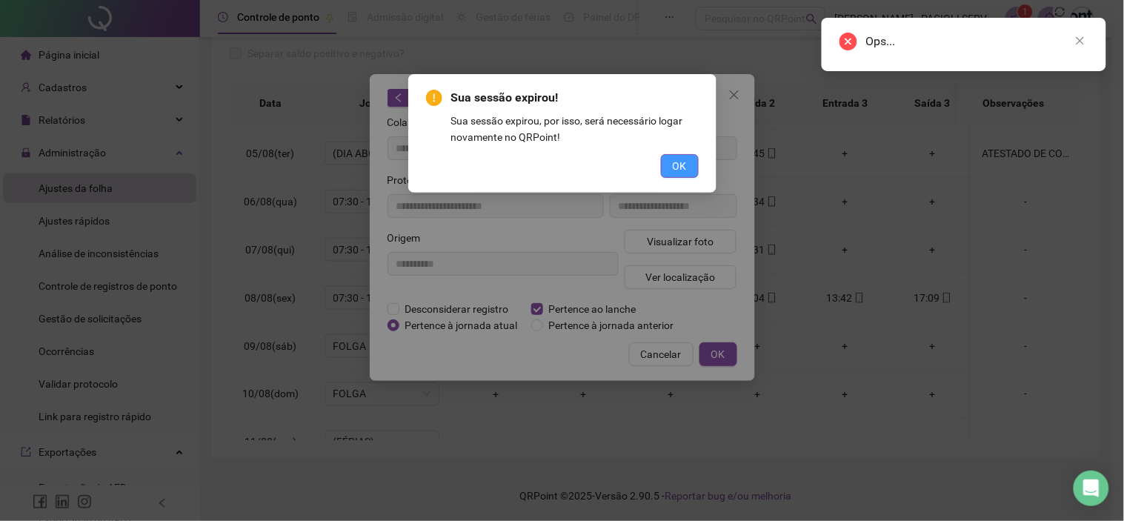
click at [663, 166] on button "OK" at bounding box center [680, 166] width 38 height 24
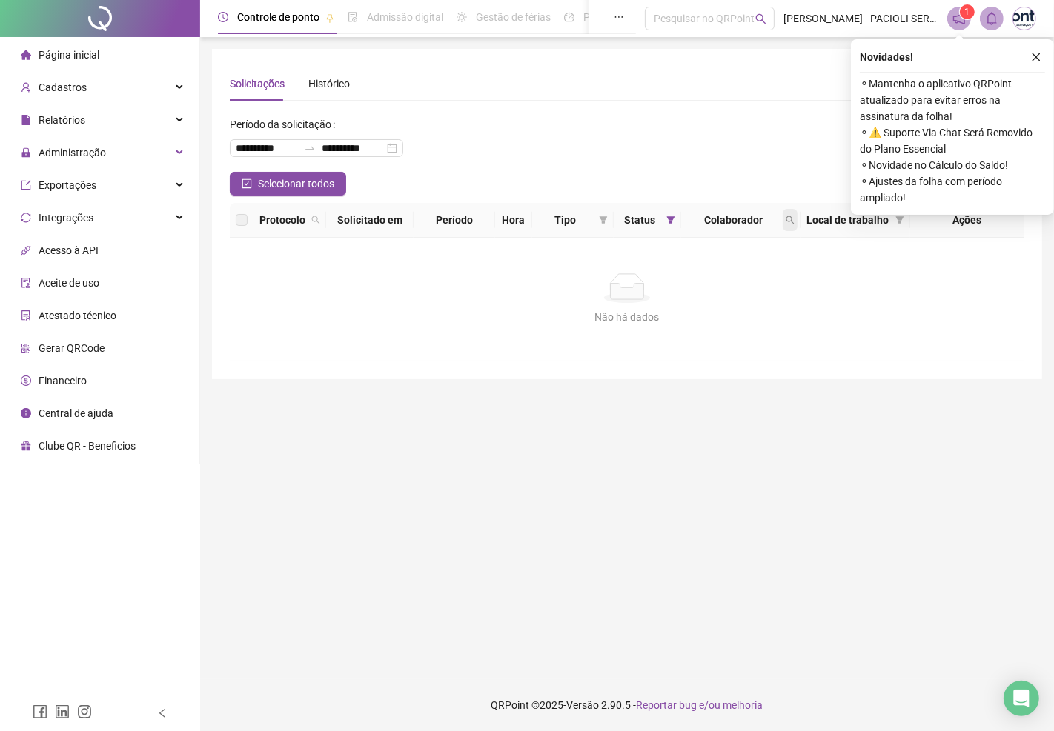
click at [791, 224] on icon "search" at bounding box center [789, 220] width 9 height 9
type input "*******"
click at [705, 279] on span "Buscar" at bounding box center [692, 278] width 33 height 16
click at [667, 217] on icon "filter" at bounding box center [671, 219] width 8 height 7
click at [656, 329] on span "OK" at bounding box center [658, 328] width 14 height 16
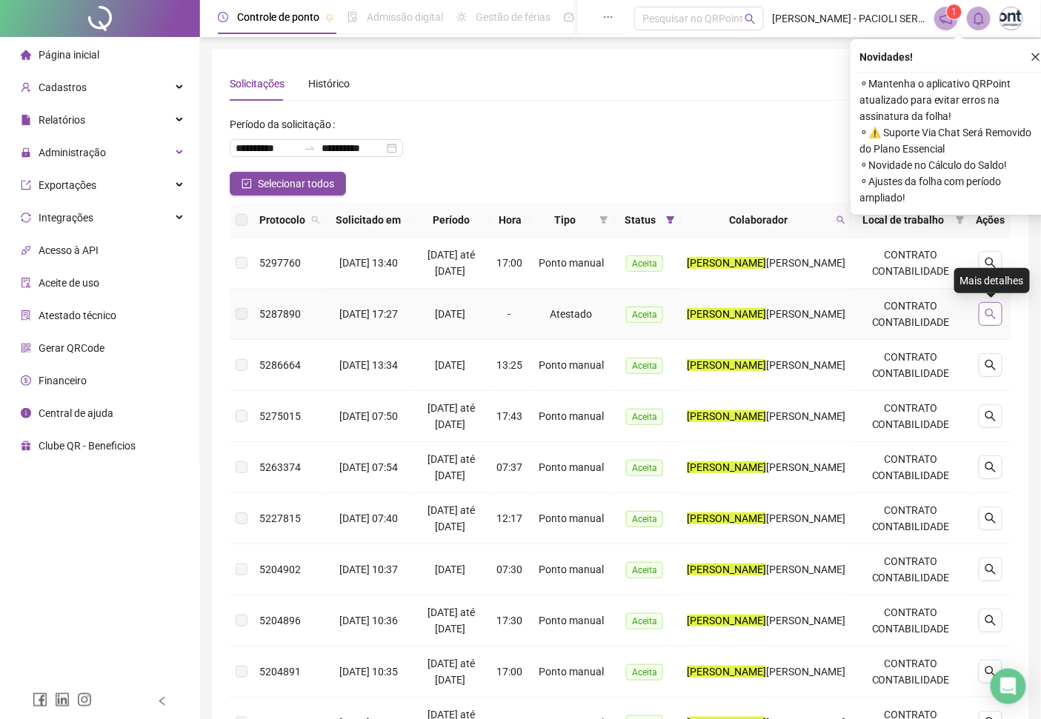
click at [988, 313] on icon "search" at bounding box center [991, 314] width 12 height 12
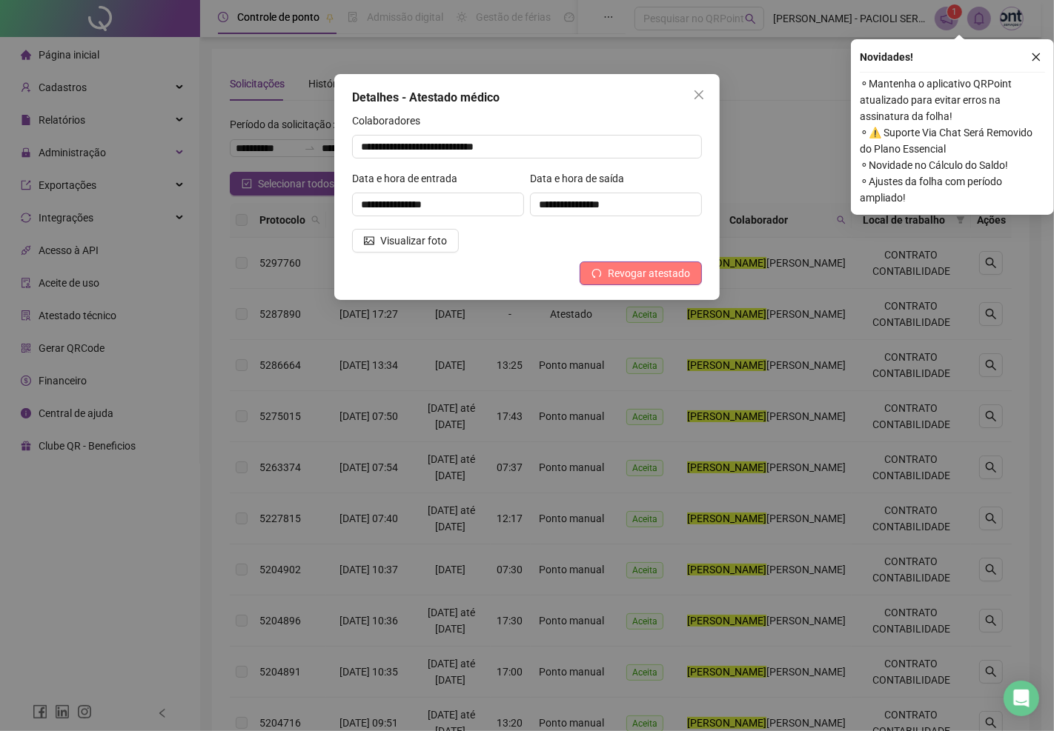
click at [656, 278] on span "Revogar atestado" at bounding box center [649, 273] width 82 height 16
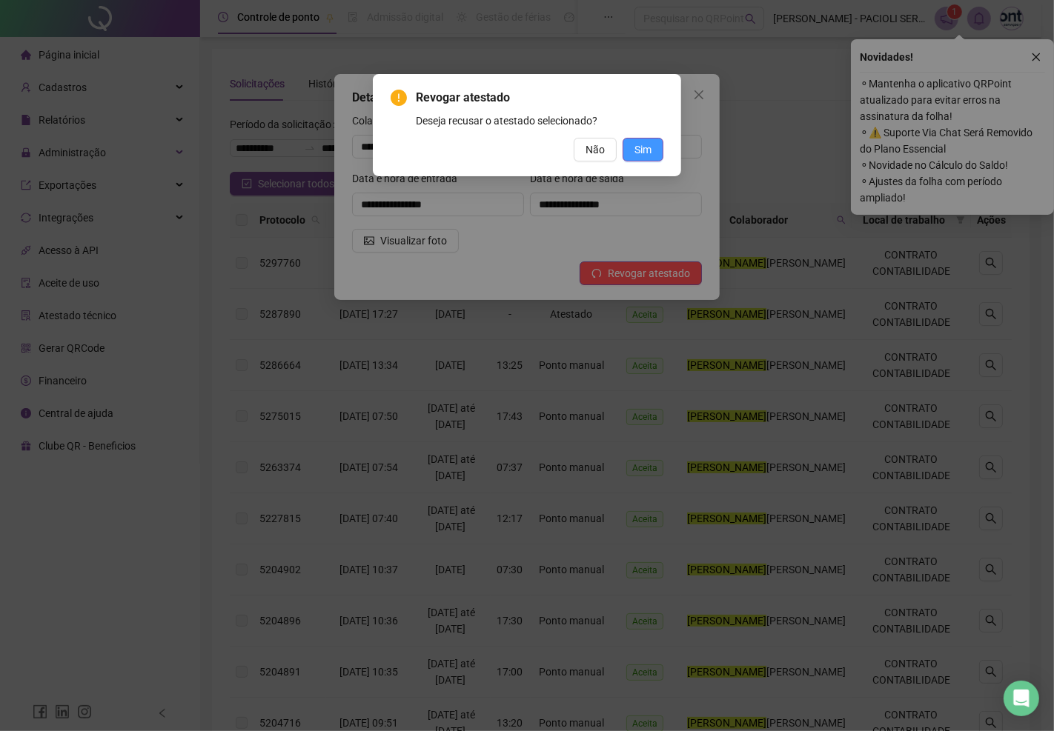
drag, startPoint x: 633, startPoint y: 141, endPoint x: 647, endPoint y: 166, distance: 28.5
click at [634, 142] on span "Sim" at bounding box center [642, 150] width 17 height 16
